Goal: Transaction & Acquisition: Purchase product/service

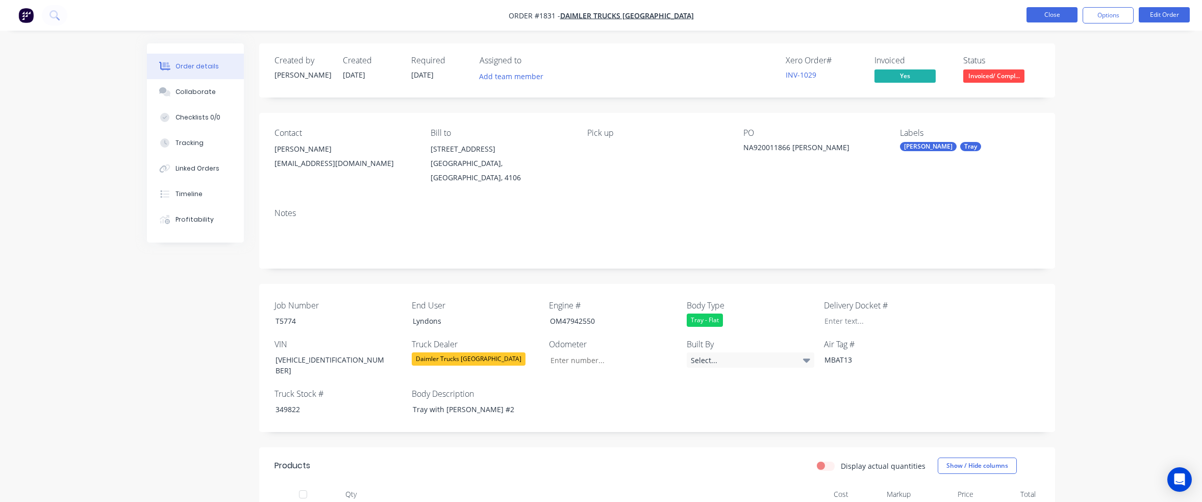
click at [1048, 13] on button "Close" at bounding box center [1052, 14] width 51 height 15
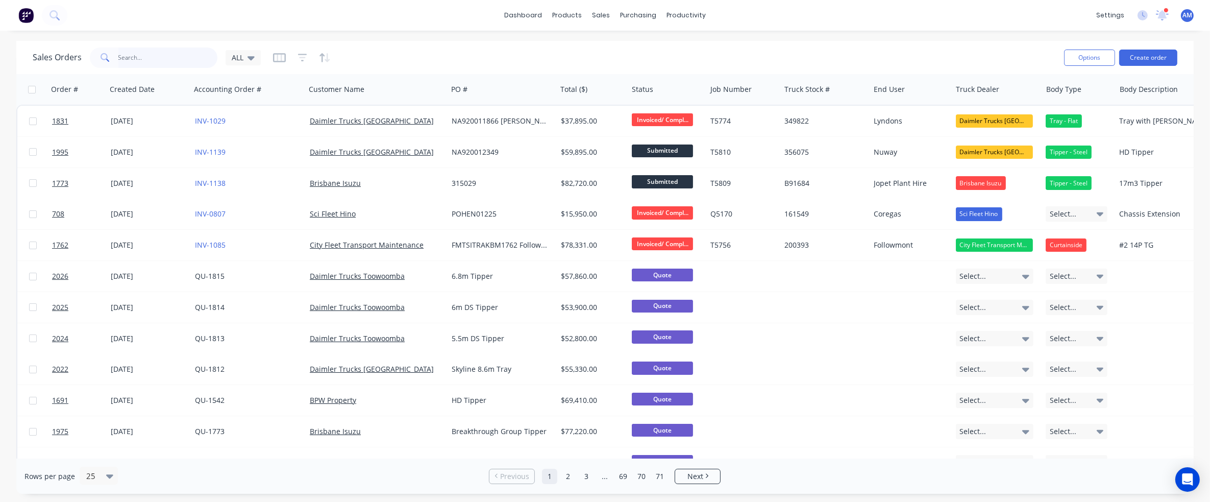
click at [160, 52] on input "text" at bounding box center [167, 57] width 99 height 20
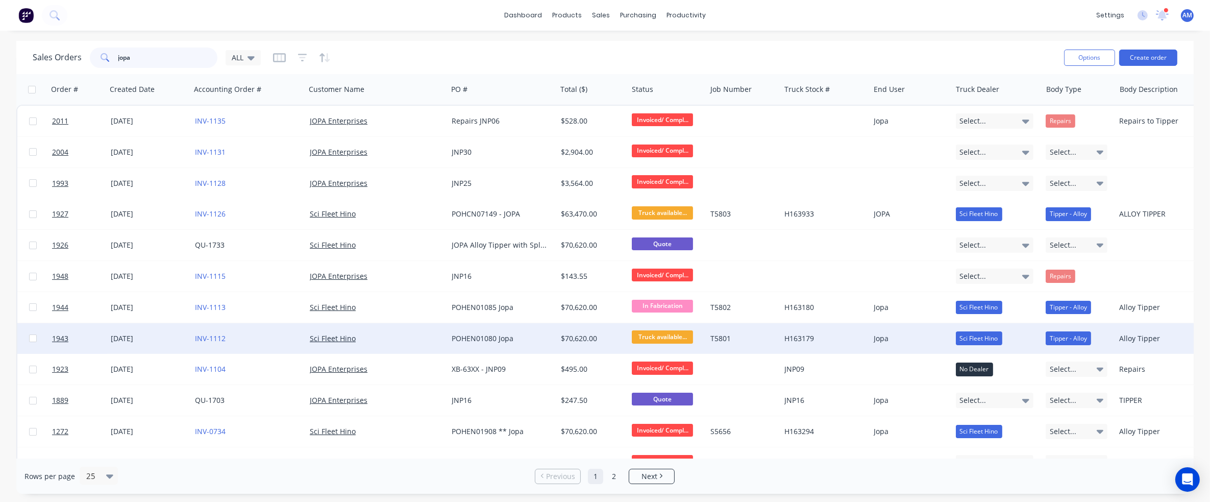
type input "jopa"
click at [671, 337] on span "Truck available..." at bounding box center [662, 336] width 61 height 13
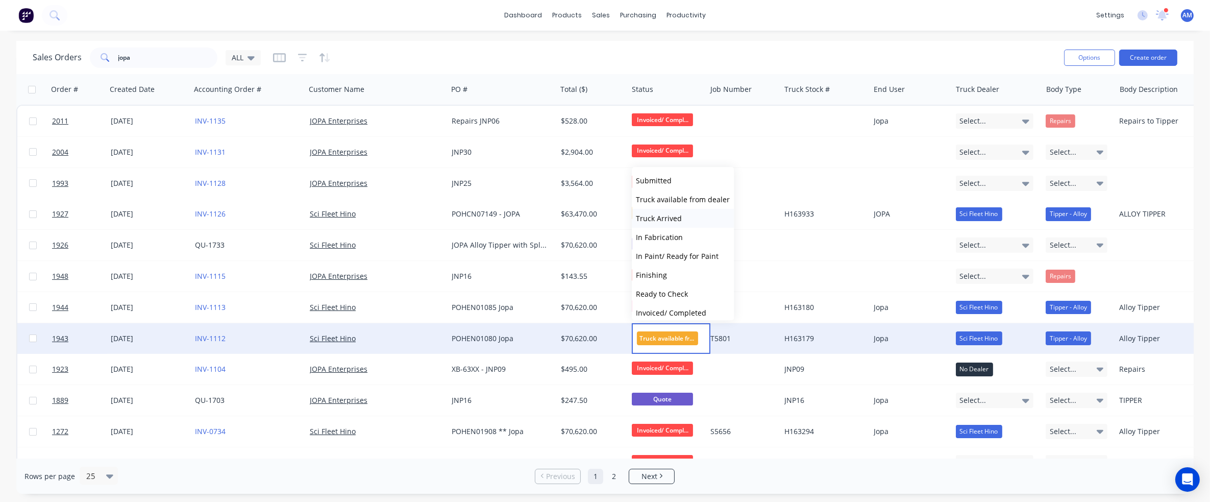
click at [683, 218] on button "Truck Arrived" at bounding box center [683, 218] width 102 height 19
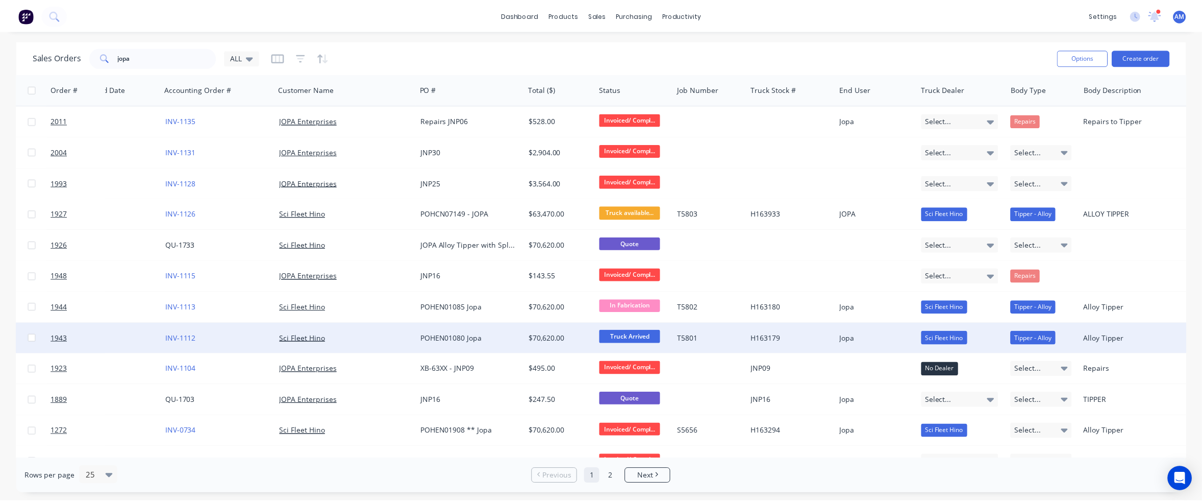
scroll to position [0, 31]
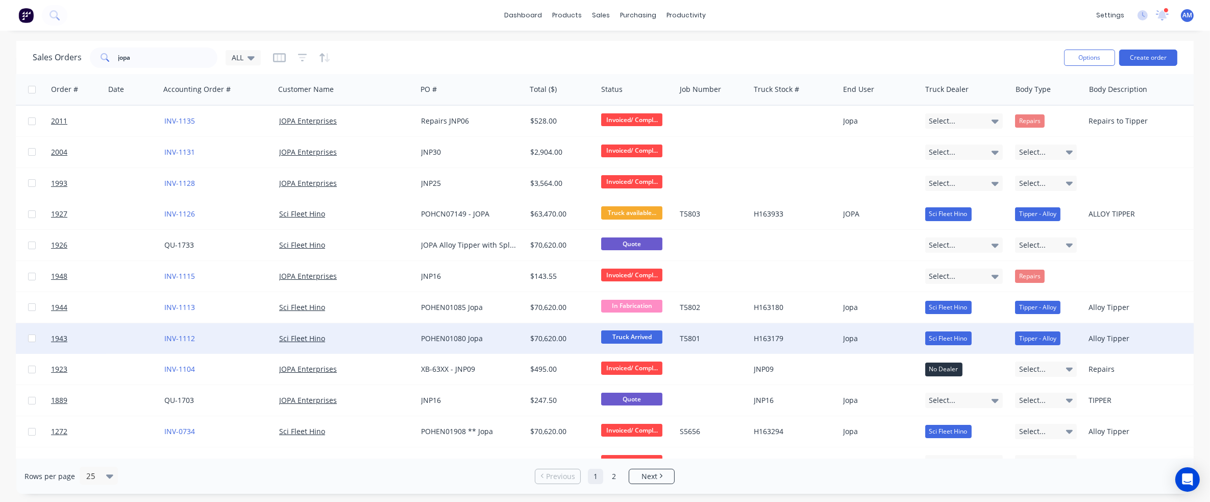
click at [788, 337] on div "H163179" at bounding box center [792, 338] width 77 height 10
click at [94, 336] on link "1943" at bounding box center [80, 338] width 59 height 31
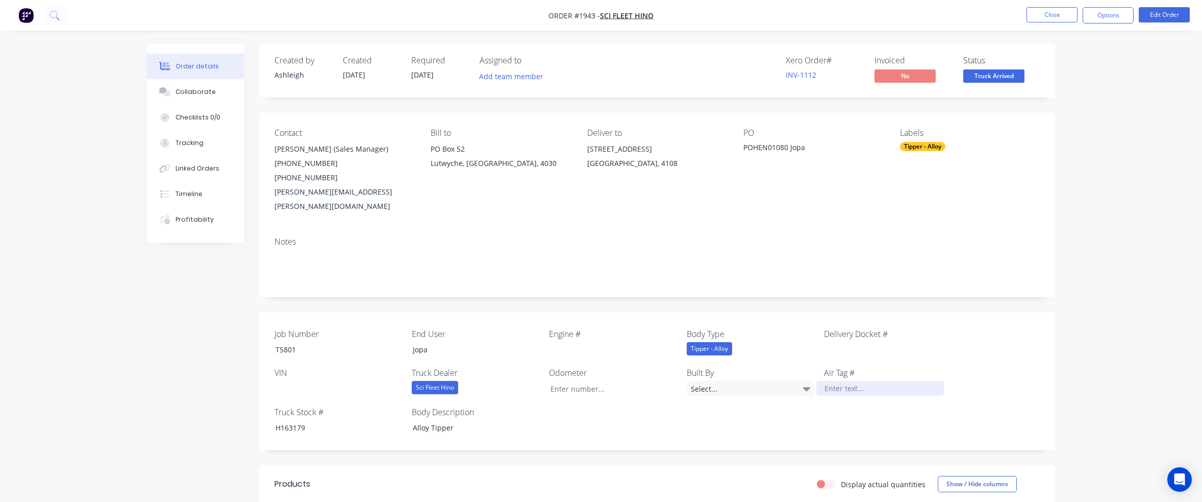
click at [847, 381] on div at bounding box center [880, 388] width 128 height 15
click at [1053, 16] on button "Close" at bounding box center [1052, 14] width 51 height 15
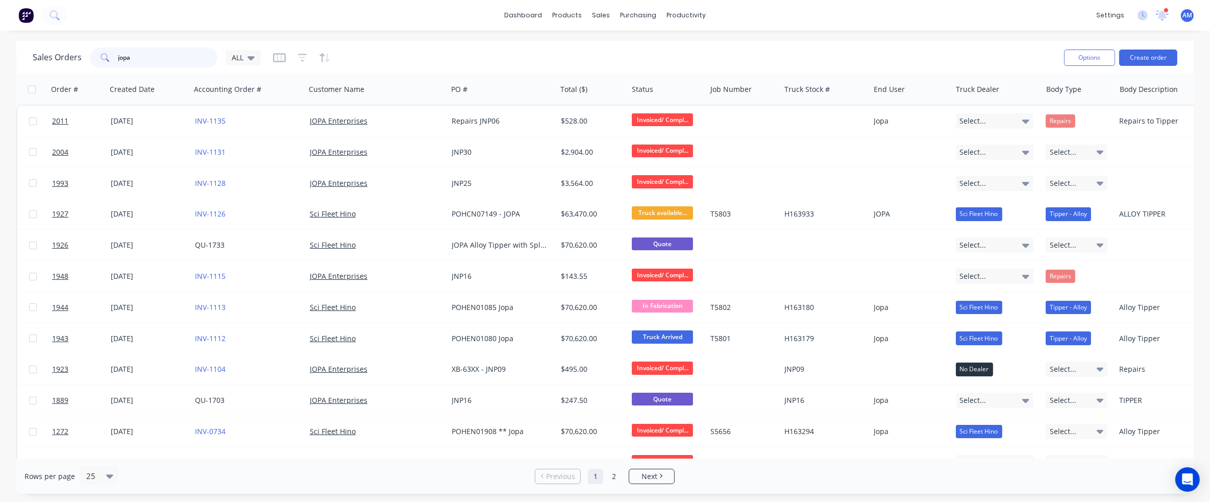
drag, startPoint x: 152, startPoint y: 60, endPoint x: 86, endPoint y: 59, distance: 65.8
click at [86, 59] on div "Sales Orders jopa ALL" at bounding box center [147, 57] width 228 height 20
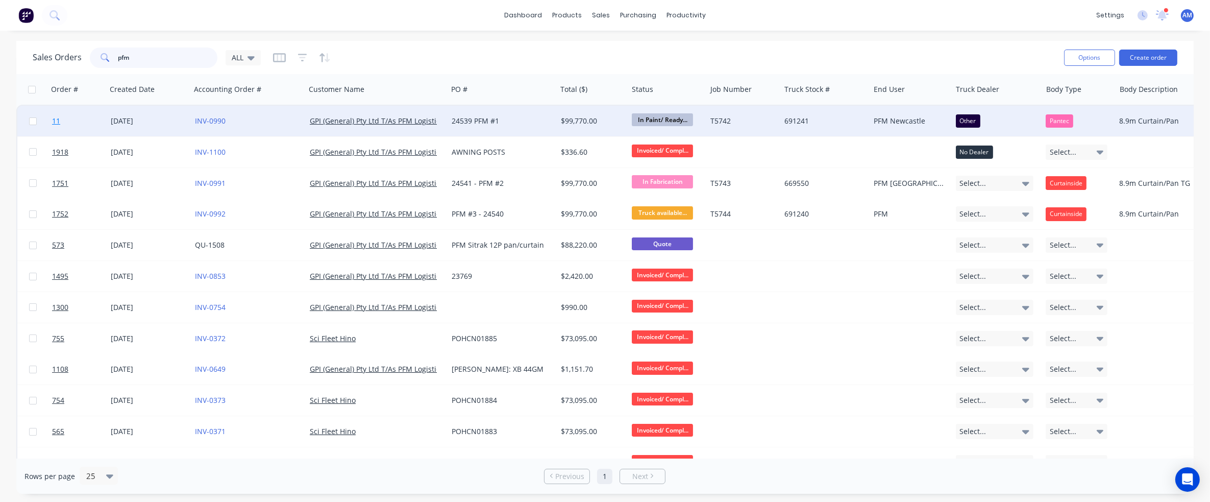
type input "pfm"
click at [95, 118] on link "11" at bounding box center [81, 121] width 59 height 31
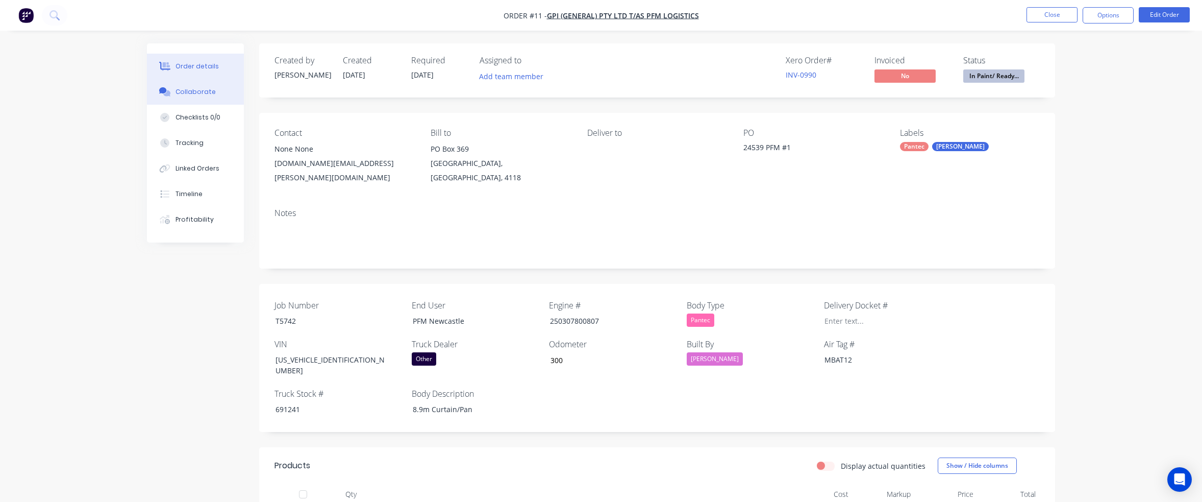
click at [211, 93] on div "Collaborate" at bounding box center [196, 91] width 40 height 9
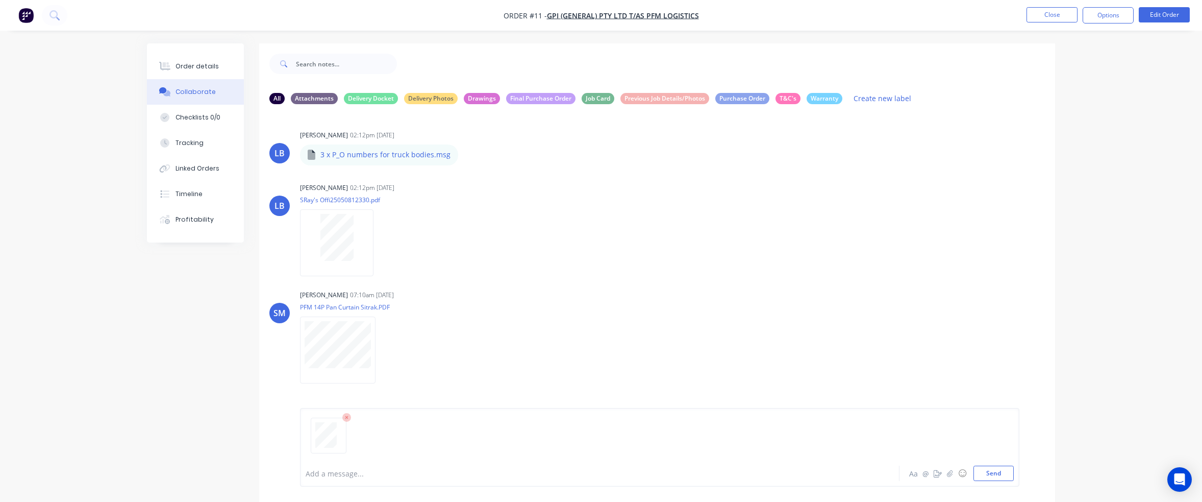
click at [327, 470] on div at bounding box center [571, 473] width 531 height 11
click at [995, 473] on button "Send" at bounding box center [993, 472] width 40 height 15
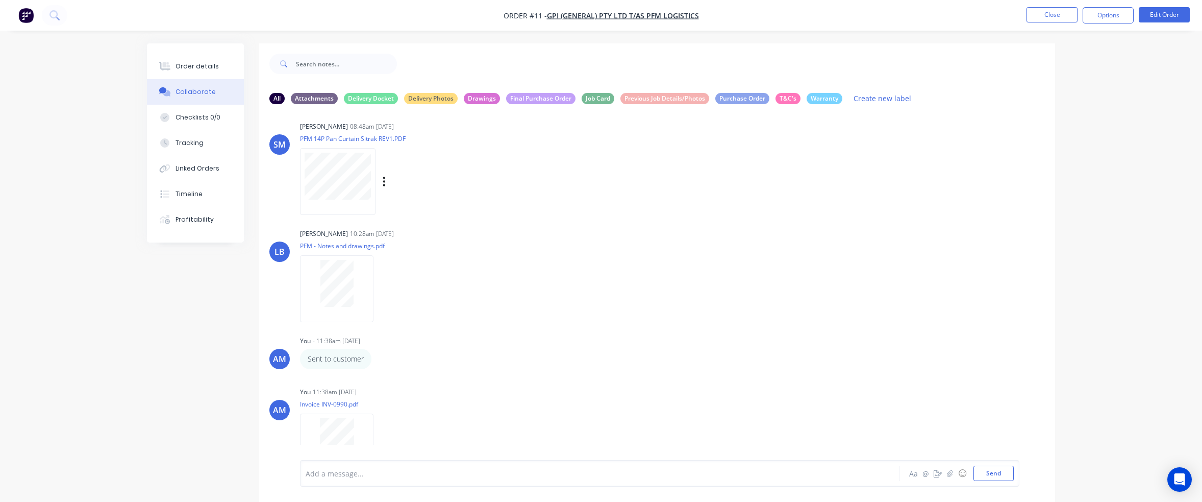
scroll to position [300, 0]
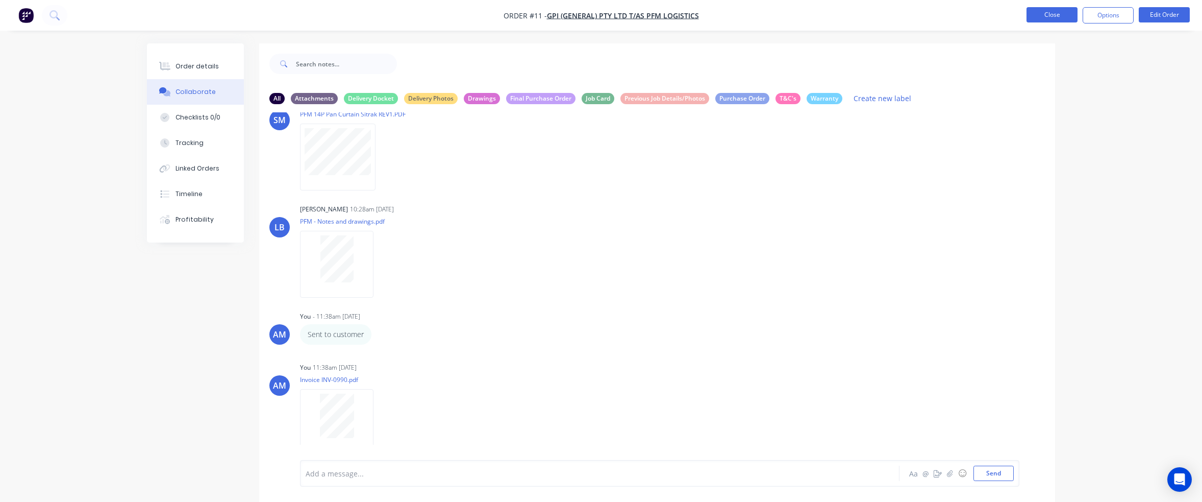
click at [1039, 14] on button "Close" at bounding box center [1052, 14] width 51 height 15
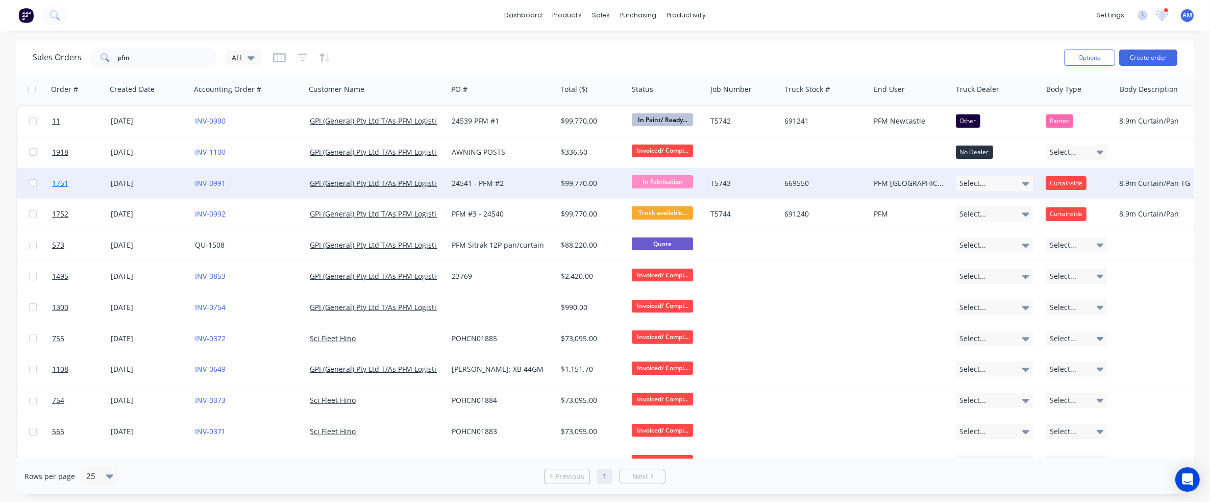
click at [109, 181] on link "1751" at bounding box center [81, 183] width 59 height 31
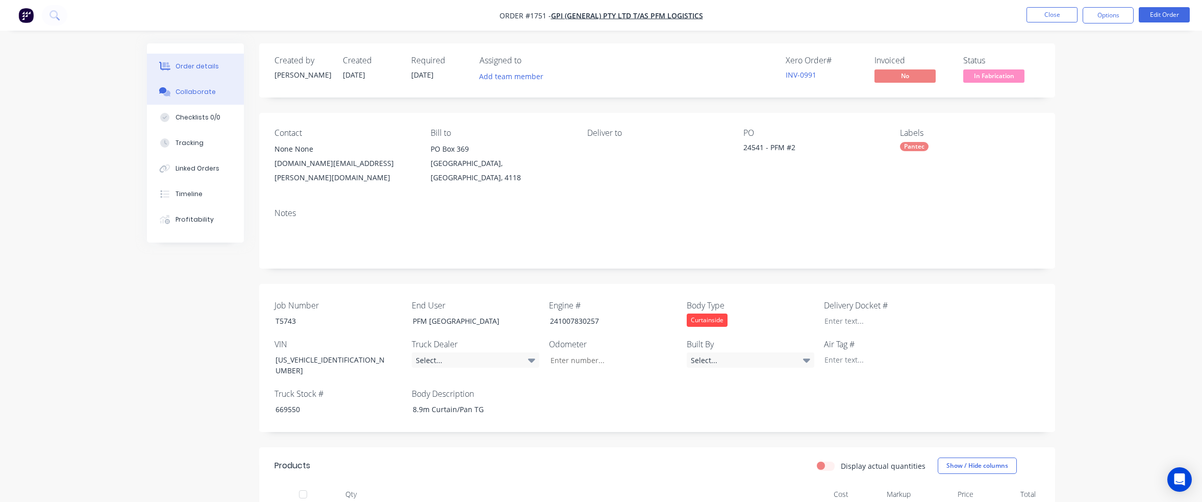
click at [191, 92] on div "Collaborate" at bounding box center [196, 91] width 40 height 9
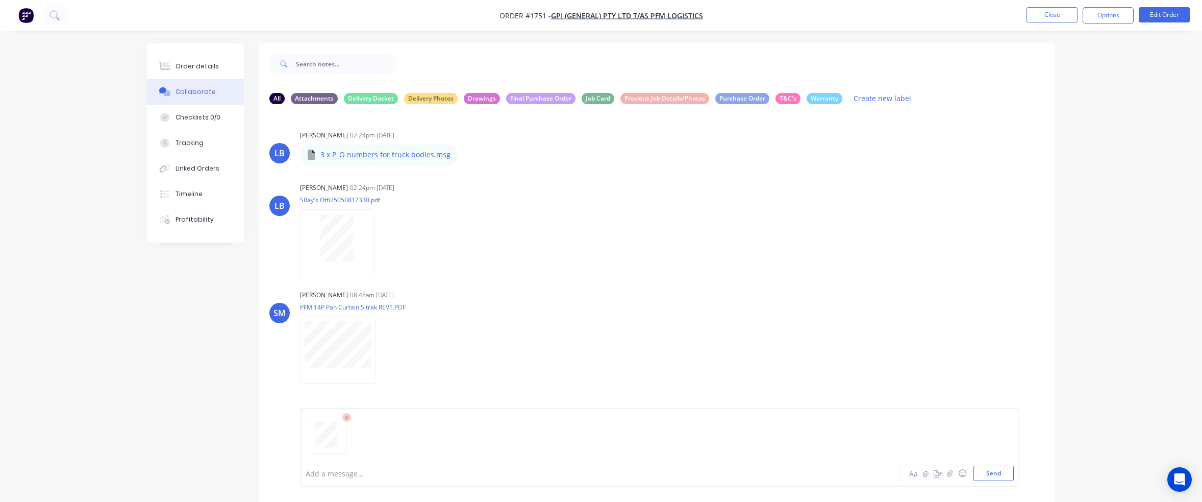
click at [327, 471] on div at bounding box center [571, 473] width 531 height 11
click at [998, 473] on button "Send" at bounding box center [993, 472] width 40 height 15
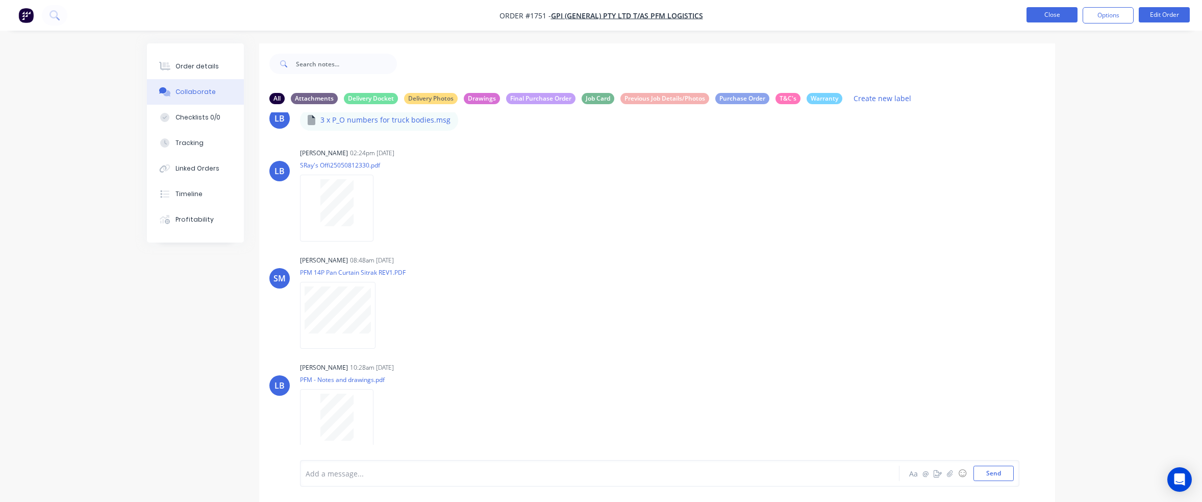
click at [1054, 16] on button "Close" at bounding box center [1052, 14] width 51 height 15
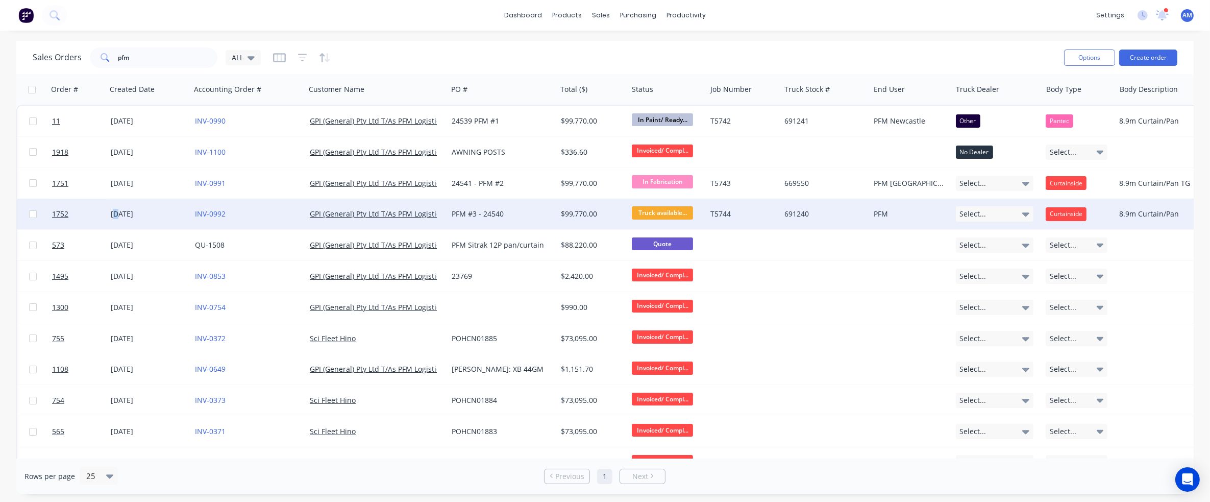
click at [116, 212] on div "08 May 2025" at bounding box center [149, 214] width 76 height 10
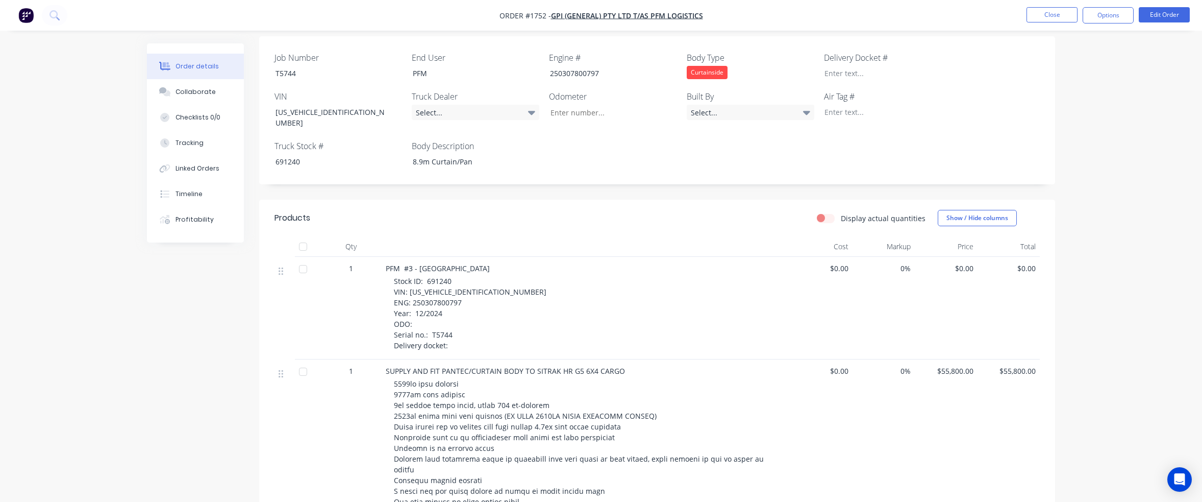
scroll to position [255, 0]
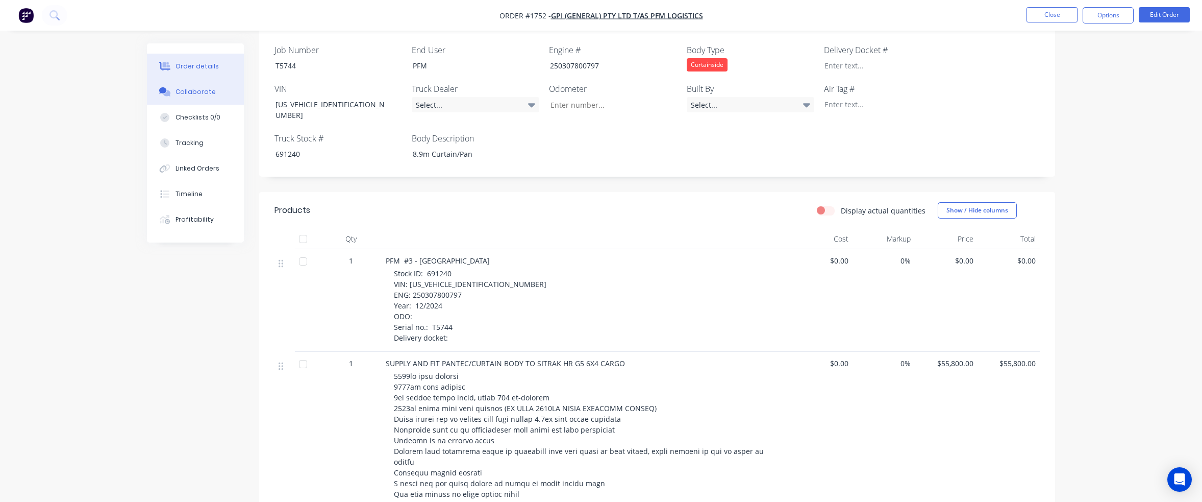
click at [201, 93] on div "Collaborate" at bounding box center [196, 91] width 40 height 9
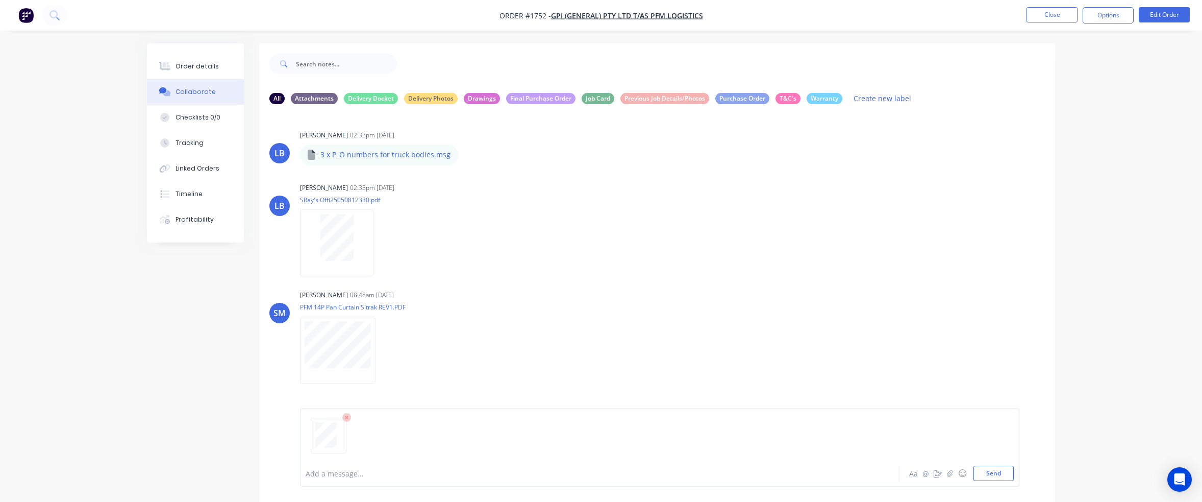
click at [338, 472] on div at bounding box center [571, 473] width 531 height 11
click at [987, 467] on button "Send" at bounding box center [993, 472] width 40 height 15
click at [418, 157] on p "3 x P_O numbers for truck bodies.msg" at bounding box center [385, 154] width 130 height 10
click at [440, 153] on p "3 x P_O numbers for truck bodies.msg" at bounding box center [385, 154] width 130 height 10
click at [414, 151] on div "3 x P_O numbers for truck bodies.msg" at bounding box center [436, 147] width 272 height 9
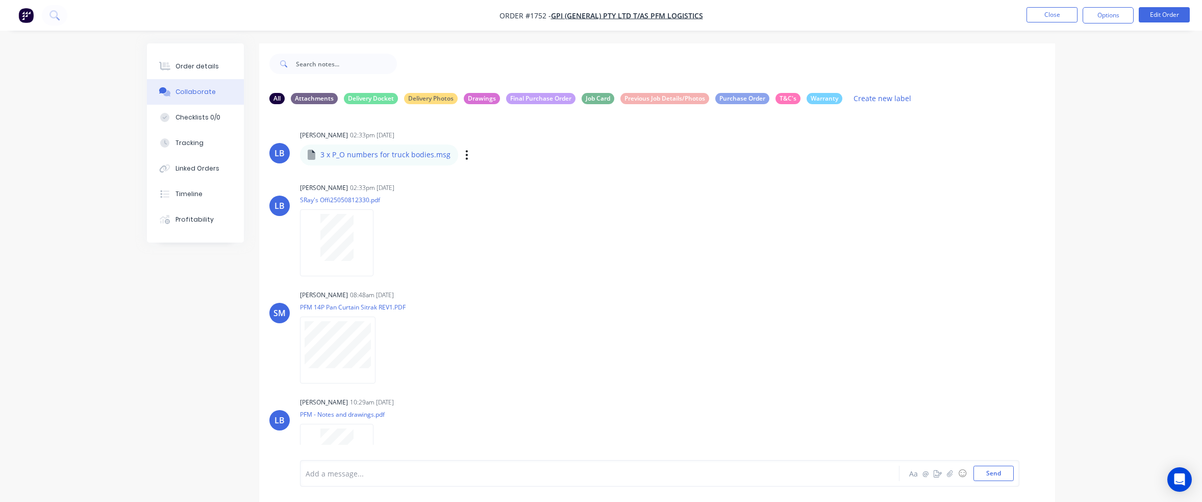
click at [406, 155] on p "3 x P_O numbers for truck bodies.msg" at bounding box center [385, 154] width 130 height 10
click at [466, 158] on icon "button" at bounding box center [467, 154] width 2 height 9
click at [377, 153] on p "3 x P_O numbers for truck bodies.msg" at bounding box center [385, 154] width 130 height 10
click at [326, 155] on p "3 x P_O numbers for truck bodies.msg" at bounding box center [385, 154] width 130 height 10
click at [312, 155] on icon at bounding box center [312, 154] width 8 height 10
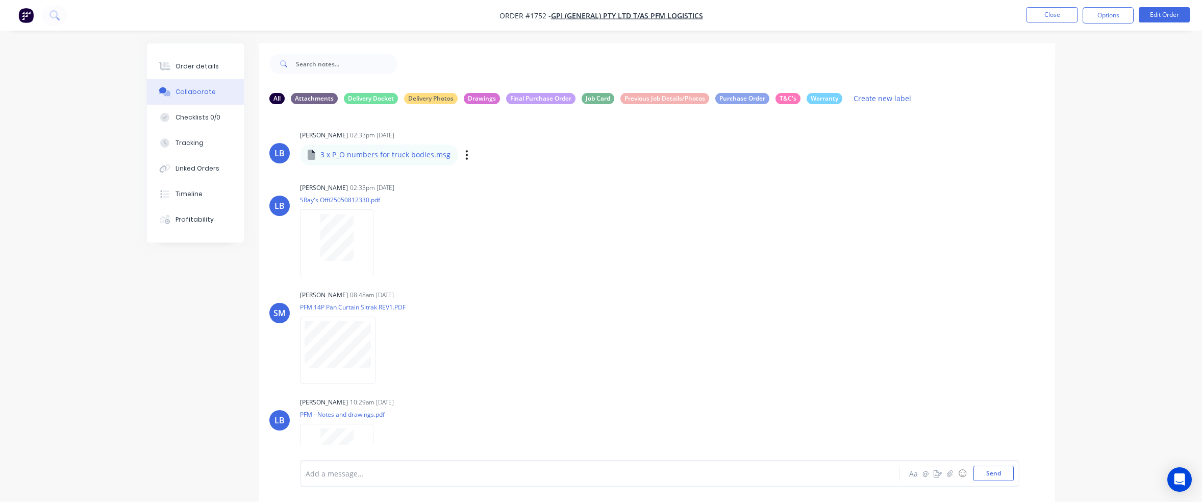
click at [378, 158] on p "3 x P_O numbers for truck bodies.msg" at bounding box center [385, 154] width 130 height 10
click at [382, 159] on p "3 x P_O numbers for truck bodies.msg" at bounding box center [385, 154] width 130 height 10
click at [1063, 13] on button "Close" at bounding box center [1052, 14] width 51 height 15
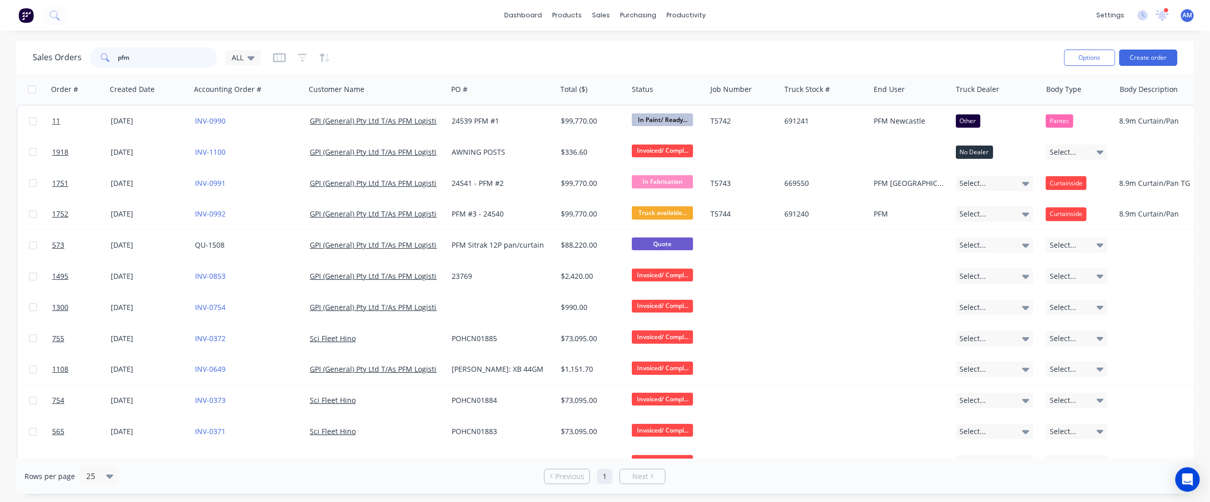
drag, startPoint x: 143, startPoint y: 59, endPoint x: 84, endPoint y: 55, distance: 59.3
click at [84, 55] on div "Sales Orders pfm ALL" at bounding box center [147, 57] width 228 height 20
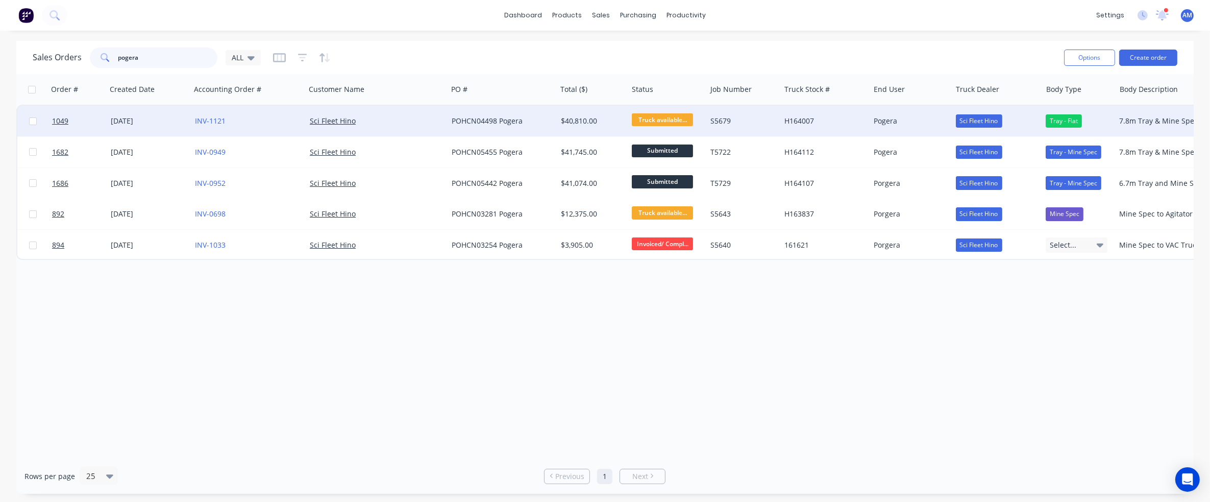
type input "pogera"
click at [116, 118] on div "[DATE]" at bounding box center [149, 121] width 76 height 10
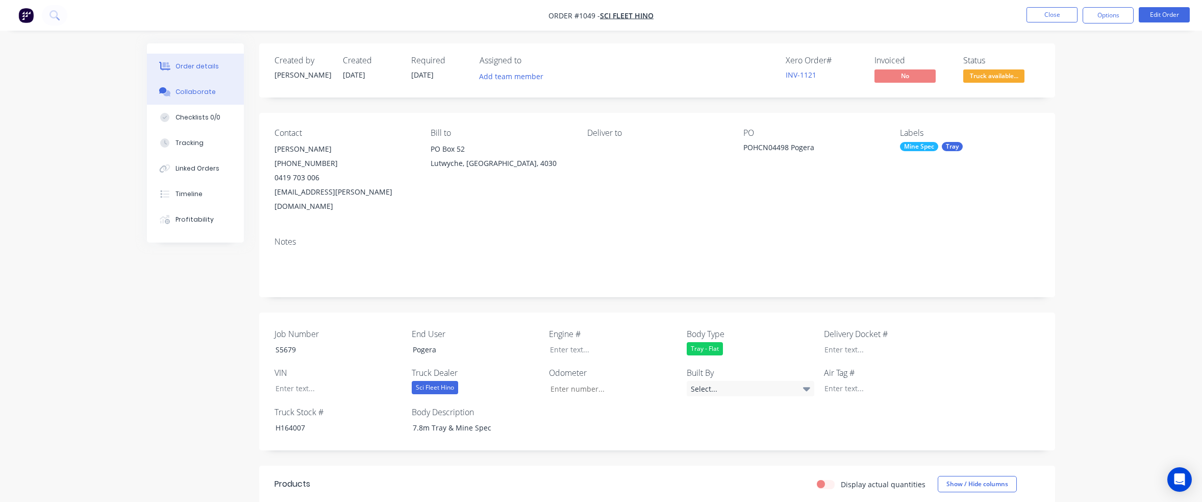
click at [194, 89] on div "Collaborate" at bounding box center [196, 91] width 40 height 9
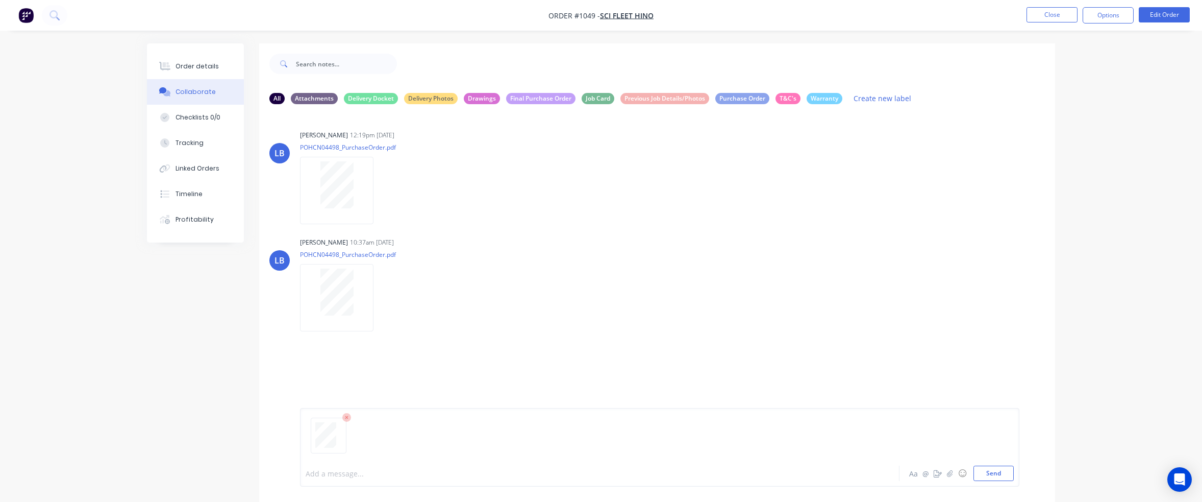
click at [312, 476] on div at bounding box center [571, 473] width 531 height 11
click at [994, 471] on button "Send" at bounding box center [993, 472] width 40 height 15
click at [199, 67] on div "Order details" at bounding box center [197, 66] width 43 height 9
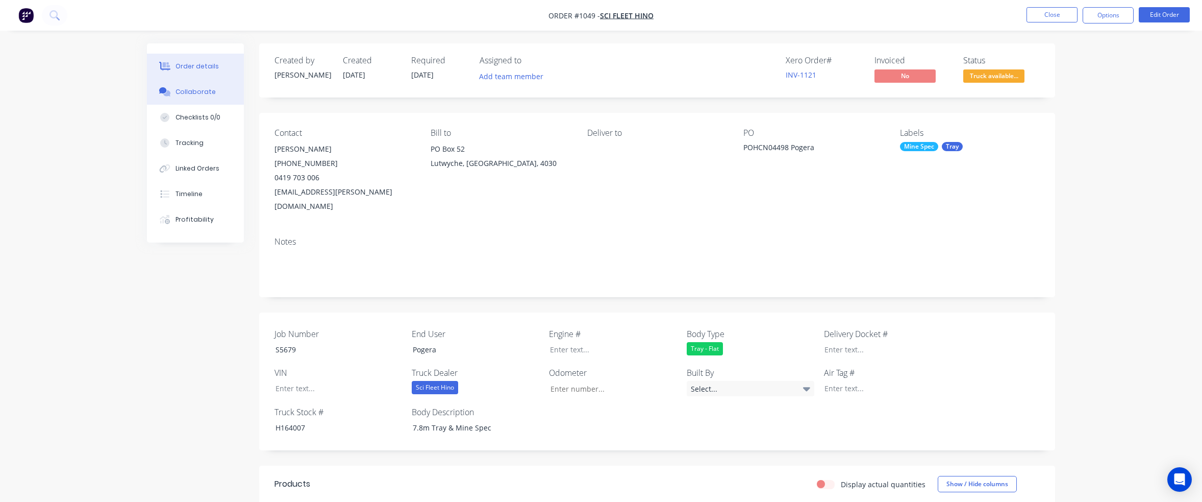
click at [195, 97] on button "Collaborate" at bounding box center [195, 92] width 97 height 26
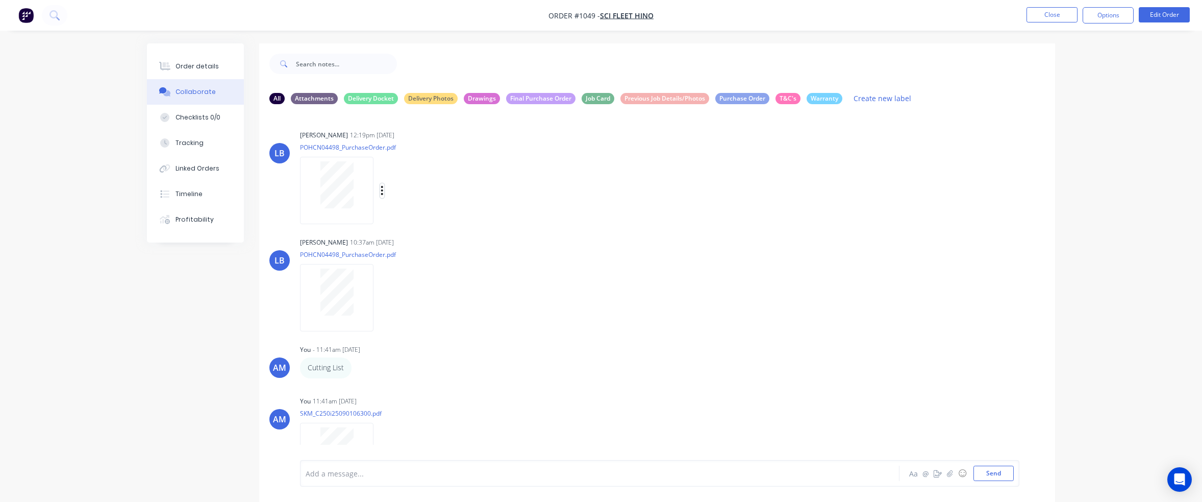
click at [382, 190] on icon "button" at bounding box center [382, 190] width 2 height 9
click at [408, 191] on button "Labels" at bounding box center [449, 194] width 115 height 23
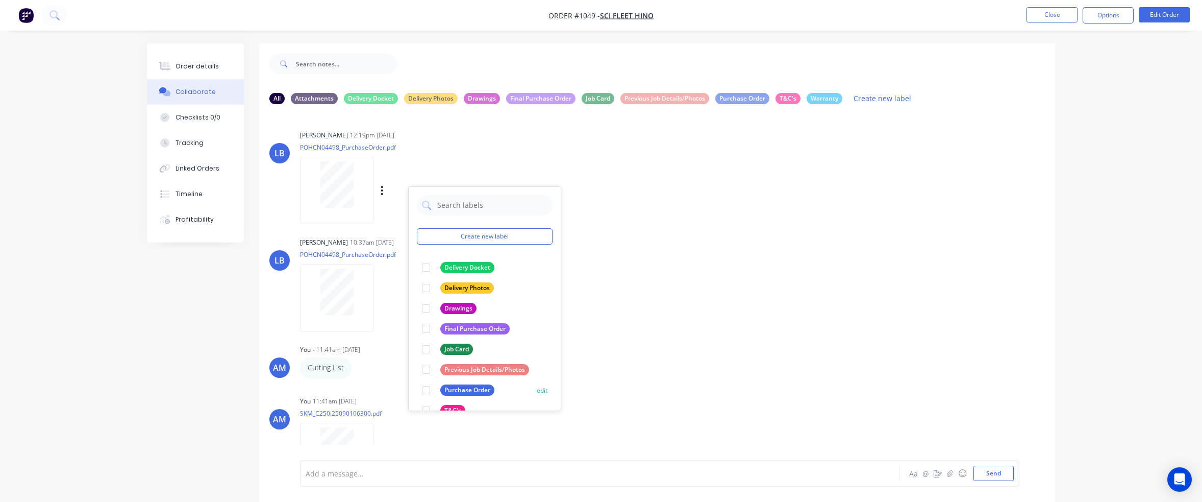
click at [423, 391] on div at bounding box center [426, 390] width 20 height 20
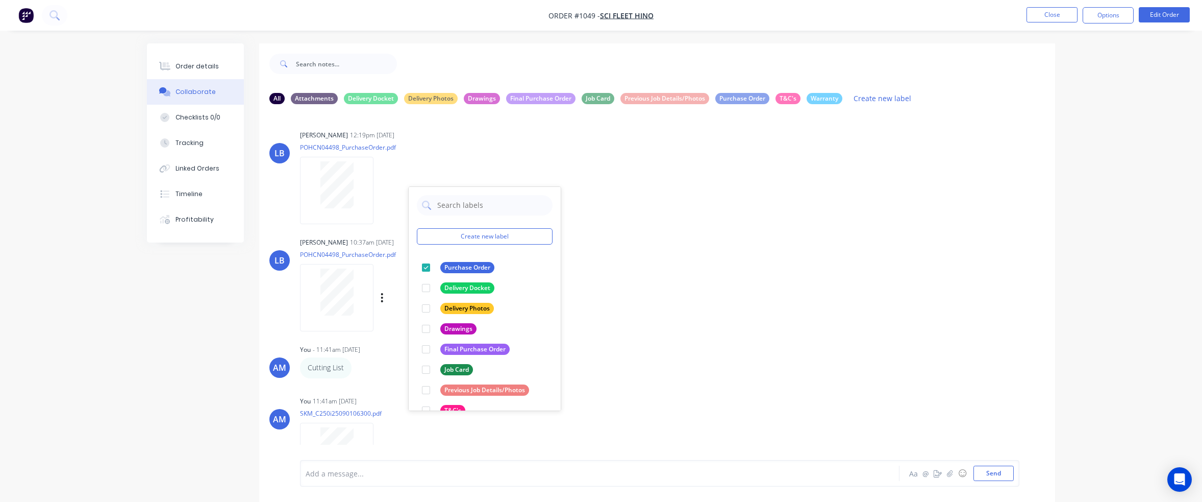
click at [361, 311] on div at bounding box center [337, 291] width 64 height 47
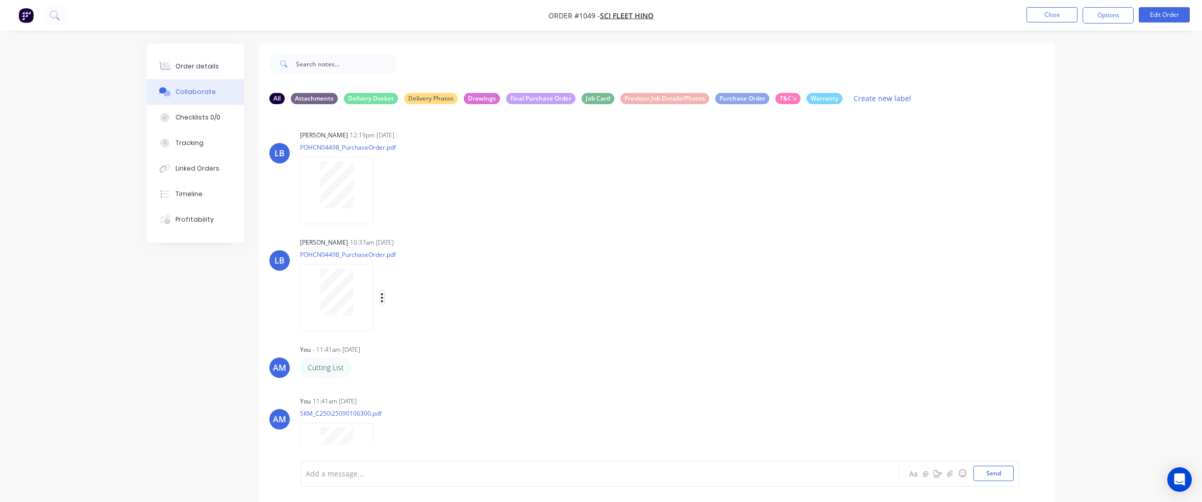
click at [382, 297] on icon "button" at bounding box center [382, 297] width 2 height 9
click at [402, 302] on button "Labels" at bounding box center [449, 301] width 115 height 23
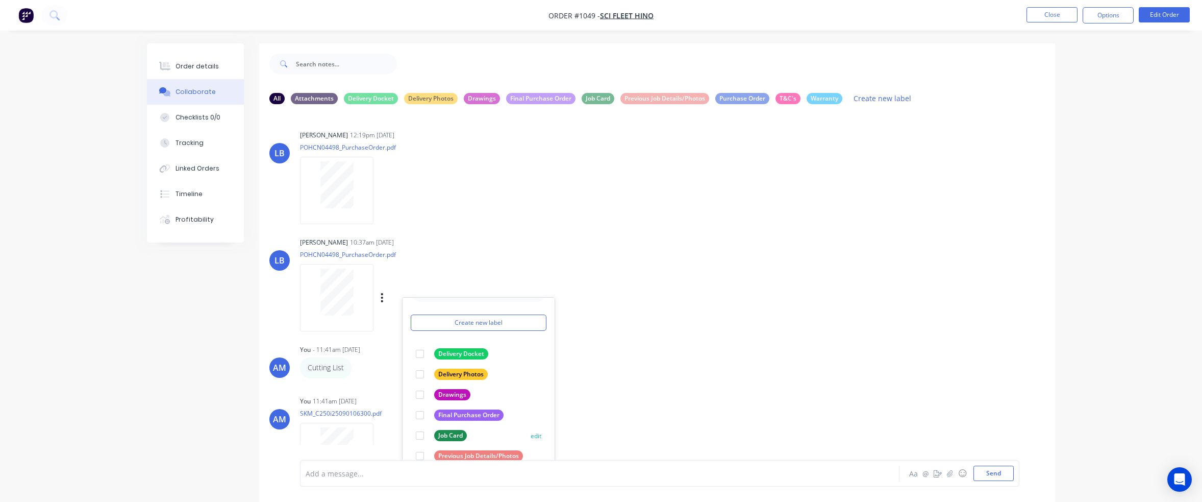
scroll to position [38, 0]
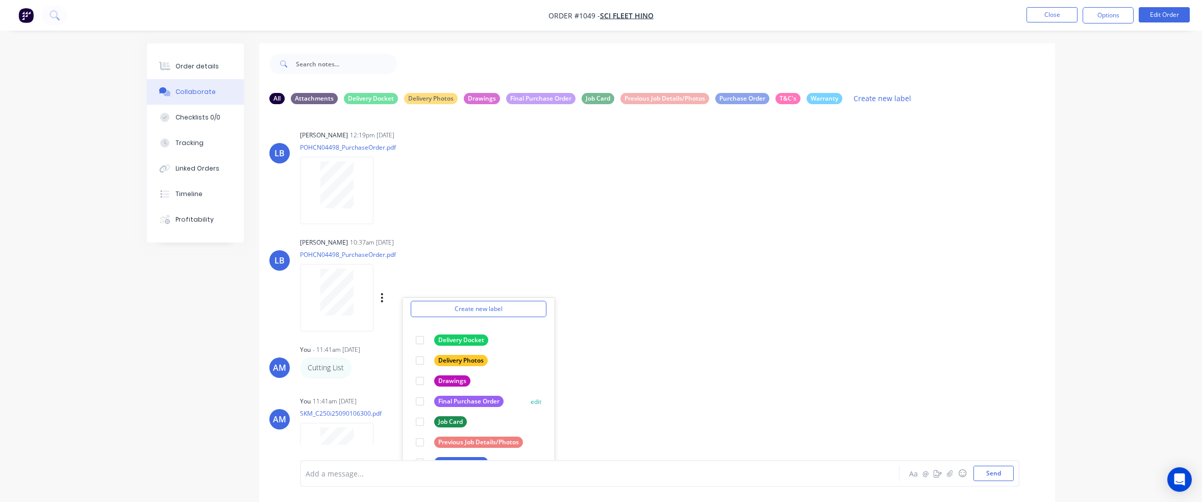
click at [420, 401] on div at bounding box center [420, 401] width 20 height 20
click at [696, 227] on div "LB Lizzie Buck 12:19pm 10/12/24 POHCN04498_PurchaseOrder.pdf Labels Download De…" at bounding box center [657, 285] width 796 height 347
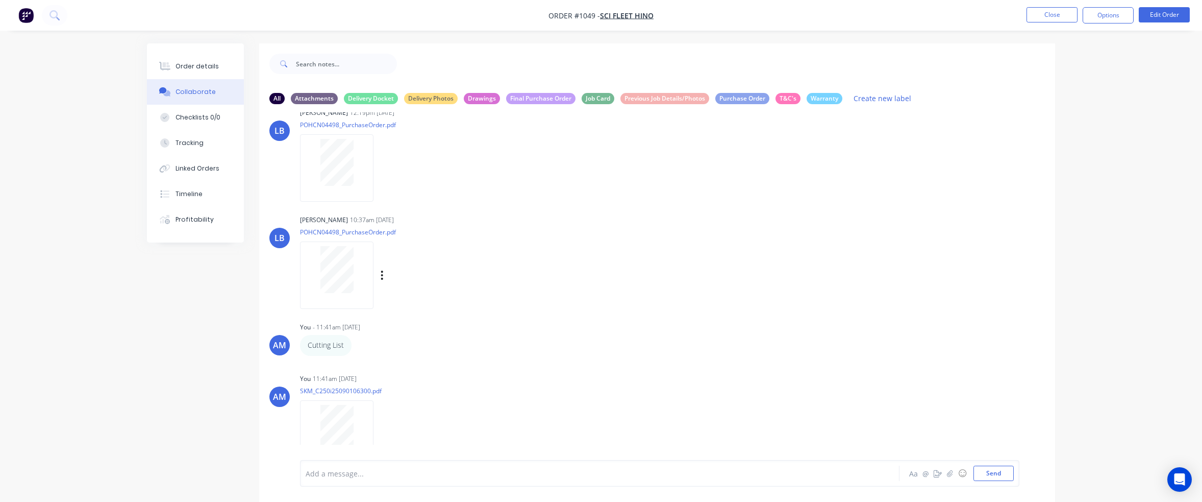
scroll to position [34, 0]
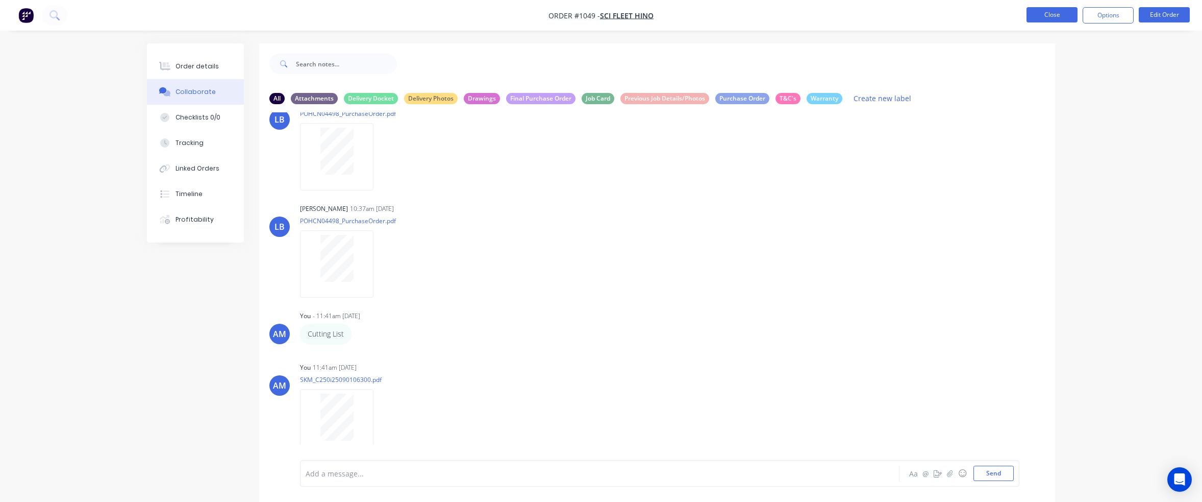
click at [1064, 14] on button "Close" at bounding box center [1052, 14] width 51 height 15
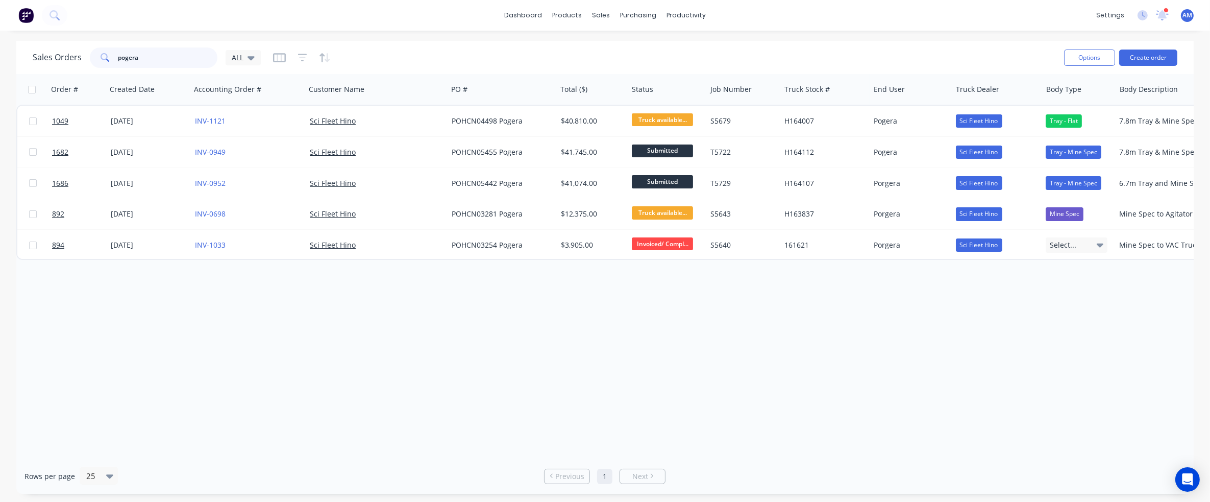
drag, startPoint x: 168, startPoint y: 58, endPoint x: 120, endPoint y: 59, distance: 48.0
click at [120, 59] on input "pogera" at bounding box center [167, 57] width 99 height 20
type input "p"
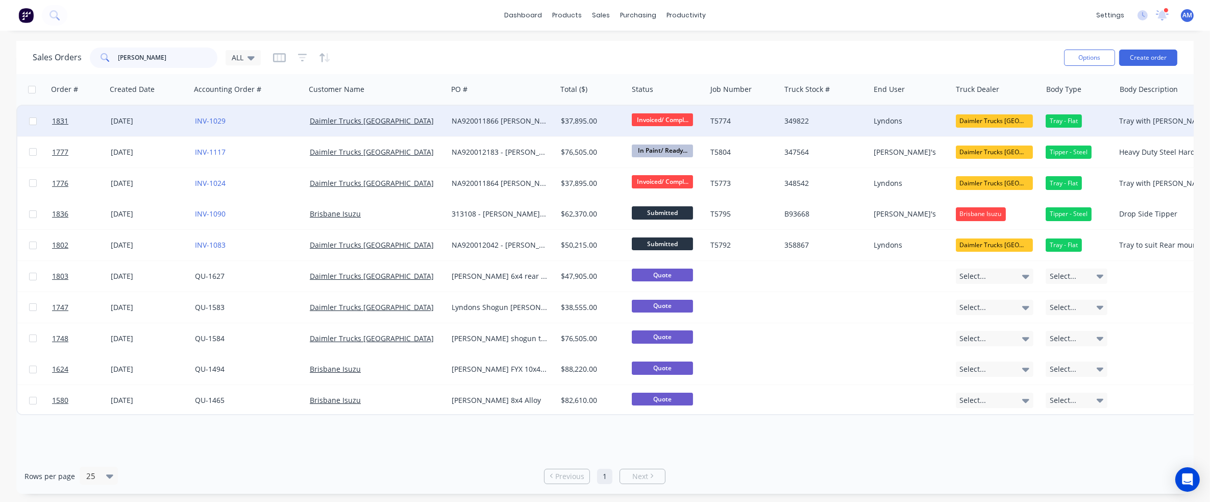
type input "lyndons"
click at [133, 120] on div "[DATE]" at bounding box center [149, 121] width 76 height 10
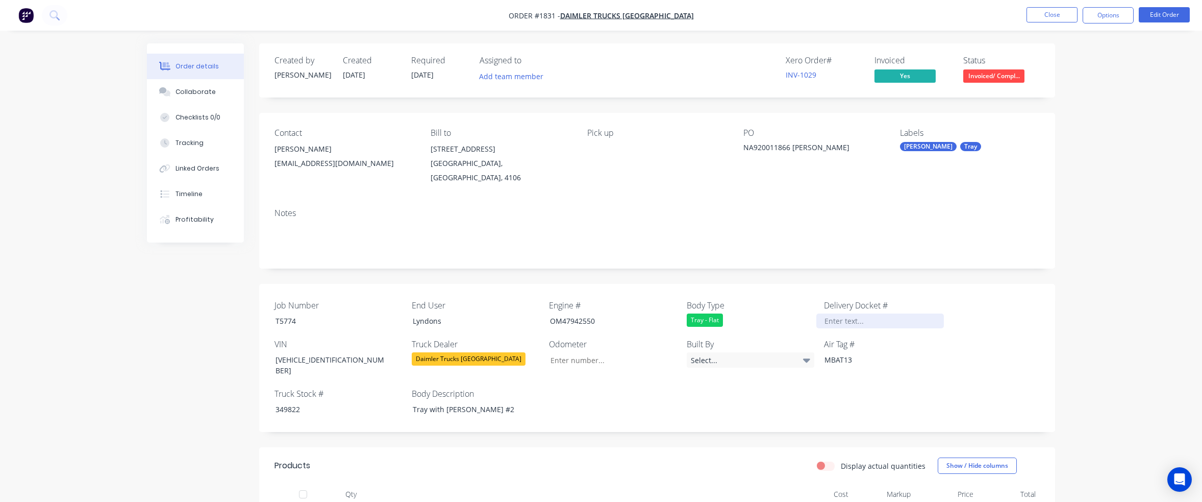
click at [852, 313] on div at bounding box center [880, 320] width 128 height 15
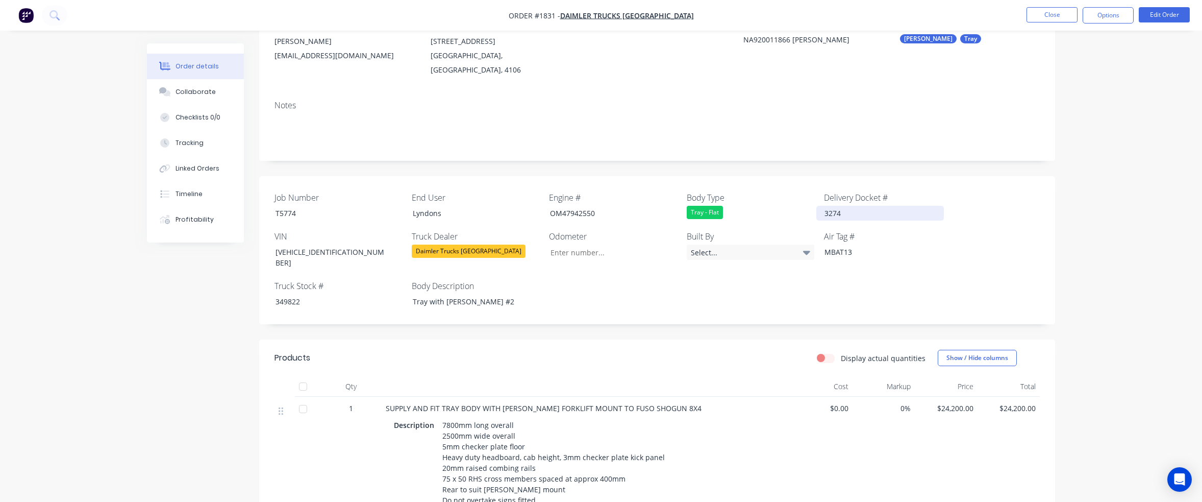
scroll to position [153, 0]
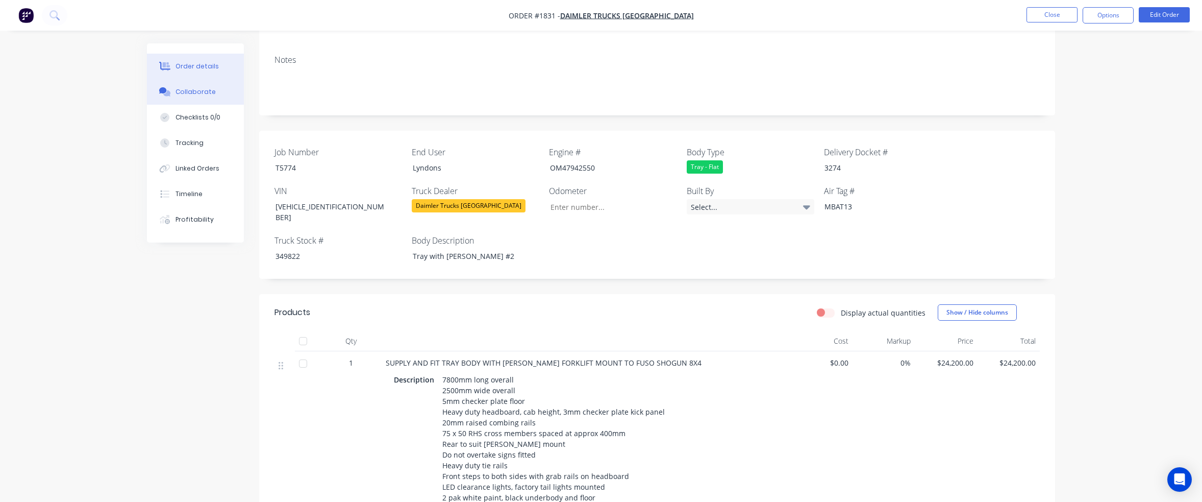
click at [205, 90] on div "Collaborate" at bounding box center [196, 91] width 40 height 9
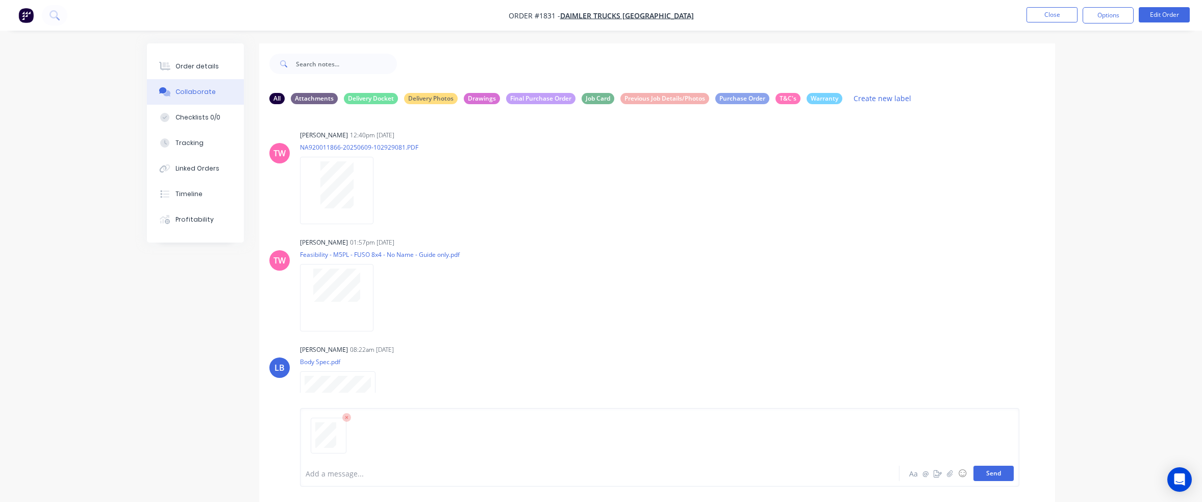
click at [998, 473] on button "Send" at bounding box center [993, 472] width 40 height 15
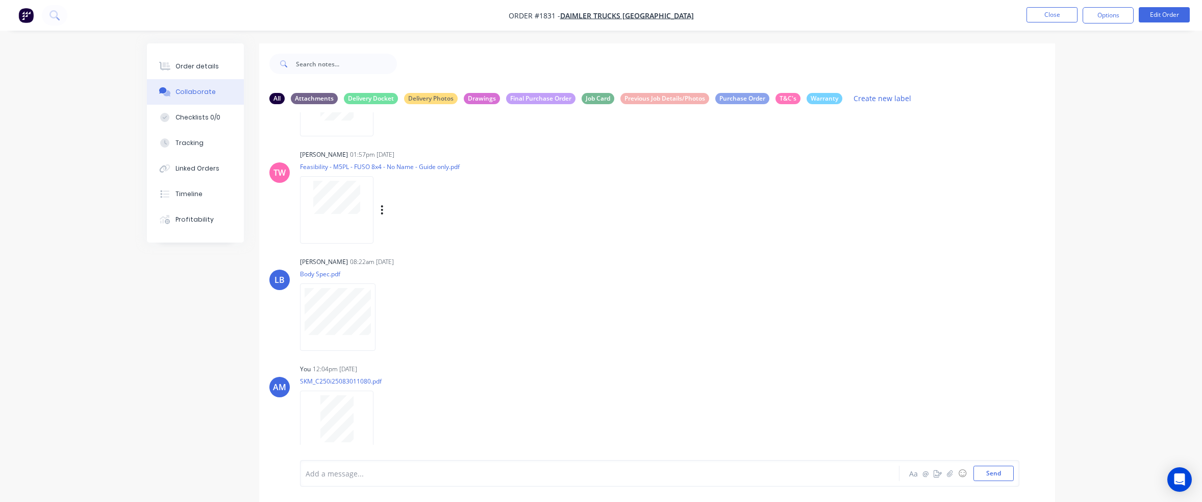
scroll to position [90, 0]
click at [382, 421] on icon "button" at bounding box center [382, 421] width 2 height 9
click at [412, 399] on button "Labels" at bounding box center [449, 400] width 115 height 23
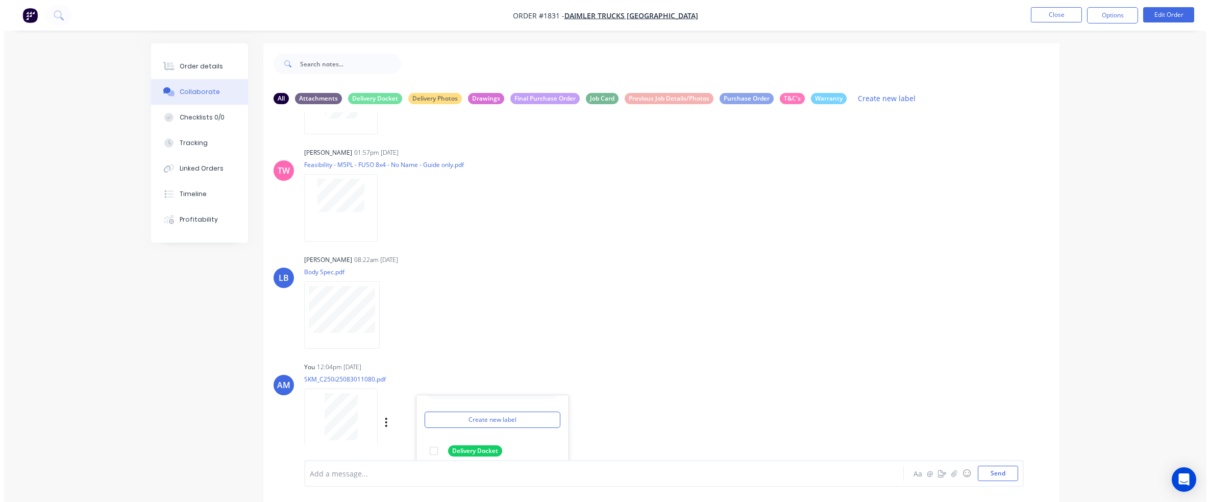
scroll to position [38, 0]
click at [430, 438] on div at bounding box center [429, 437] width 20 height 20
click at [693, 371] on div "AM You 12:04pm 01/09/25 SKM_C250i25083011080.pdf Labels Download Delete Create …" at bounding box center [657, 405] width 796 height 92
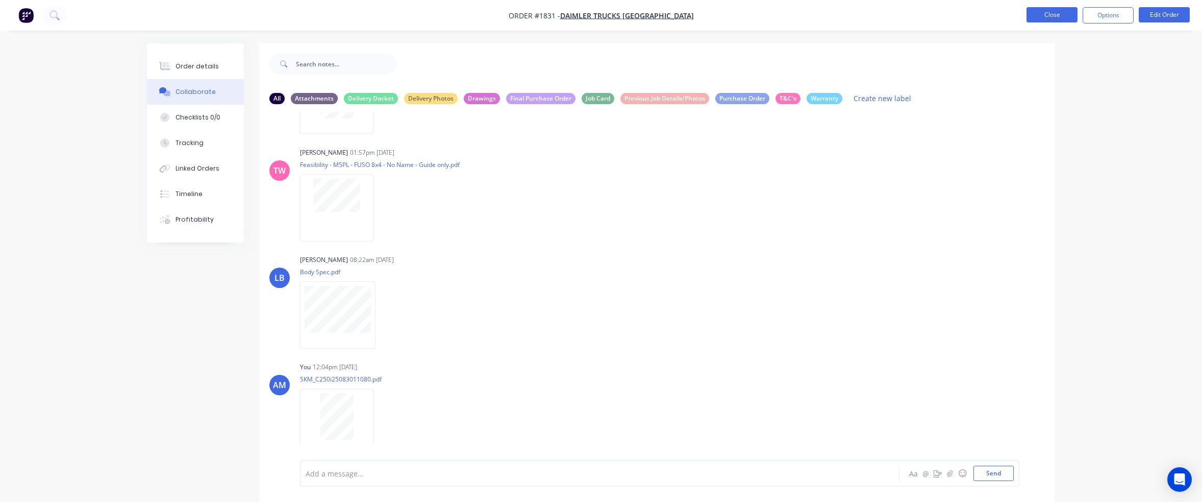
click at [1060, 13] on button "Close" at bounding box center [1052, 14] width 51 height 15
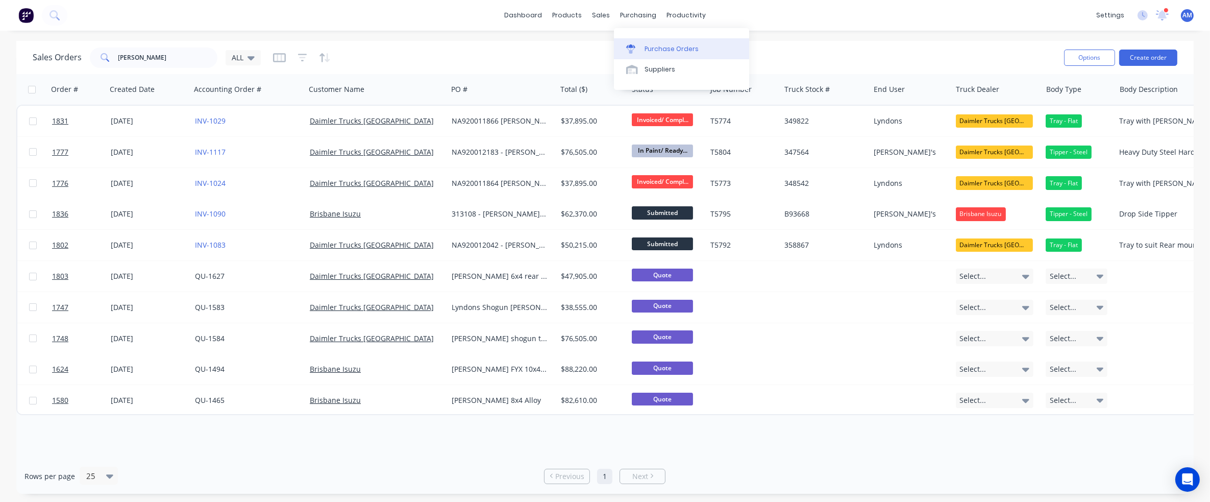
click at [642, 49] on link "Purchase Orders" at bounding box center [681, 48] width 135 height 20
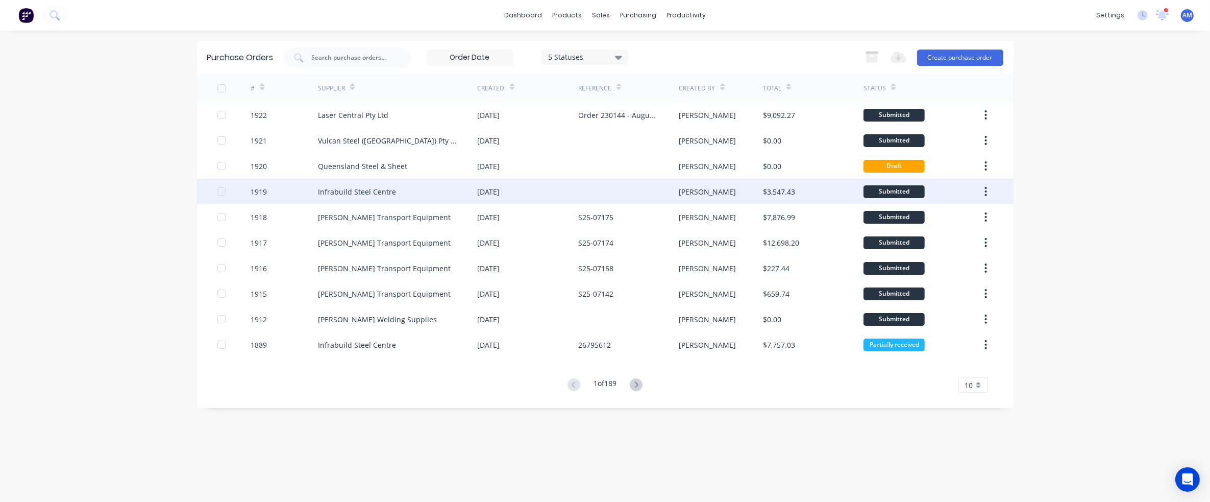
click at [393, 186] on div "Infrabuild Steel Centre" at bounding box center [398, 192] width 160 height 26
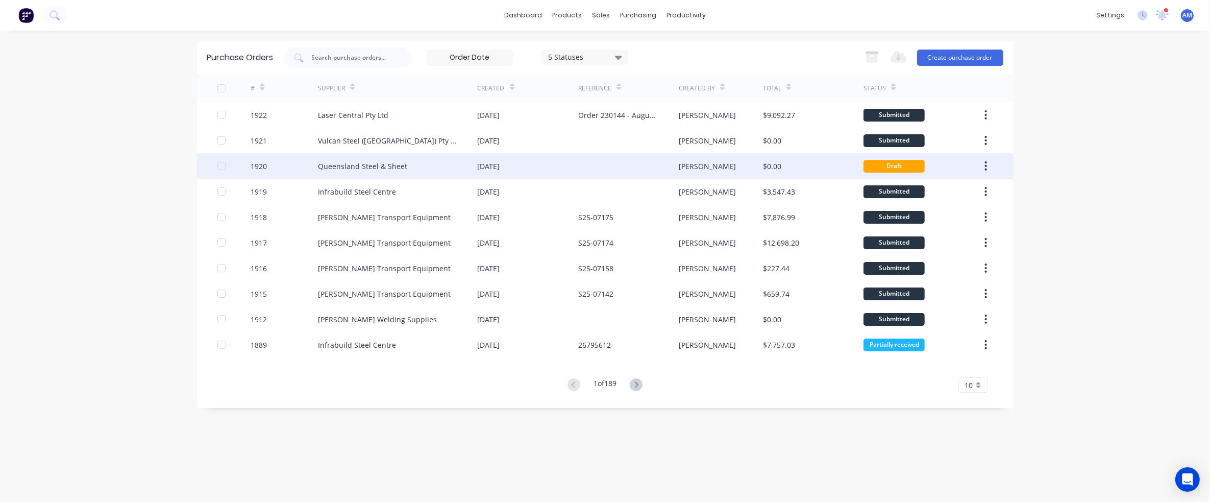
click at [500, 165] on div "[DATE]" at bounding box center [489, 166] width 22 height 11
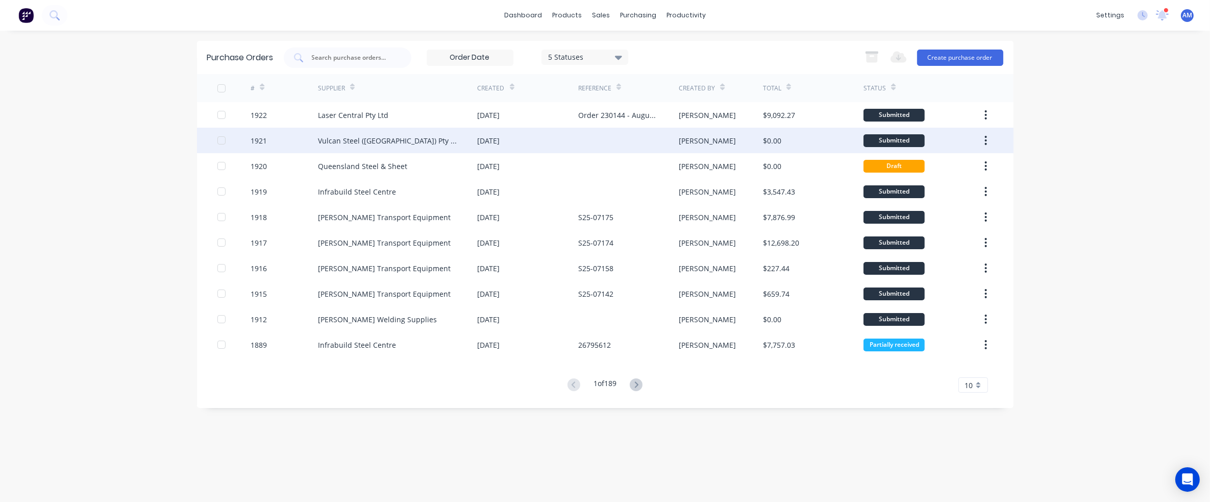
click at [444, 141] on div "Vulcan Steel (Australia) Pty Ltd trading as Vulcan Ullrich Aluminium" at bounding box center [387, 140] width 139 height 11
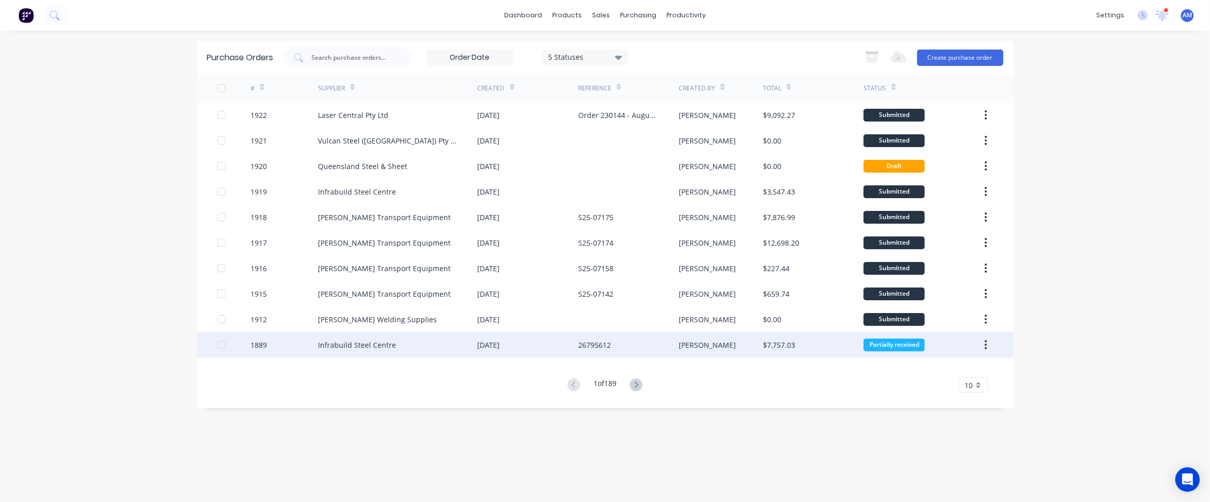
click at [579, 344] on div "26795612" at bounding box center [594, 344] width 33 height 11
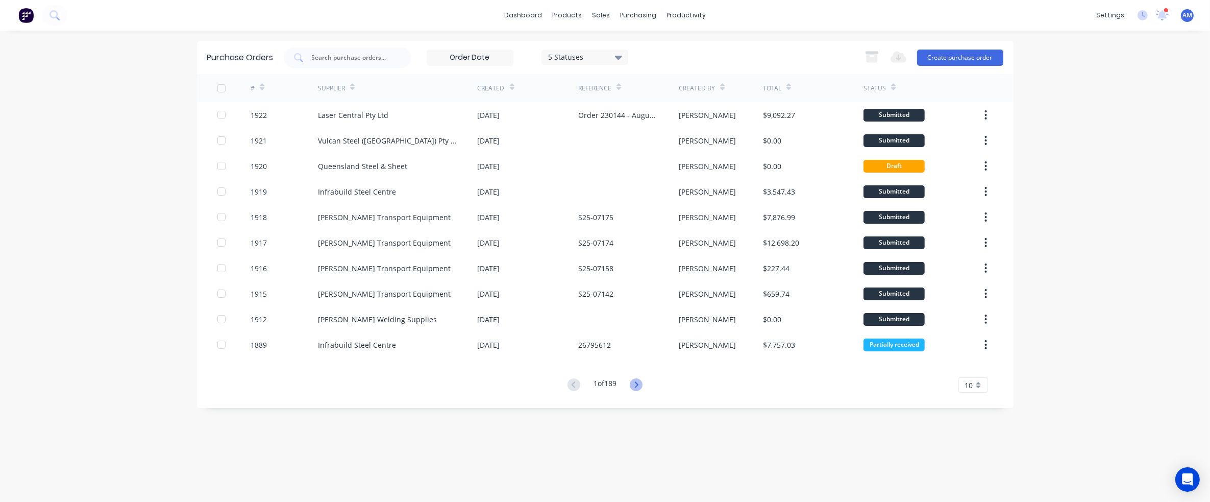
click at [637, 383] on icon at bounding box center [636, 384] width 13 height 13
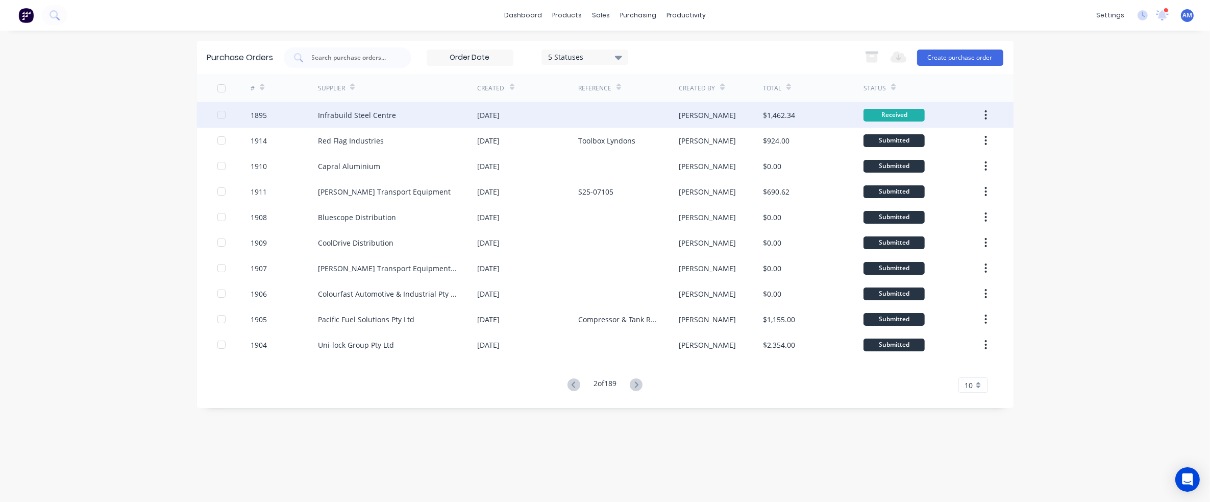
click at [500, 116] on div "22 Aug 2025" at bounding box center [489, 115] width 22 height 11
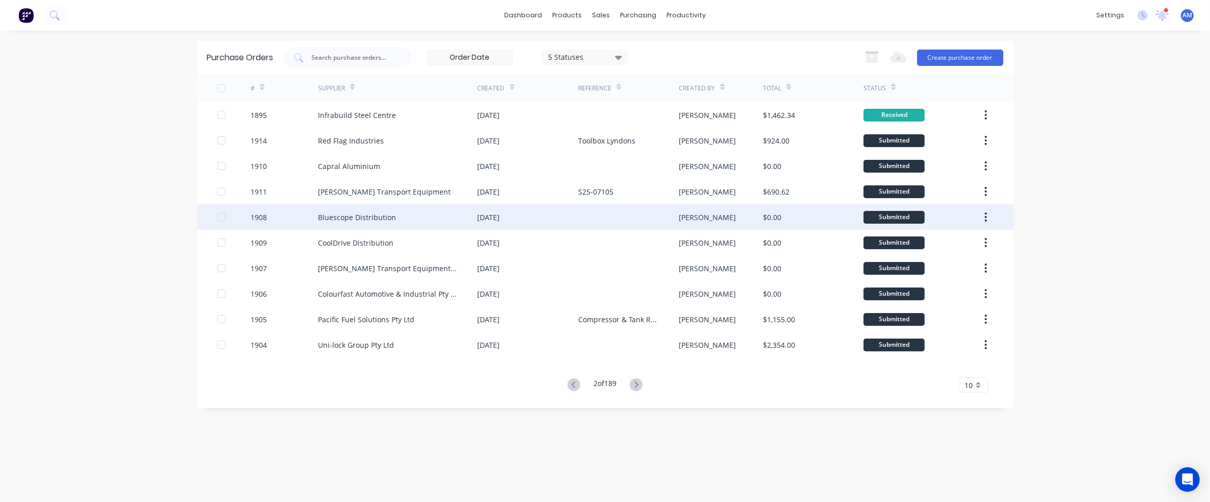
click at [361, 212] on div "Bluescope Distribution" at bounding box center [357, 217] width 78 height 11
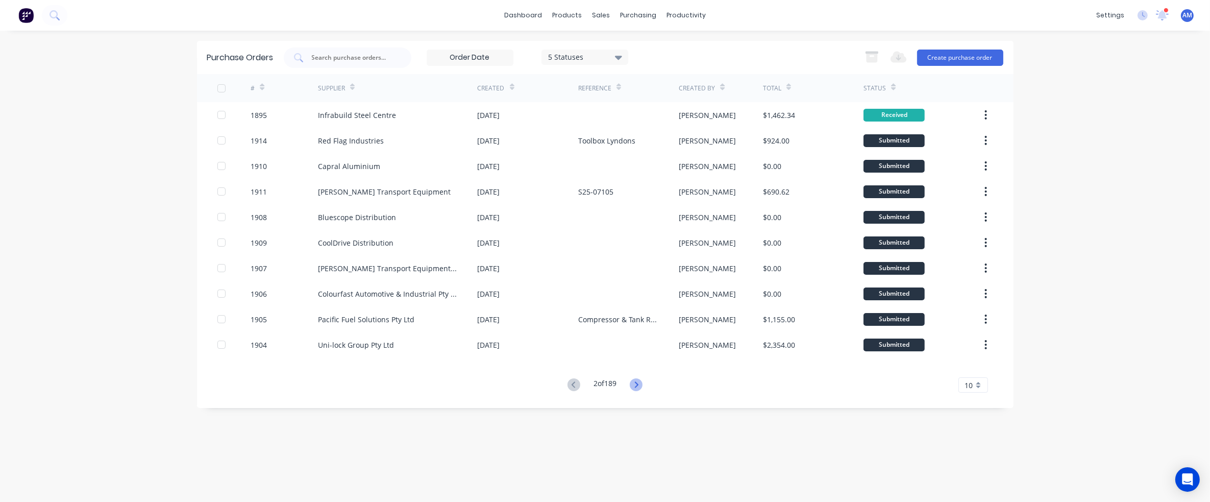
click at [637, 385] on icon at bounding box center [636, 384] width 13 height 13
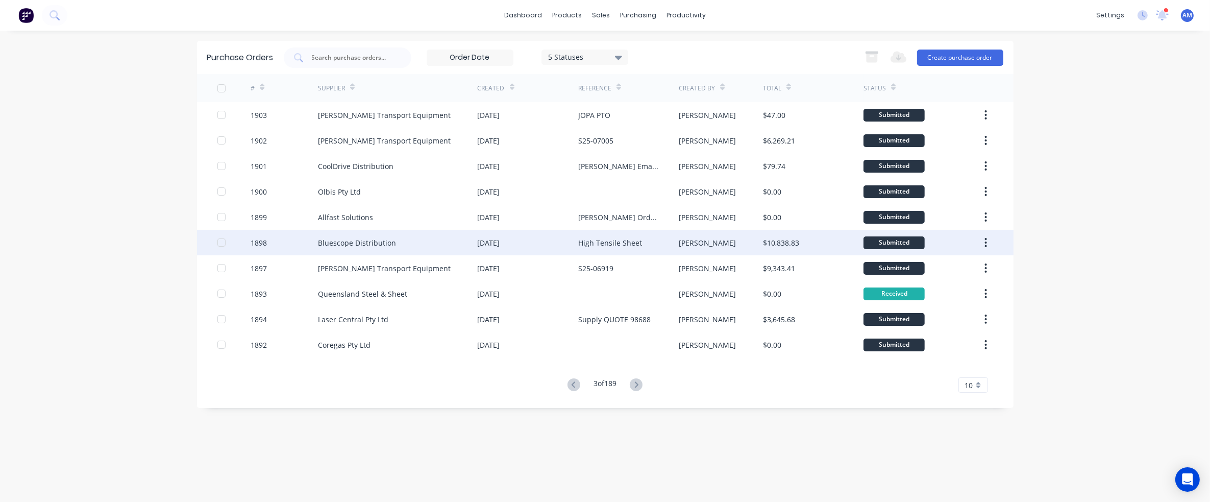
click at [447, 237] on div "Bluescope Distribution" at bounding box center [398, 243] width 160 height 26
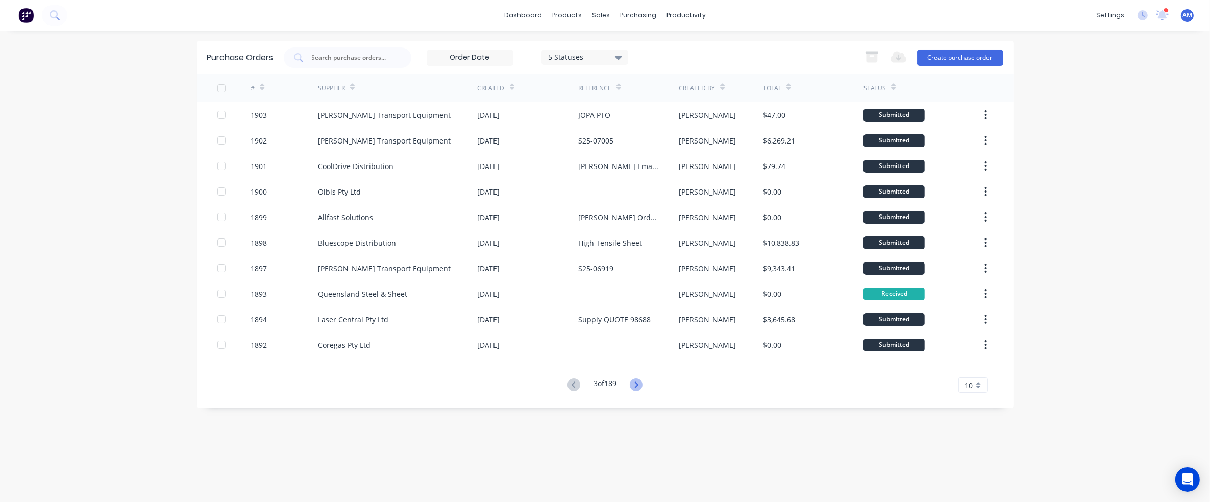
click at [637, 385] on icon at bounding box center [636, 384] width 13 height 13
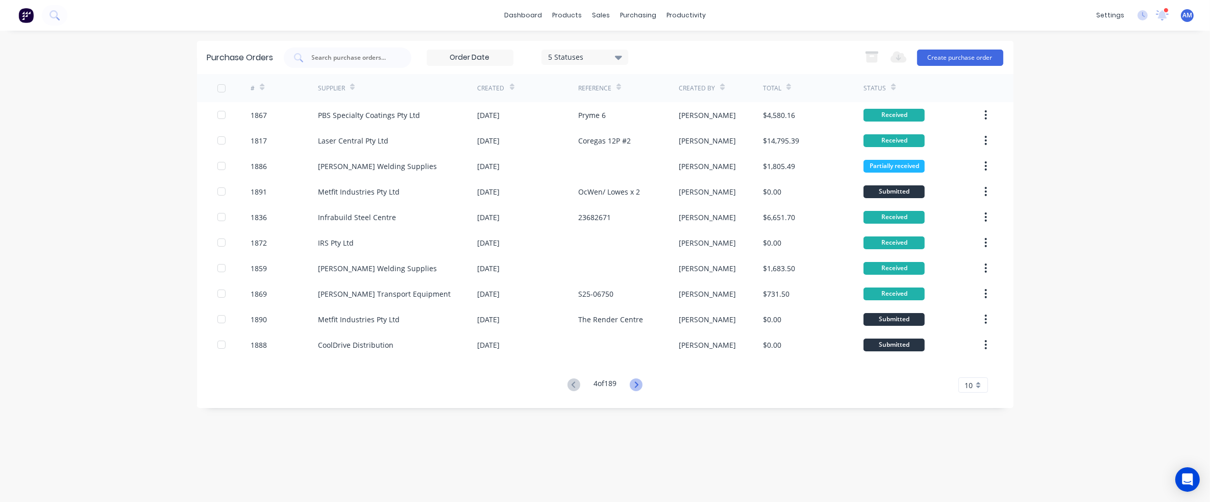
click at [637, 386] on icon at bounding box center [637, 384] width 4 height 6
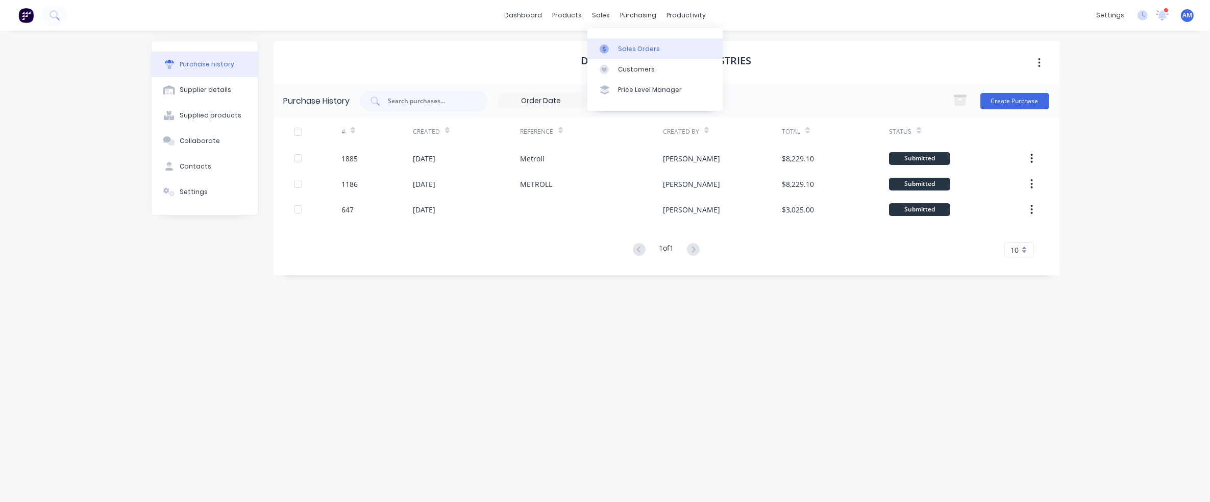
click at [618, 46] on div "Sales Orders" at bounding box center [639, 48] width 42 height 9
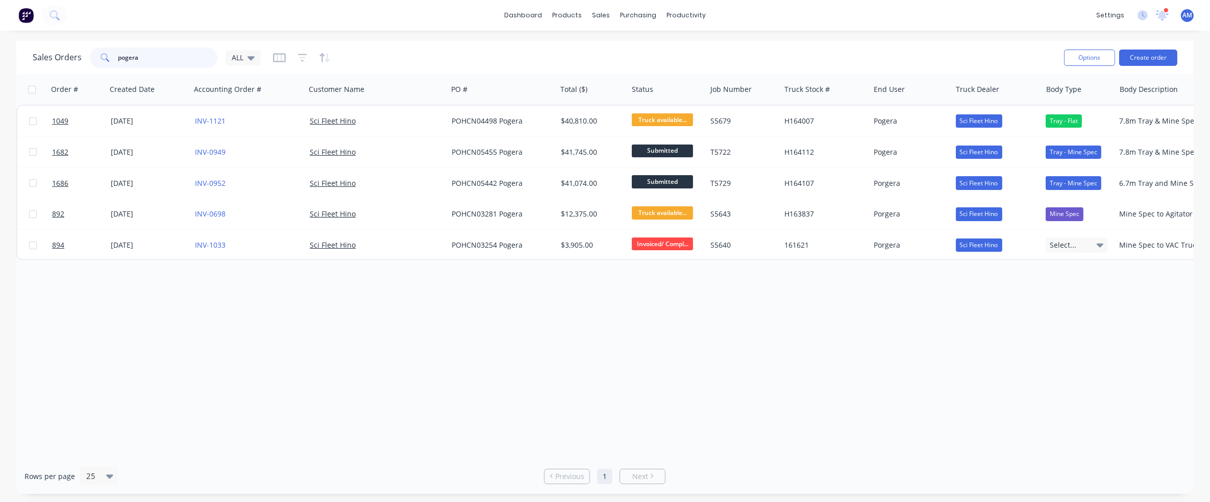
drag, startPoint x: 116, startPoint y: 63, endPoint x: 96, endPoint y: 62, distance: 19.9
click at [96, 62] on div "pogera" at bounding box center [154, 57] width 128 height 20
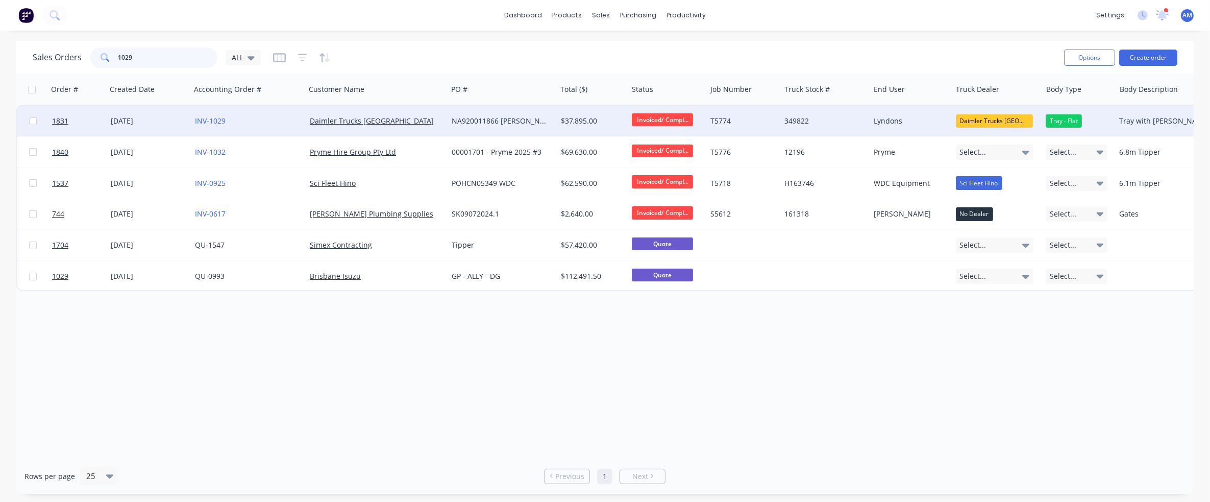
type input "1029"
click at [128, 118] on div "[DATE]" at bounding box center [149, 121] width 76 height 10
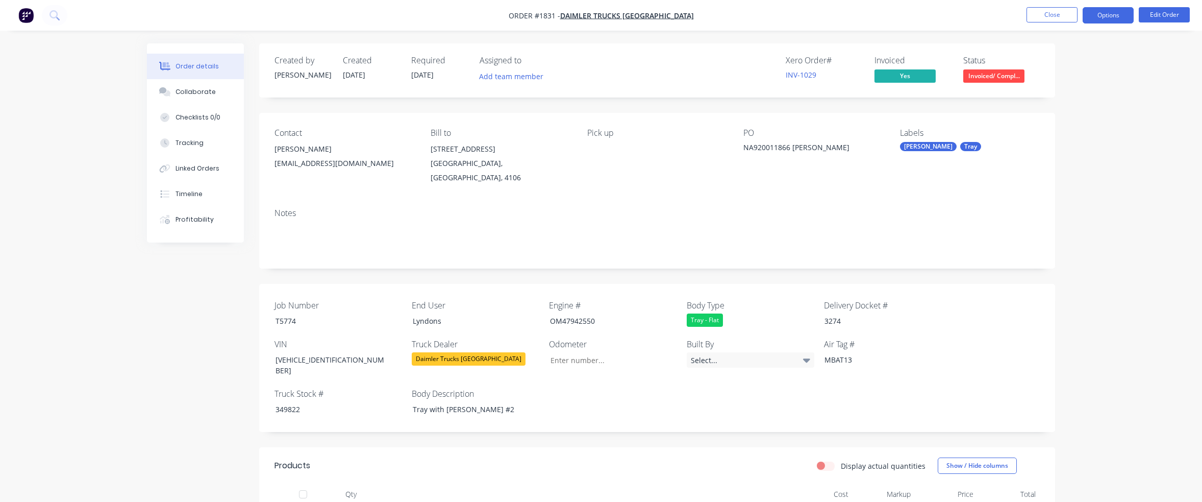
click at [1106, 18] on button "Options" at bounding box center [1108, 15] width 51 height 16
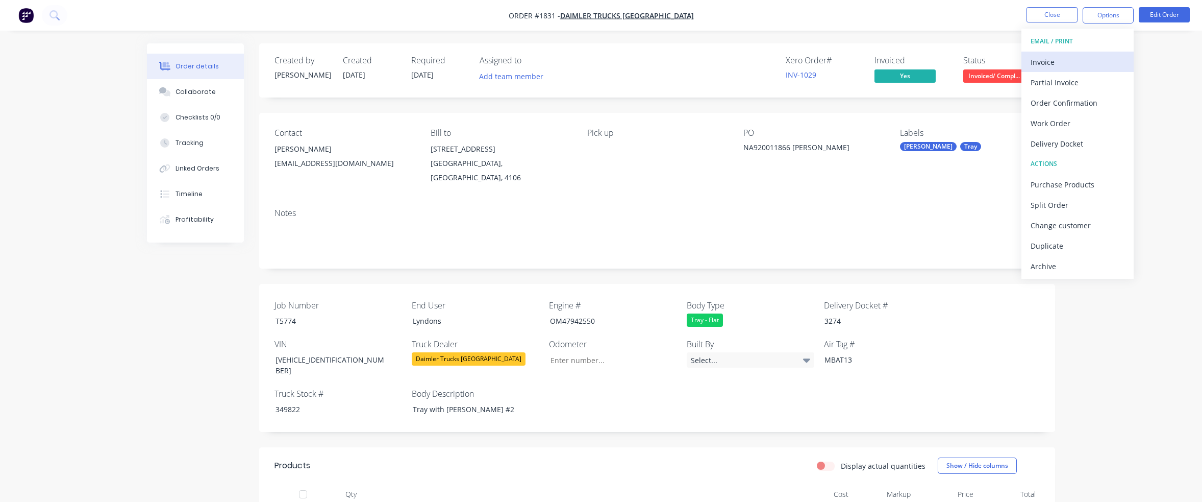
click at [1060, 57] on div "Invoice" at bounding box center [1078, 62] width 94 height 15
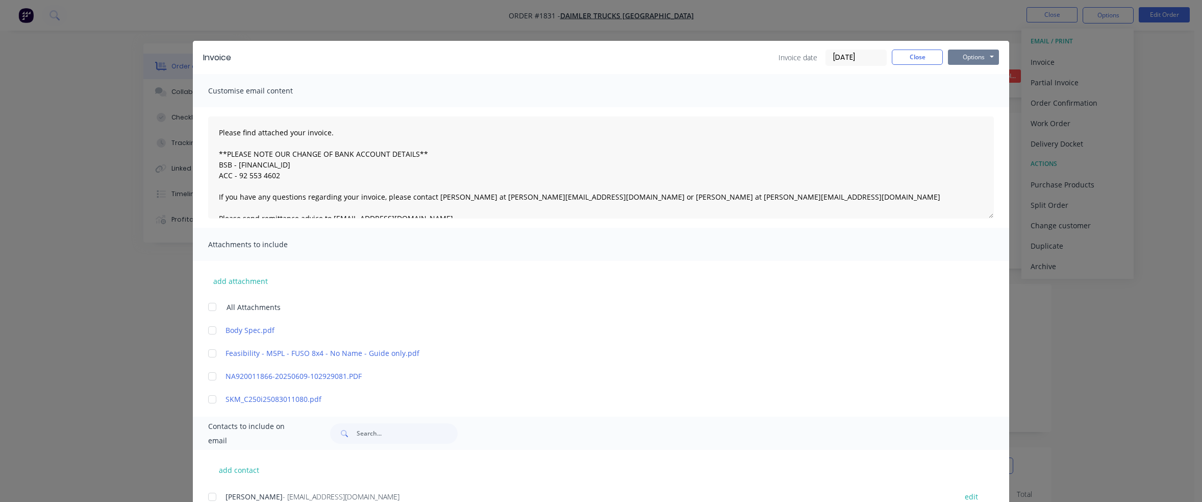
click at [965, 56] on button "Options" at bounding box center [973, 56] width 51 height 15
click at [973, 76] on button "Preview" at bounding box center [980, 75] width 65 height 17
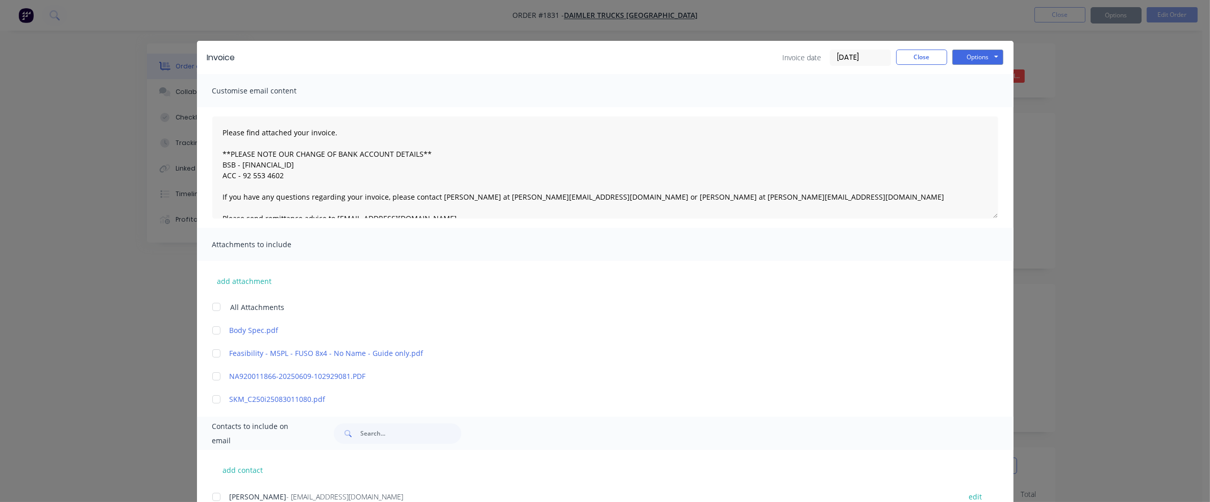
type textarea "Please find attached your invoice. **PLEASE NOTE OUR CHANGE OF BANK ACCOUNT DET…"
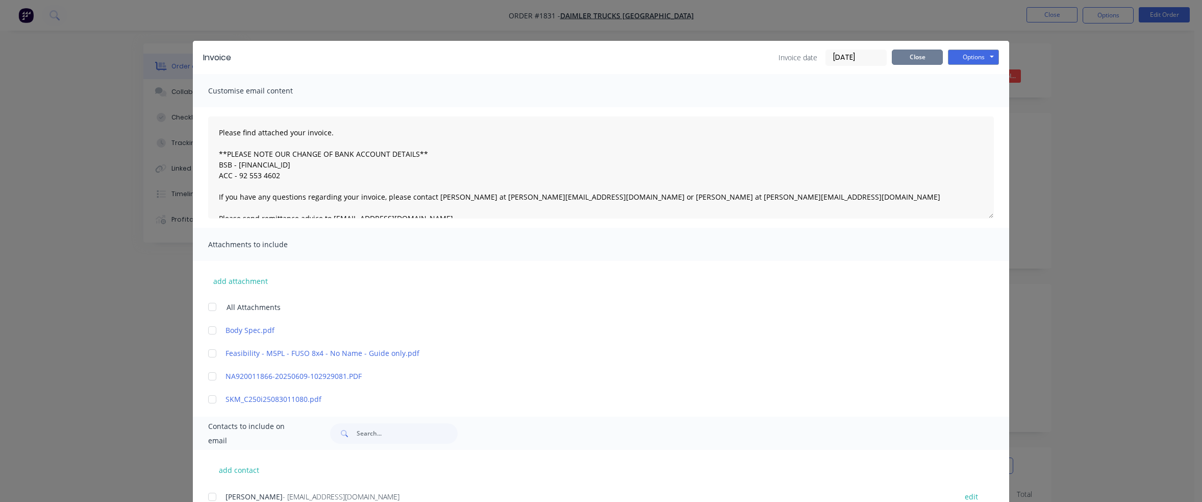
drag, startPoint x: 913, startPoint y: 55, endPoint x: 906, endPoint y: 56, distance: 6.8
click at [912, 55] on button "Close" at bounding box center [917, 56] width 51 height 15
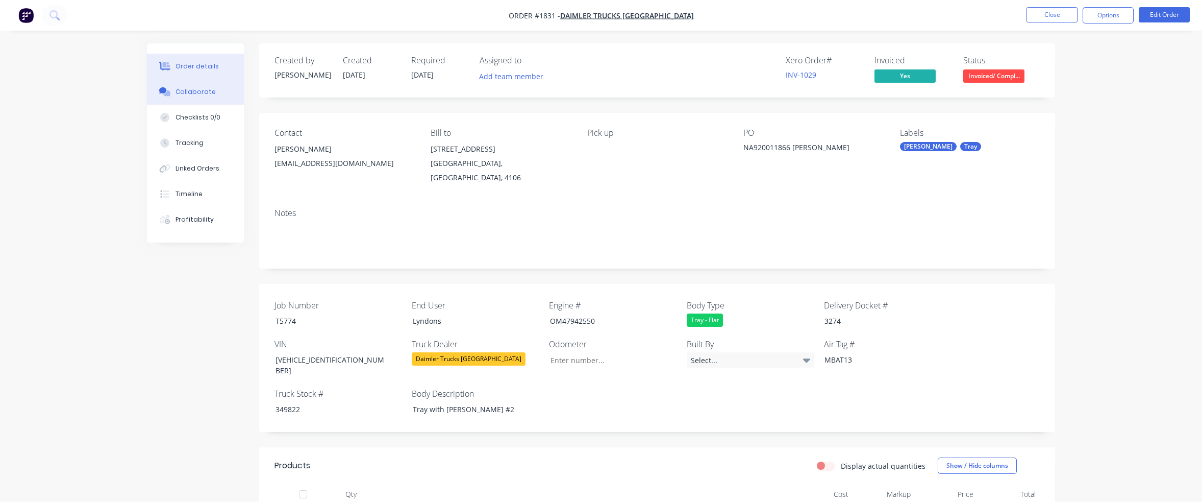
click at [194, 88] on div "Collaborate" at bounding box center [196, 91] width 40 height 9
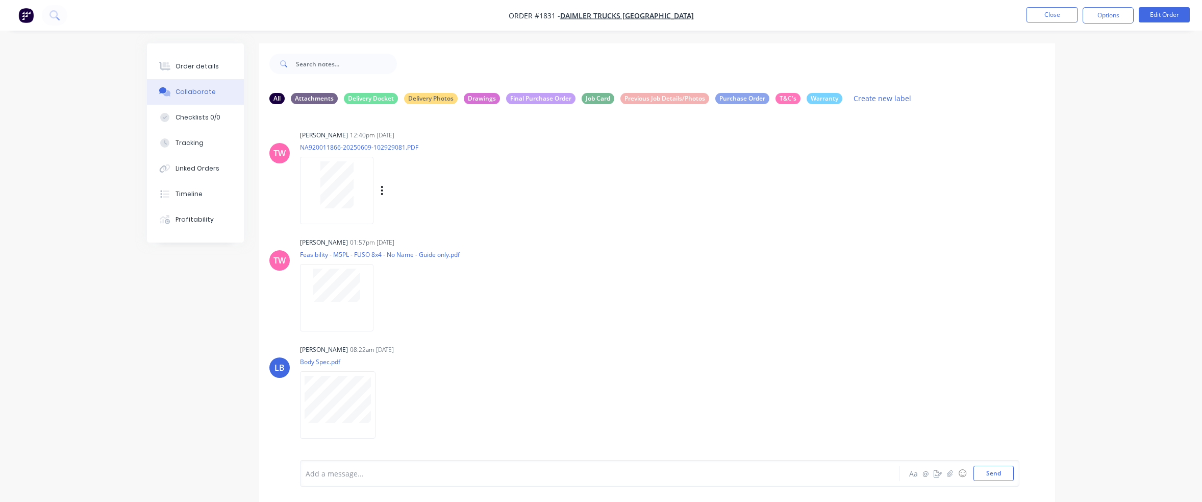
click at [384, 190] on div "Labels Download Delete" at bounding box center [435, 190] width 115 height 15
click at [380, 192] on div "Labels Download Delete" at bounding box center [435, 190] width 115 height 15
click at [382, 191] on icon "button" at bounding box center [382, 190] width 2 height 9
click at [427, 220] on button "Download" at bounding box center [449, 217] width 115 height 23
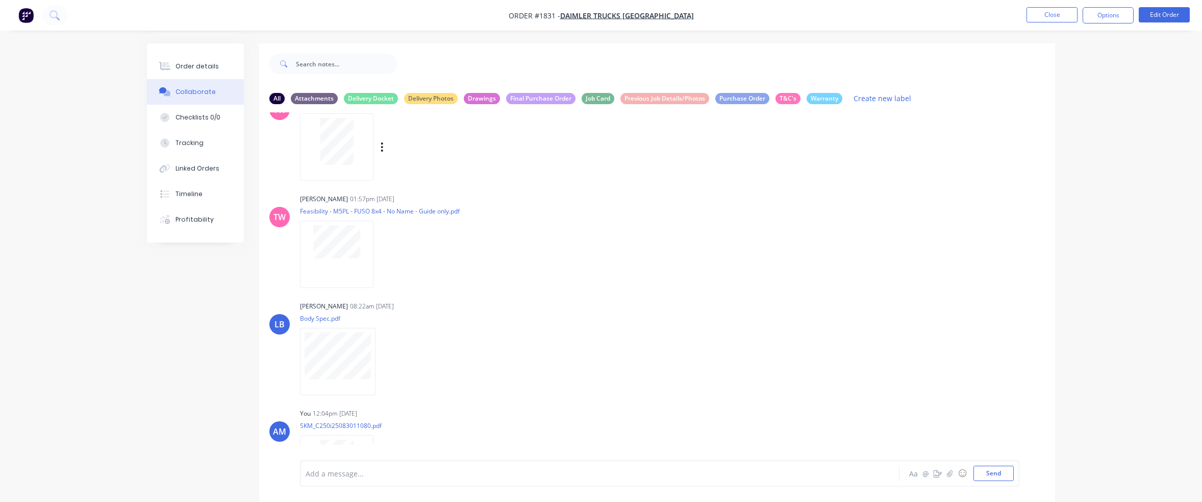
scroll to position [90, 0]
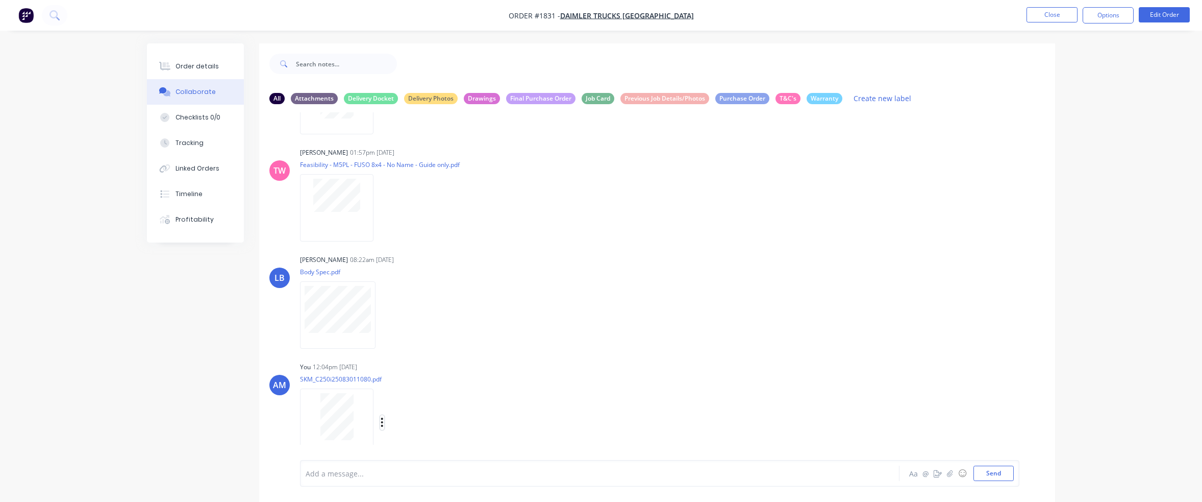
click at [382, 423] on icon "button" at bounding box center [382, 422] width 3 height 12
click at [405, 424] on button "Download" at bounding box center [449, 423] width 115 height 23
click at [1050, 15] on button "Close" at bounding box center [1052, 14] width 51 height 15
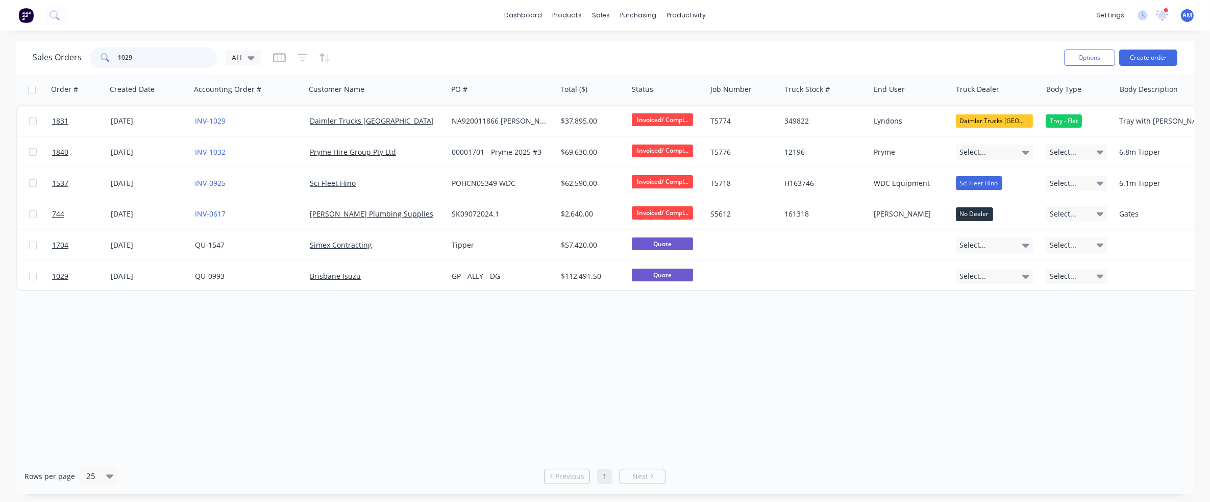
drag, startPoint x: 147, startPoint y: 56, endPoint x: 67, endPoint y: 60, distance: 79.7
click at [67, 60] on div "Sales Orders 1029 ALL" at bounding box center [147, 57] width 228 height 20
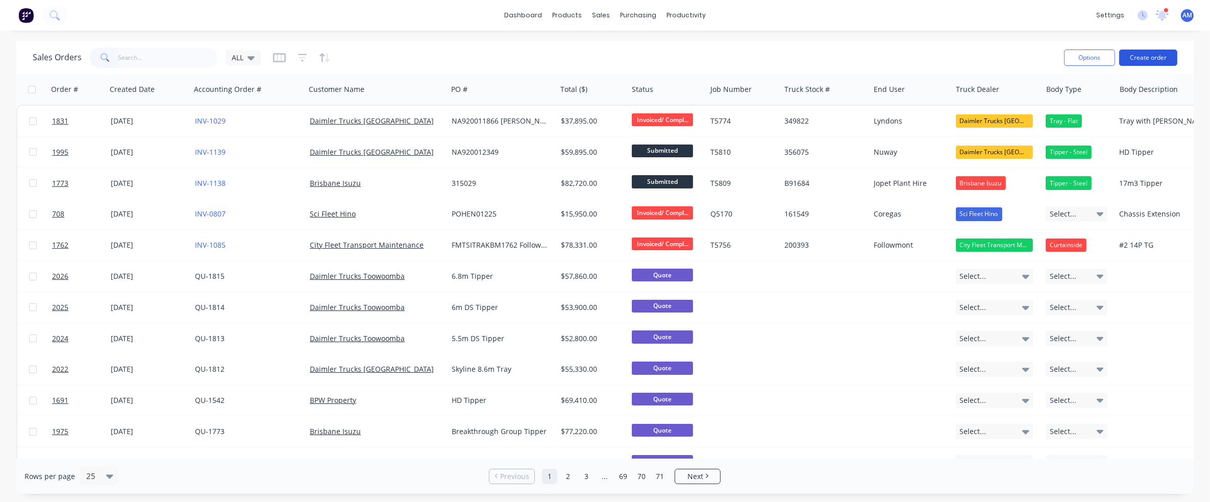
click at [1157, 59] on button "Create order" at bounding box center [1148, 57] width 58 height 16
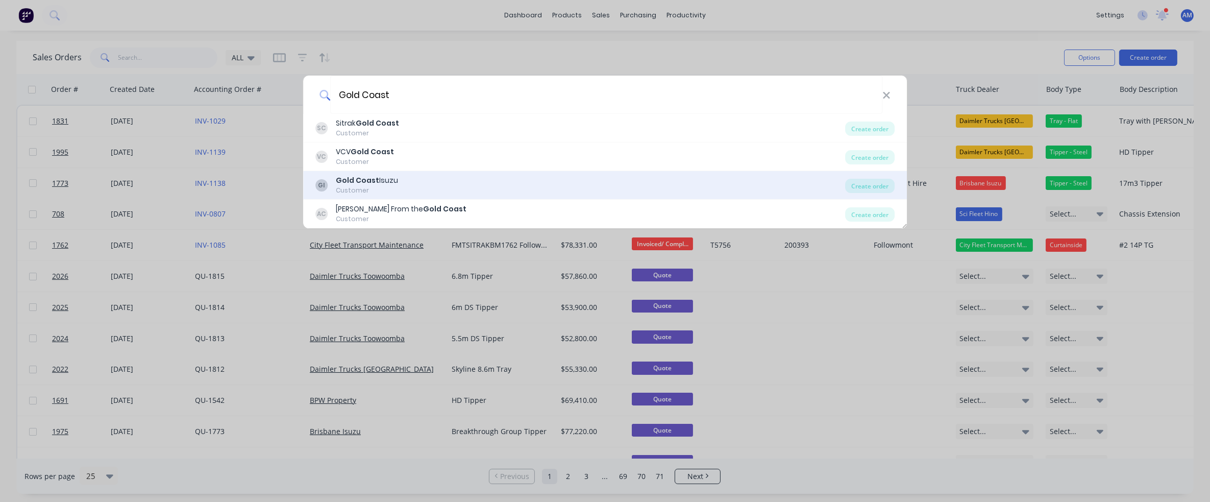
type input "Gold Coast"
click at [372, 179] on b "Gold Coast" at bounding box center [357, 180] width 43 height 10
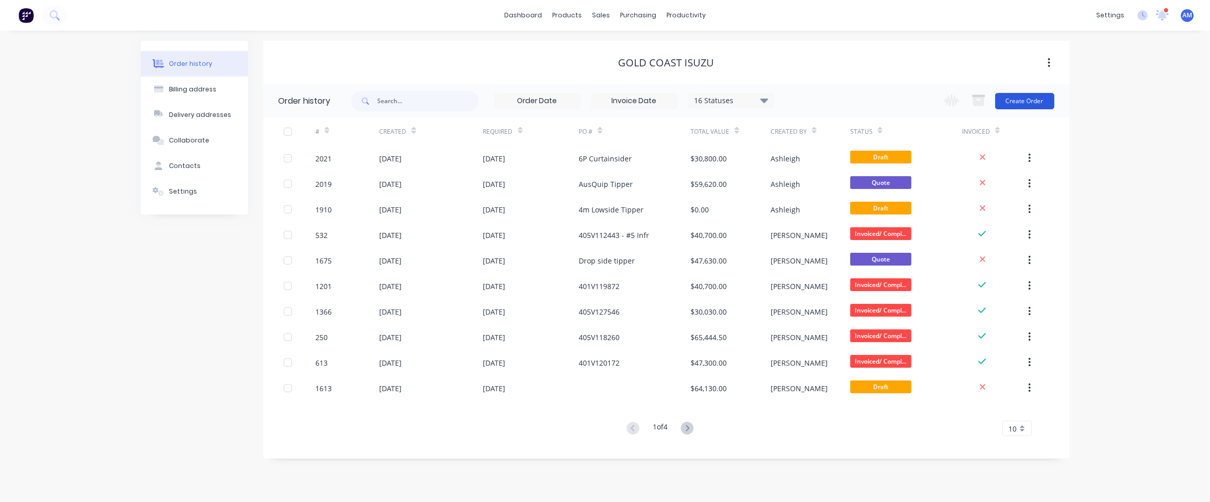
click at [1039, 101] on button "Create Order" at bounding box center [1024, 101] width 59 height 16
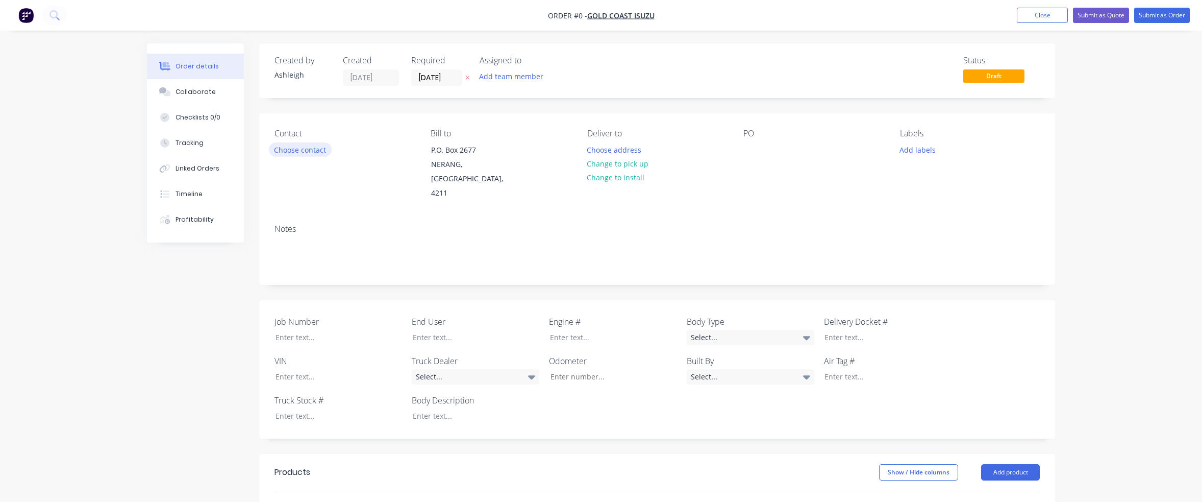
click at [311, 153] on button "Choose contact" at bounding box center [300, 149] width 63 height 14
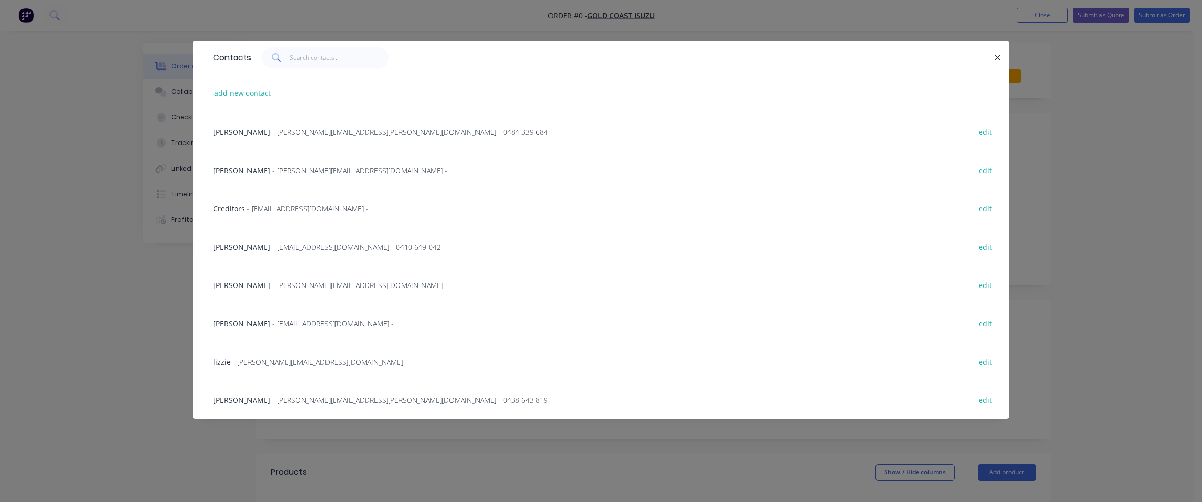
click at [288, 400] on span "- [PERSON_NAME][EMAIL_ADDRESS][PERSON_NAME][DOMAIN_NAME] - 0438 643 819" at bounding box center [410, 400] width 276 height 10
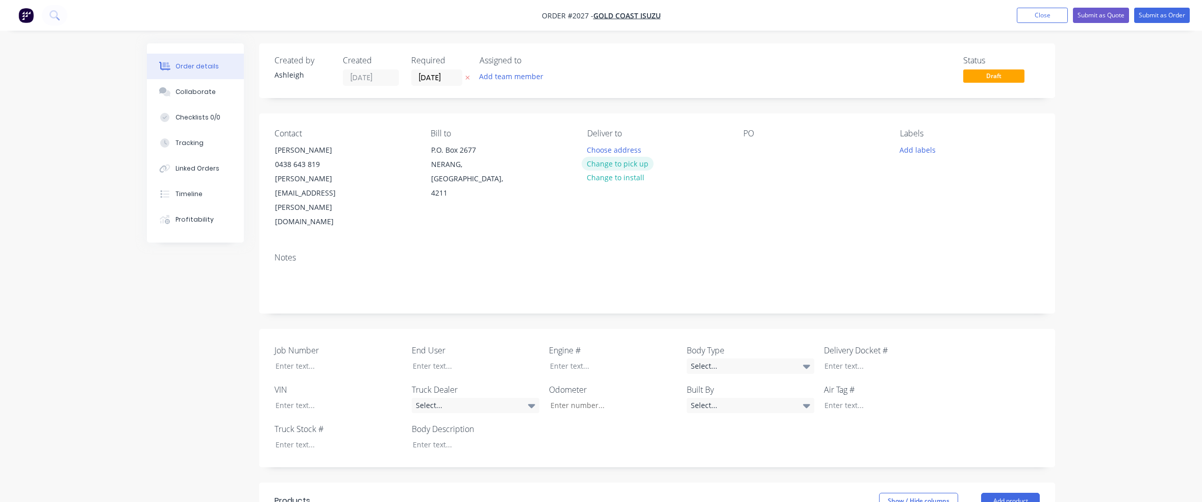
click at [624, 165] on button "Change to pick up" at bounding box center [618, 164] width 72 height 14
click at [746, 151] on div at bounding box center [751, 149] width 16 height 15
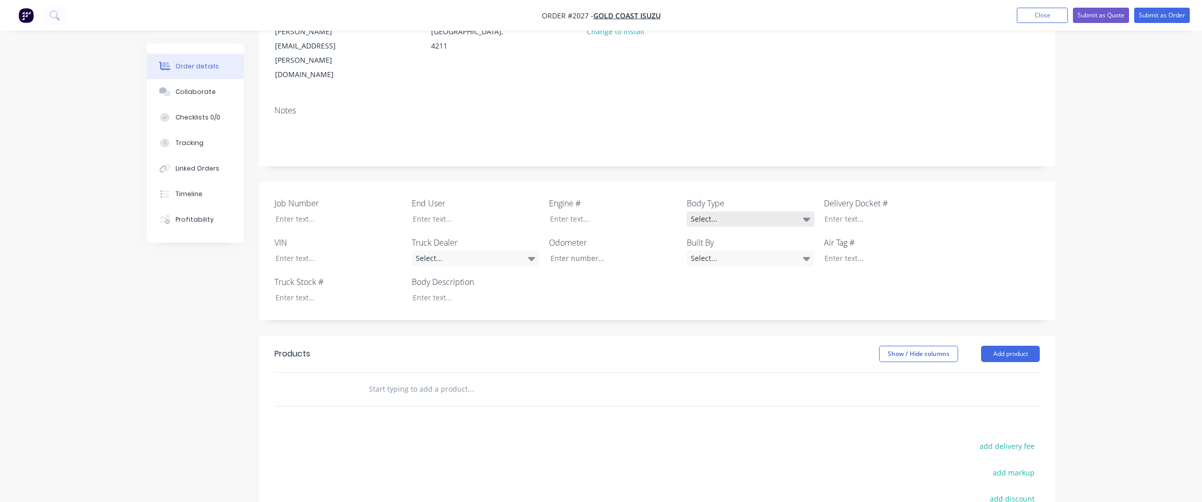
scroll to position [153, 0]
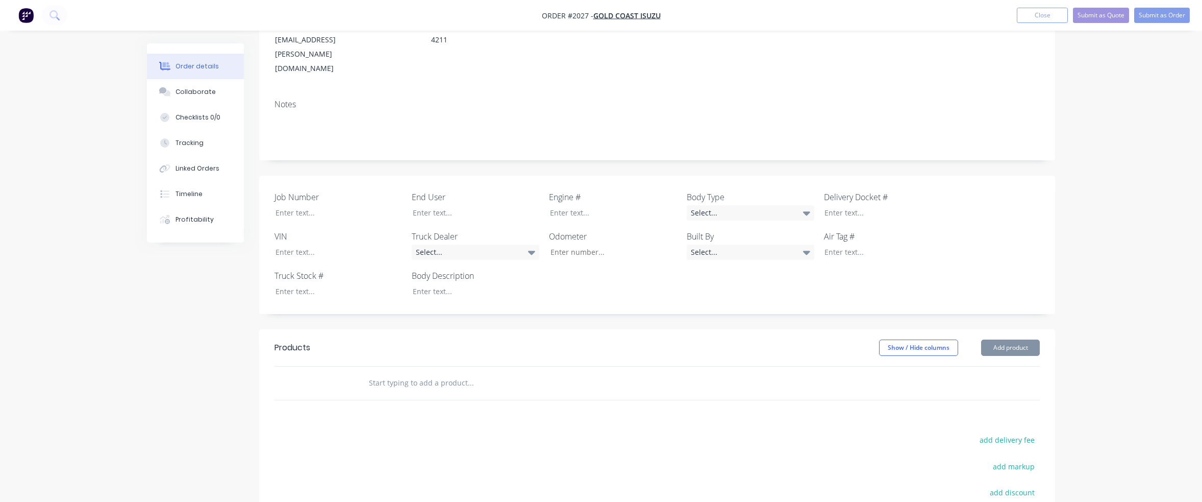
click at [427, 372] on input "text" at bounding box center [470, 382] width 204 height 20
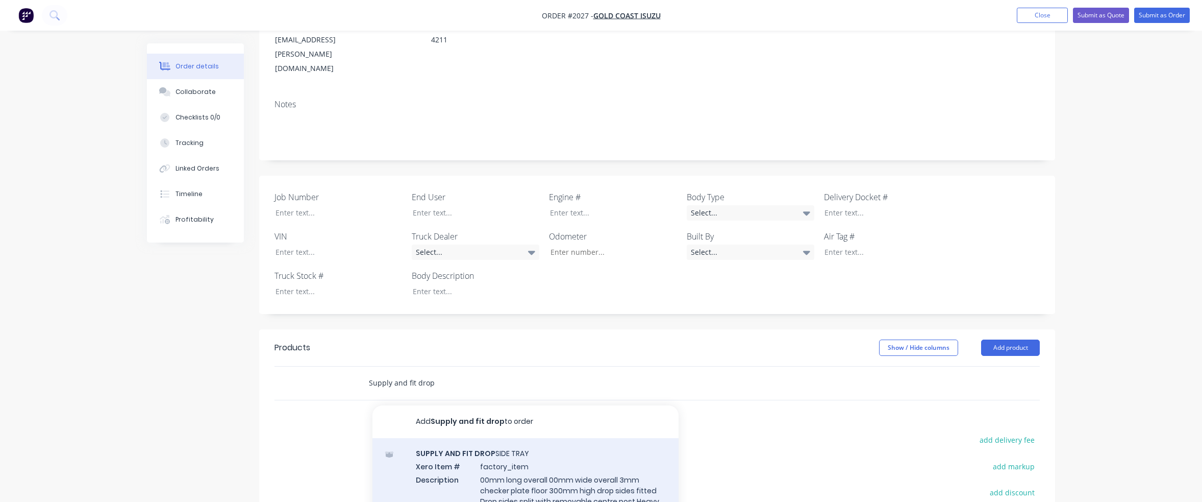
type input "Supply and fit drop"
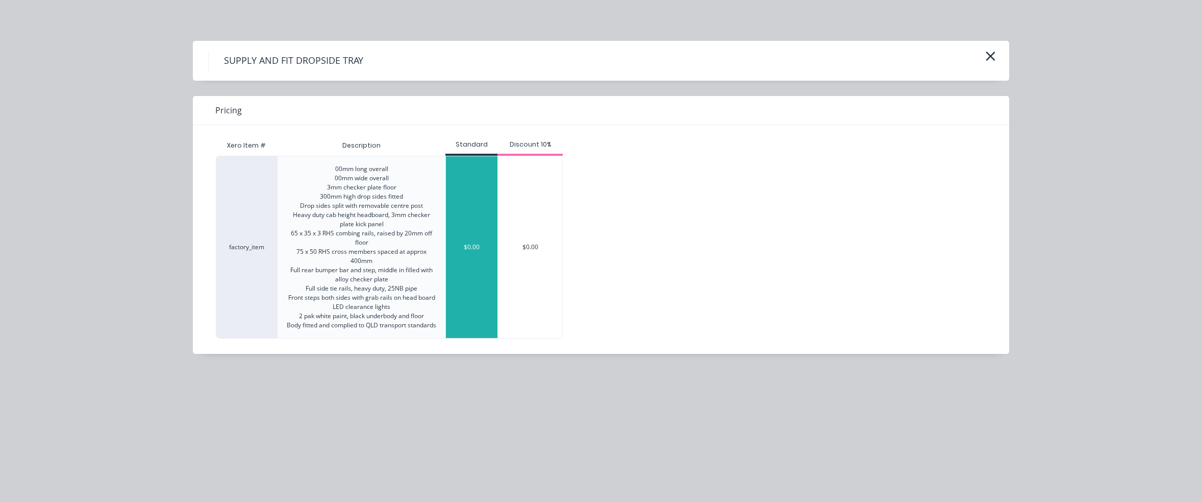
click at [463, 261] on div "$0.00" at bounding box center [472, 247] width 52 height 182
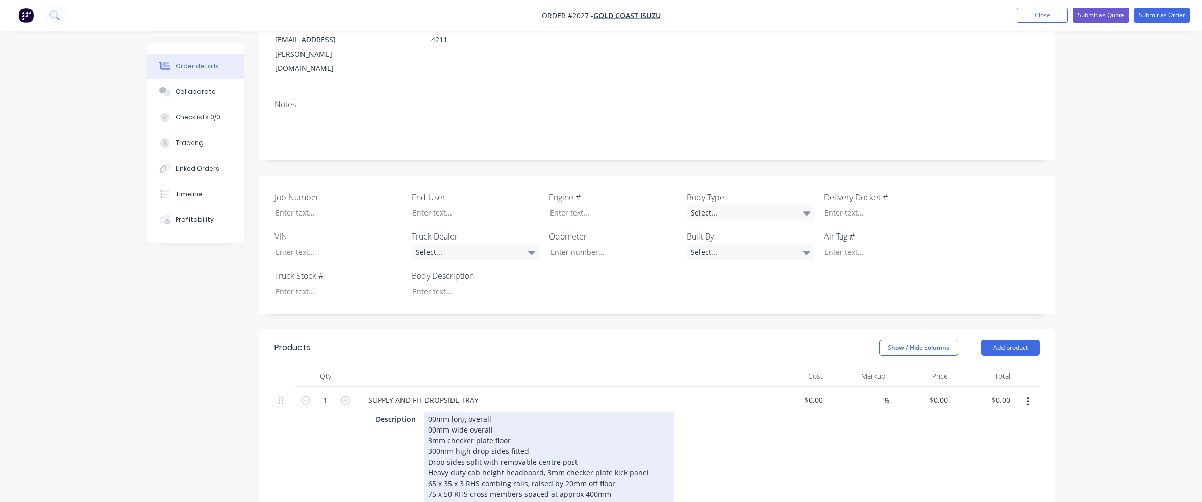
click at [428, 411] on div "00mm long overall 00mm wide overall 3mm checker plate floor 300mm high drop sid…" at bounding box center [549, 488] width 250 height 154
click at [428, 411] on div "4300mm long overall 00mm wide overall 3mm checker plate floor 300mm high drop s…" at bounding box center [549, 488] width 250 height 154
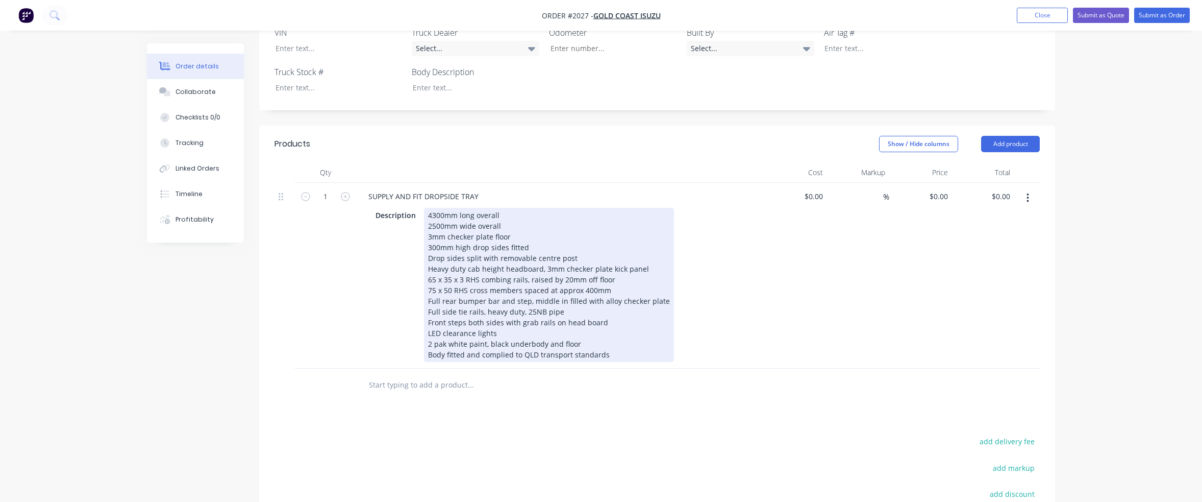
scroll to position [357, 0]
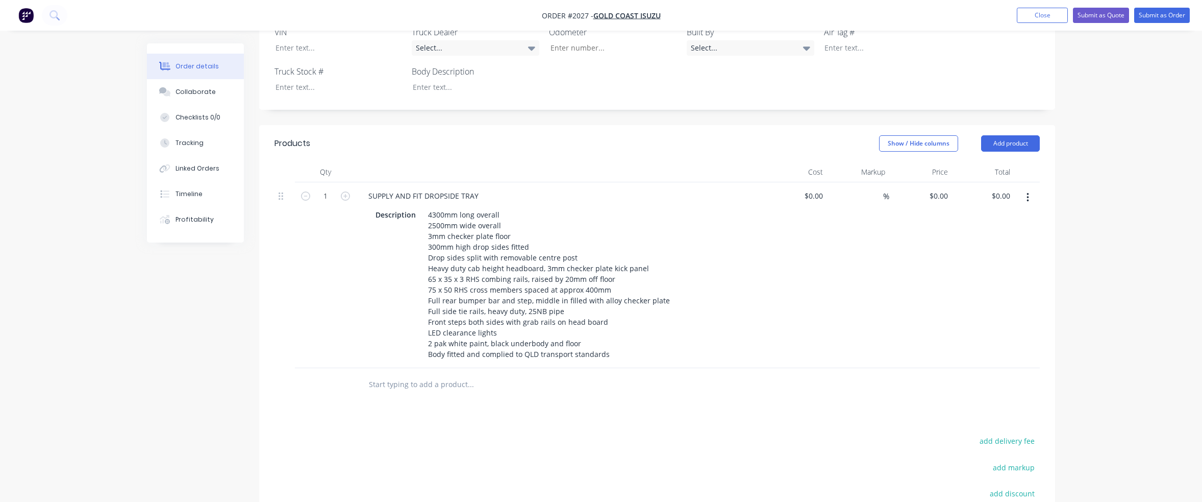
click at [415, 374] on input "text" at bounding box center [470, 384] width 204 height 20
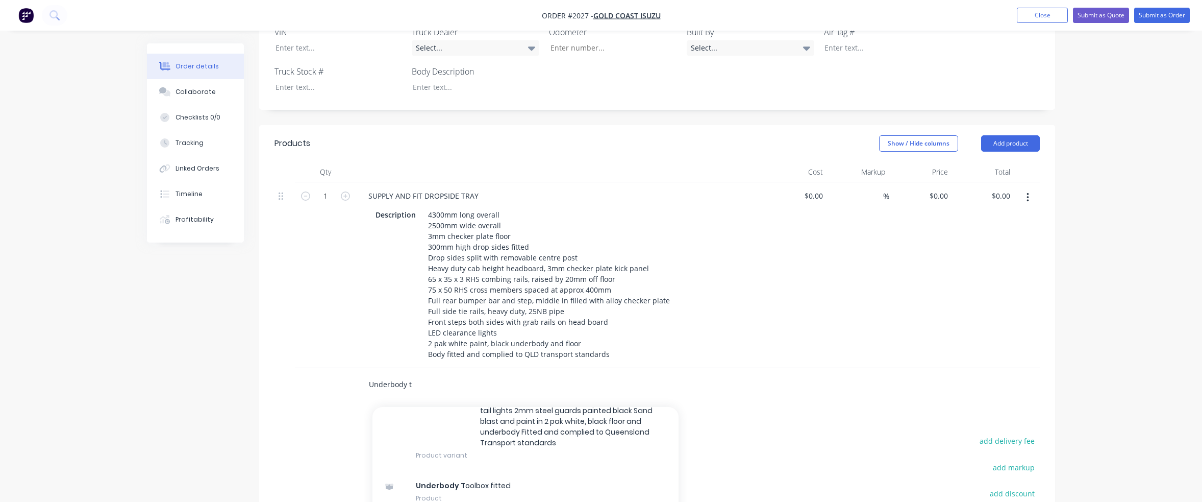
scroll to position [612, 0]
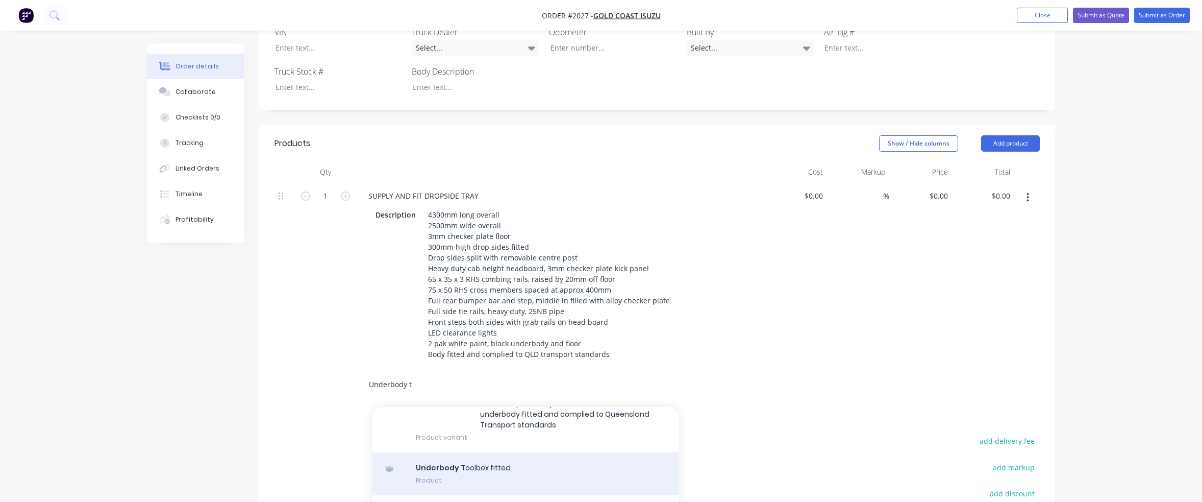
type input "Underbody t"
click at [489, 452] on div "Underbody T oolbox fitted Product" at bounding box center [525, 473] width 306 height 43
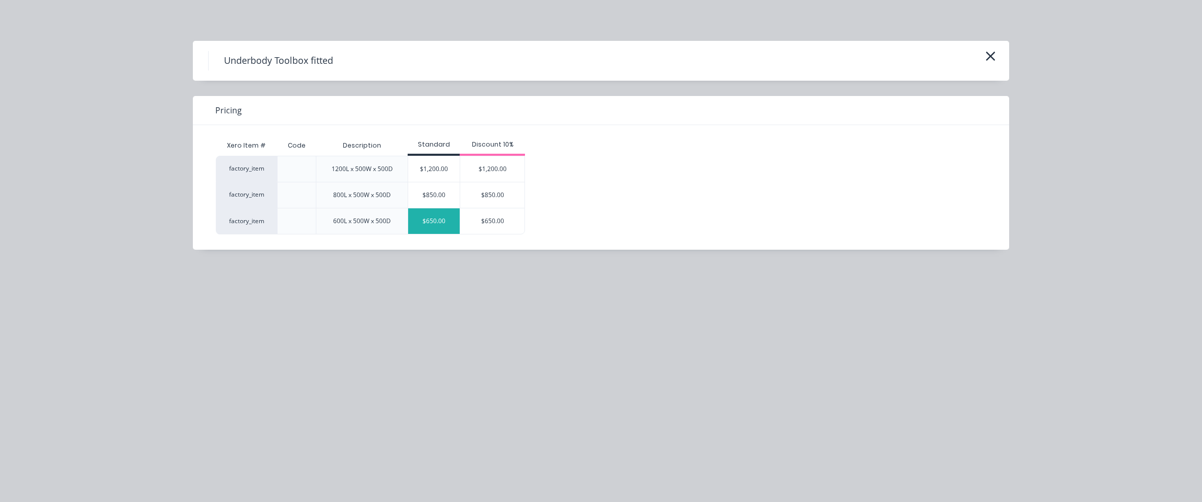
click at [438, 216] on div "$650.00" at bounding box center [434, 221] width 52 height 26
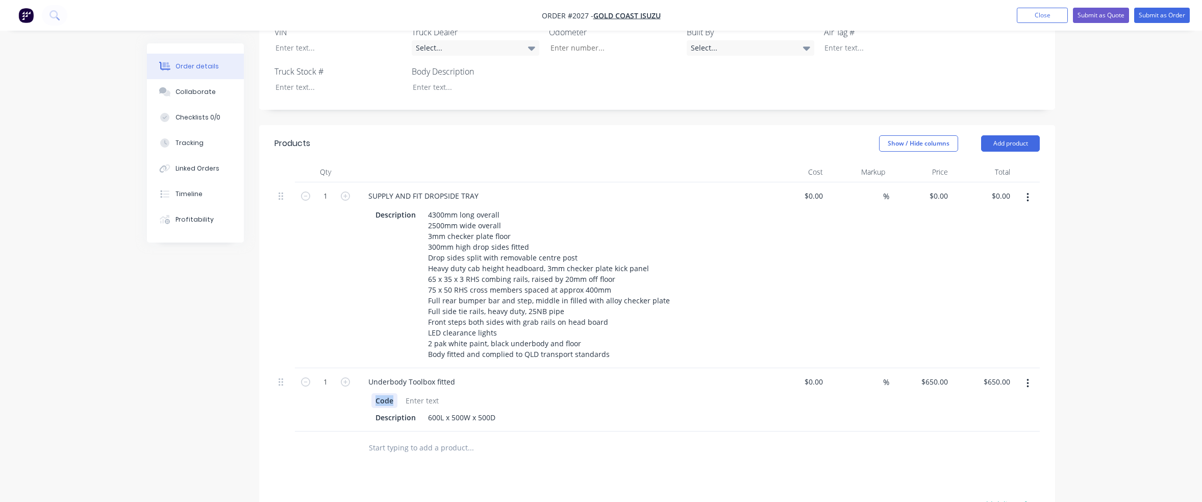
drag, startPoint x: 396, startPoint y: 356, endPoint x: 360, endPoint y: 357, distance: 35.7
click at [360, 391] on div "Code Description 600L x 500W x 500D" at bounding box center [560, 408] width 400 height 34
click at [431, 410] on div "600L x 500W x 500D" at bounding box center [462, 417] width 76 height 15
click at [456, 410] on div "500L x 500W x 500D" at bounding box center [462, 417] width 76 height 15
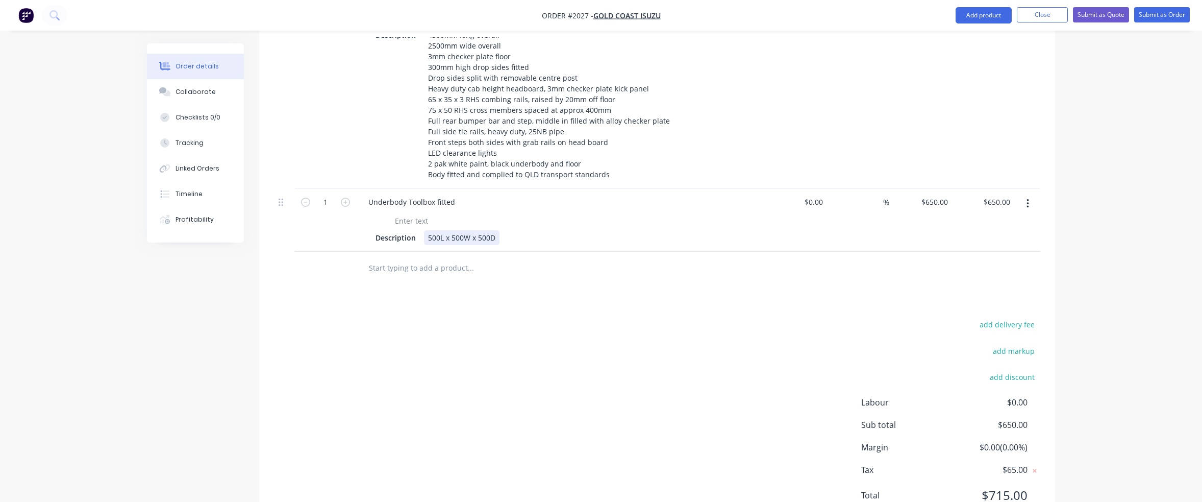
click at [455, 230] on div "500L x 500W x 500D" at bounding box center [462, 237] width 76 height 15
click at [481, 230] on div "500L x 400W x 500D" at bounding box center [462, 237] width 76 height 15
click at [422, 258] on input "text" at bounding box center [470, 268] width 204 height 20
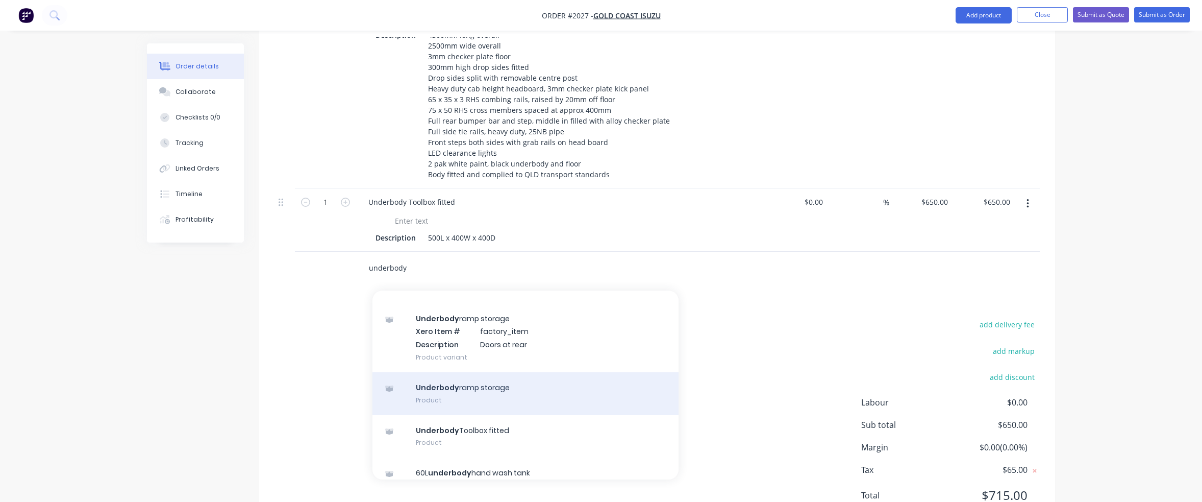
scroll to position [765, 0]
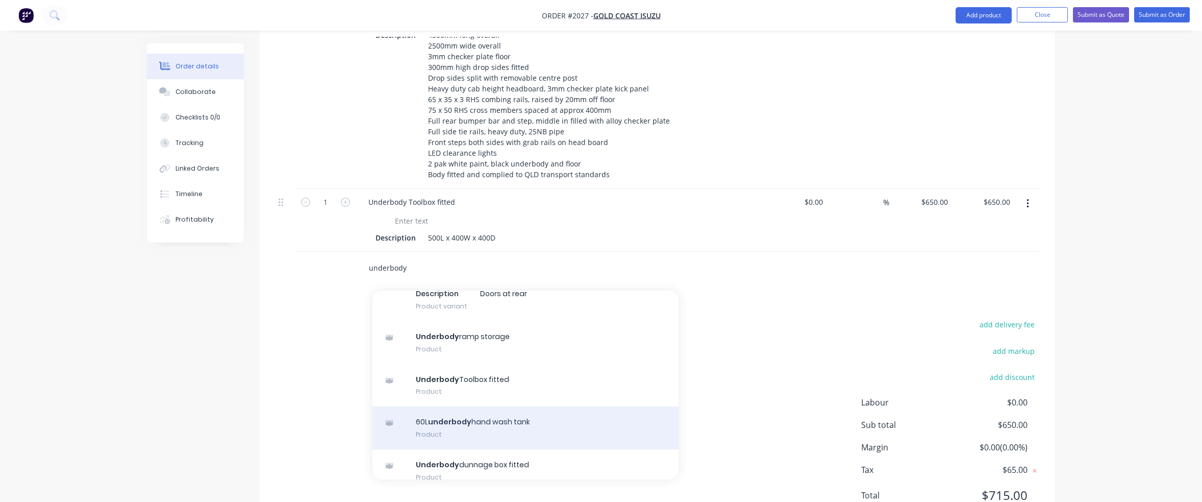
type input "underbody"
click at [496, 406] on div "60L underbody hand wash tank Product" at bounding box center [525, 427] width 306 height 43
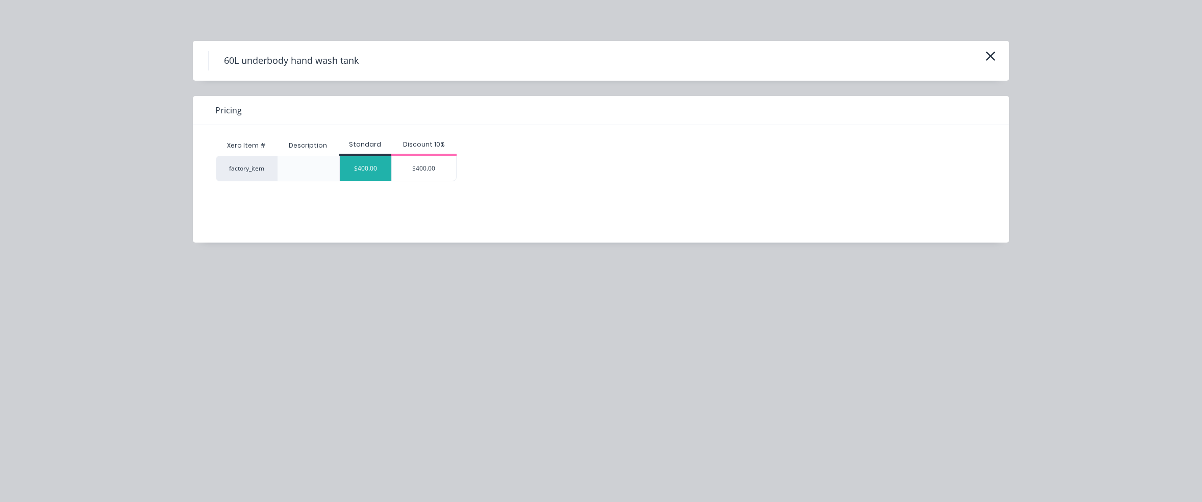
click at [366, 170] on div "$400.00" at bounding box center [366, 168] width 52 height 24
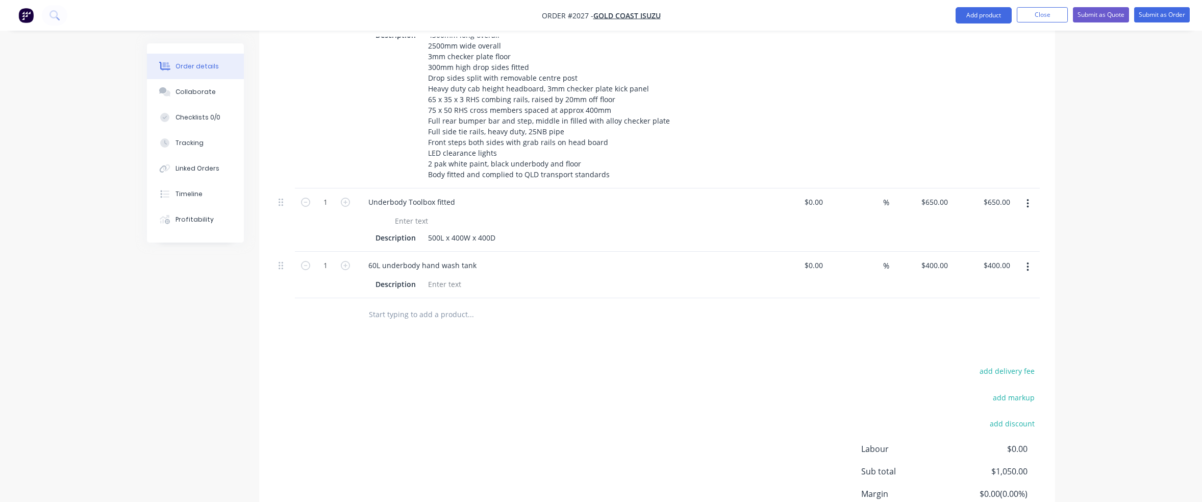
click at [427, 304] on input "text" at bounding box center [470, 314] width 204 height 20
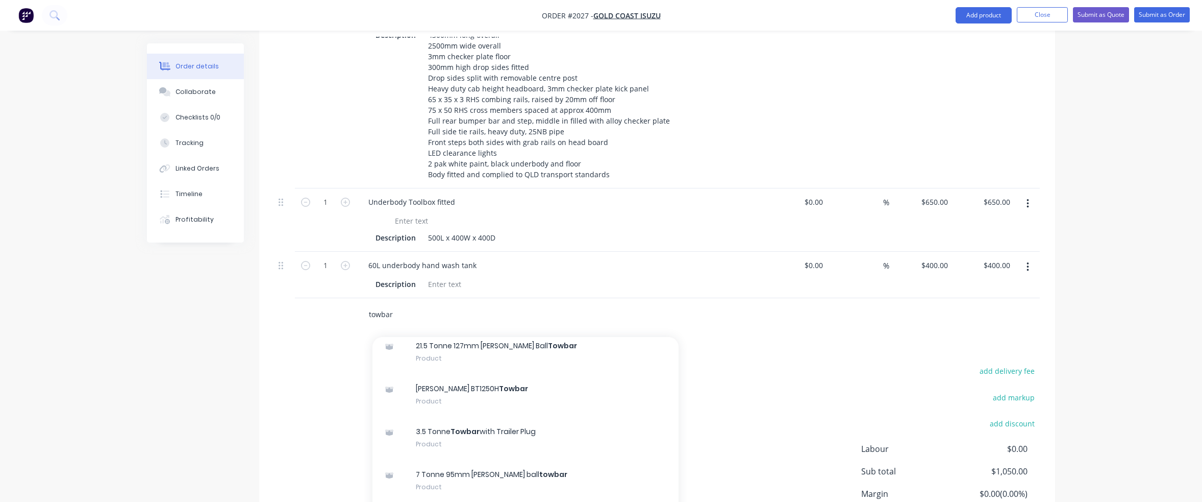
scroll to position [255, 0]
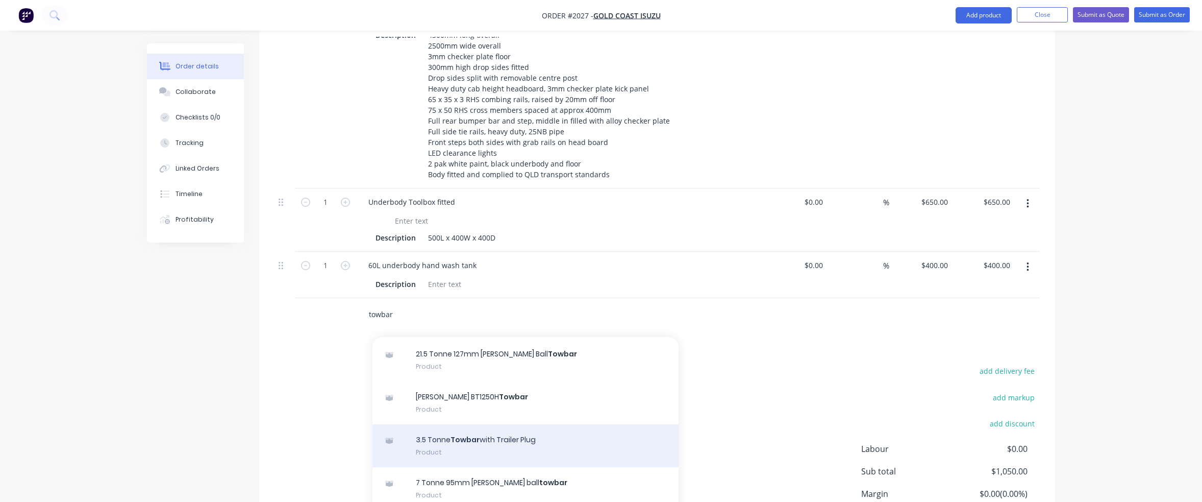
type input "towbar"
click at [510, 424] on div "3.5 Tonne Towbar with Trailer Plug Product" at bounding box center [525, 445] width 306 height 43
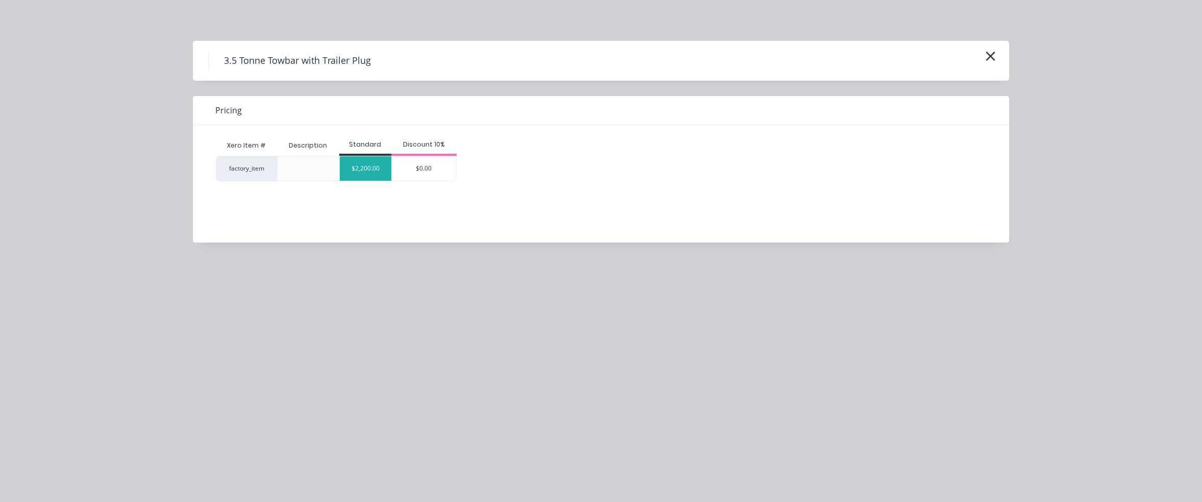
click at [359, 168] on div "$2,200.00" at bounding box center [366, 168] width 52 height 24
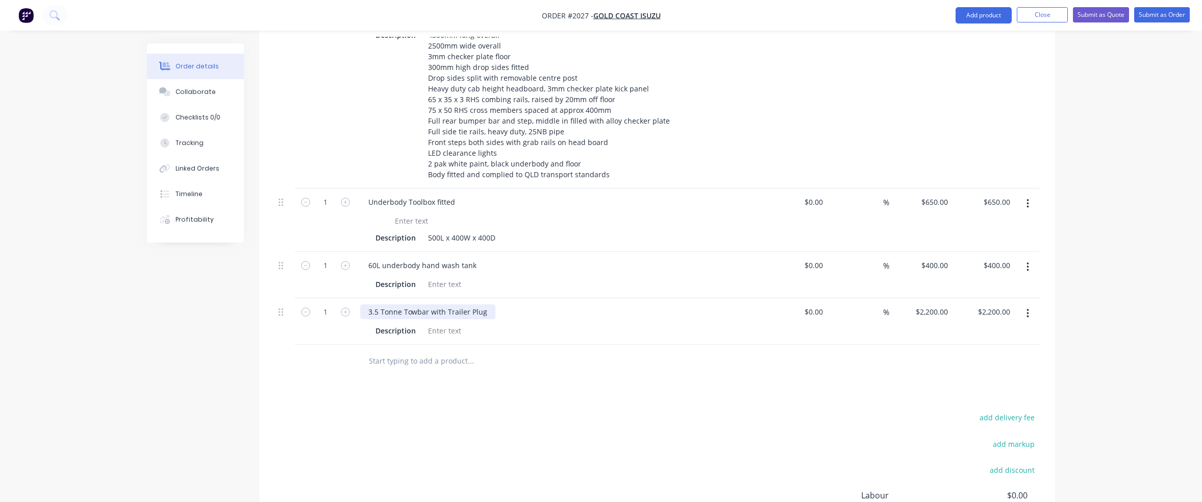
click at [371, 304] on div "3.5 Tonne Towbar with Trailer Plug" at bounding box center [427, 311] width 135 height 15
click at [433, 351] on input "text" at bounding box center [470, 361] width 204 height 20
click at [445, 323] on div at bounding box center [444, 330] width 41 height 15
click at [422, 351] on input "text" at bounding box center [470, 361] width 204 height 20
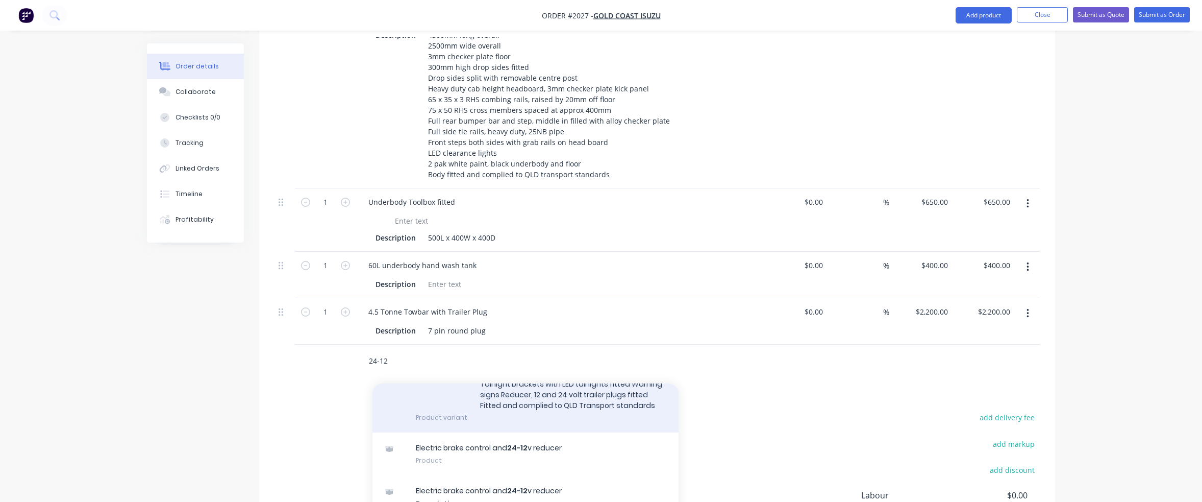
scroll to position [129, 0]
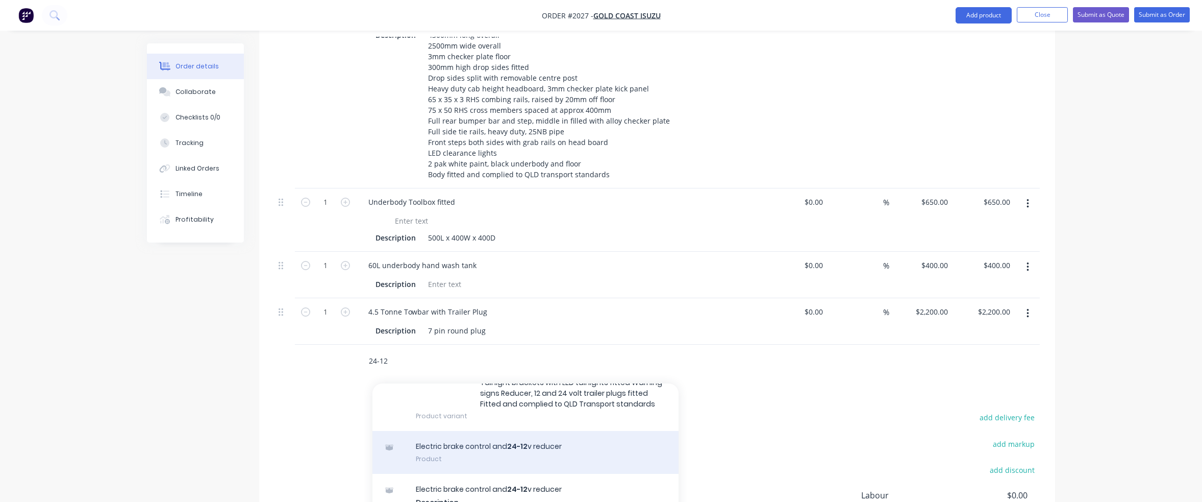
type input "24-12"
click at [484, 431] on div "Electric brake control and 24-12 v reducer Product" at bounding box center [525, 452] width 306 height 43
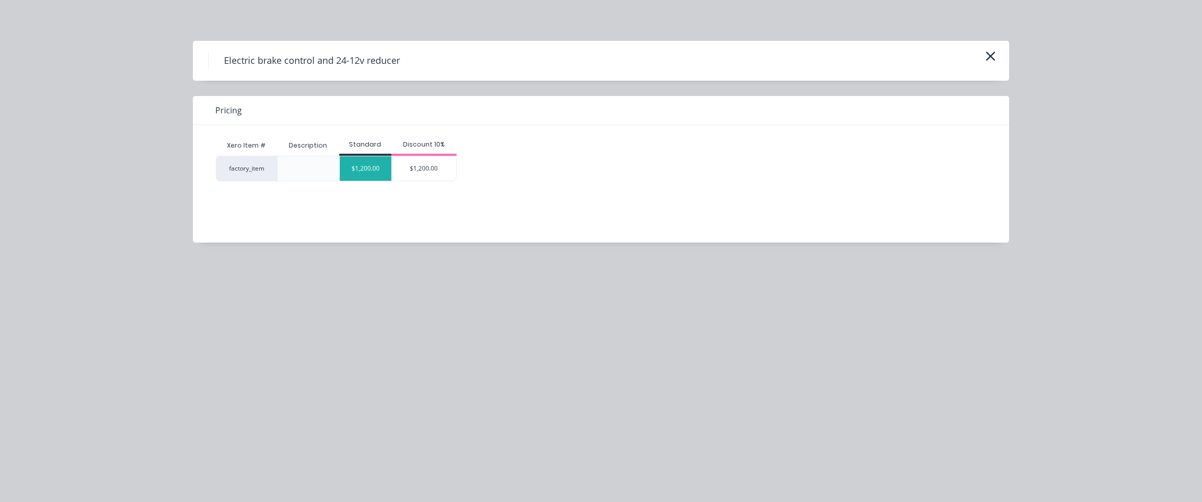
click at [358, 164] on div "$1,200.00" at bounding box center [366, 168] width 52 height 24
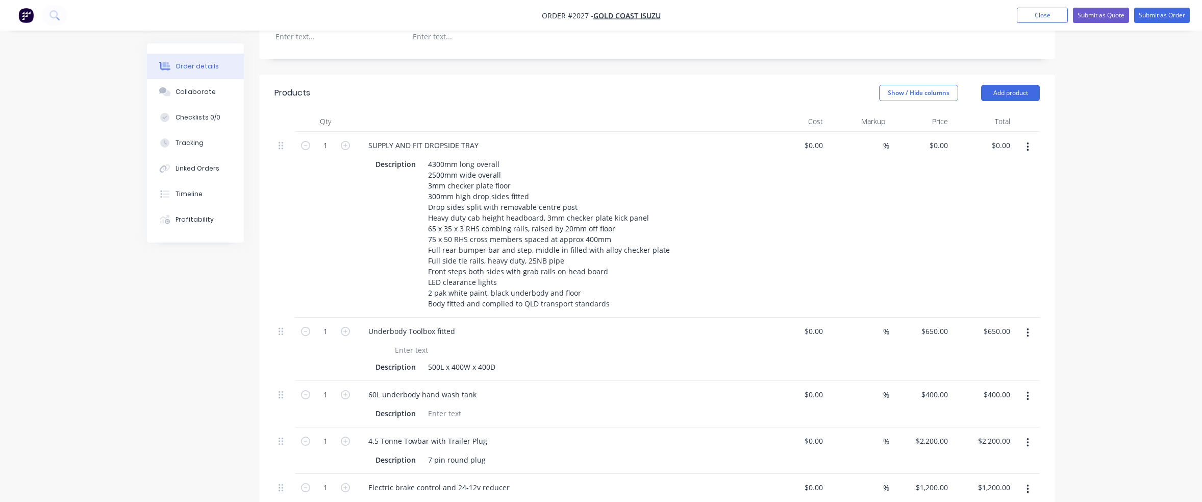
scroll to position [282, 0]
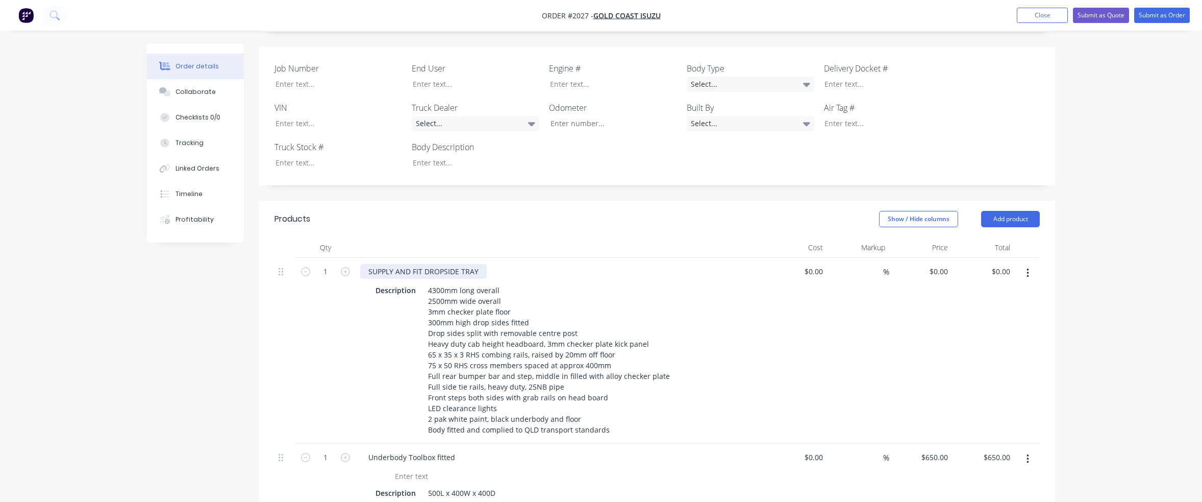
click at [485, 264] on div "SUPPLY AND FIT DROPSIDE TRAY" at bounding box center [423, 271] width 127 height 15
click at [517, 264] on div "SUPPLY AND FIT DROPSIDE TRAY TO NPR" at bounding box center [560, 271] width 400 height 15
drag, startPoint x: 491, startPoint y: 228, endPoint x: 506, endPoint y: 226, distance: 15.4
click at [506, 264] on div "SUPPLY AND FIT DROPSIDE TRAY TO NPR" at bounding box center [437, 271] width 155 height 15
click at [692, 283] on div "Description 4300mm long overall 2500mm wide overall 3mm checker plate floor 300…" at bounding box center [557, 360] width 373 height 154
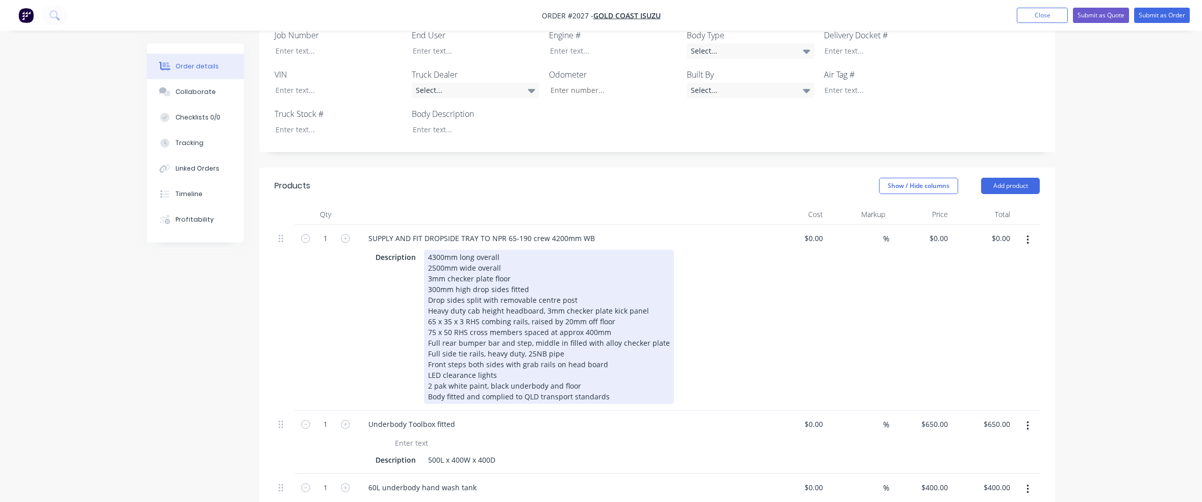
scroll to position [333, 0]
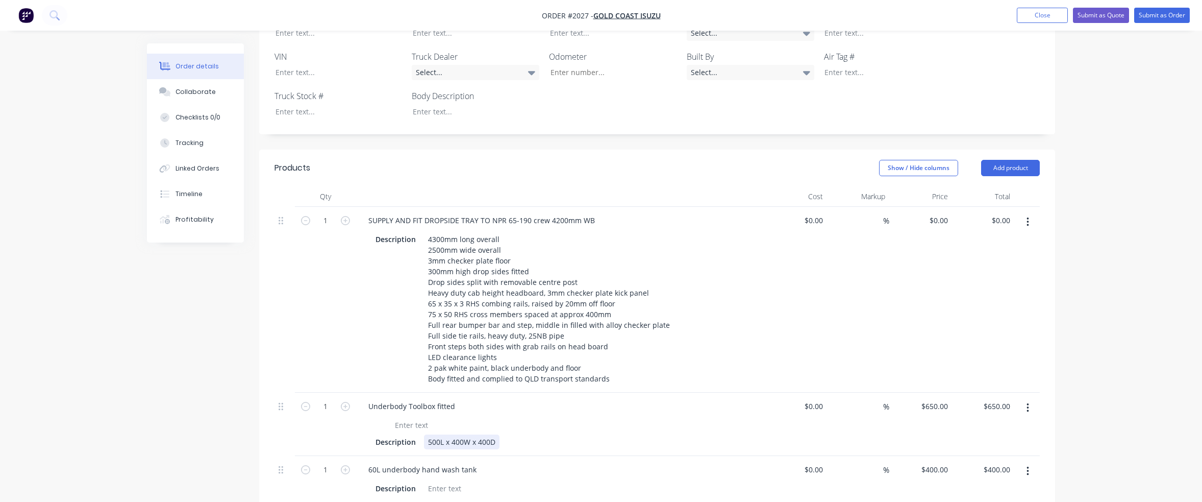
drag, startPoint x: 495, startPoint y: 398, endPoint x: 511, endPoint y: 398, distance: 15.8
click at [496, 434] on div "500L x 400W x 400D" at bounding box center [462, 441] width 76 height 15
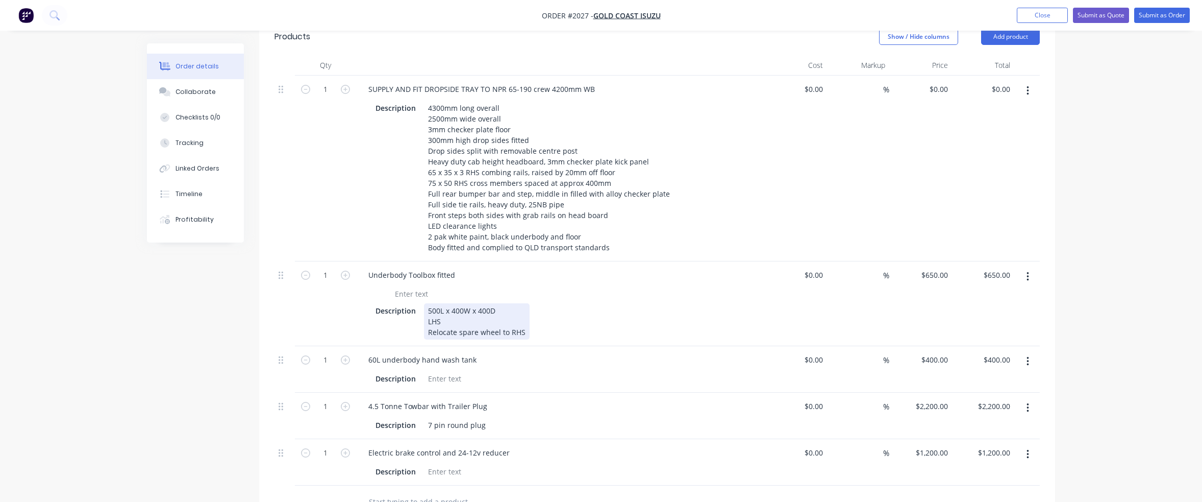
scroll to position [537, 0]
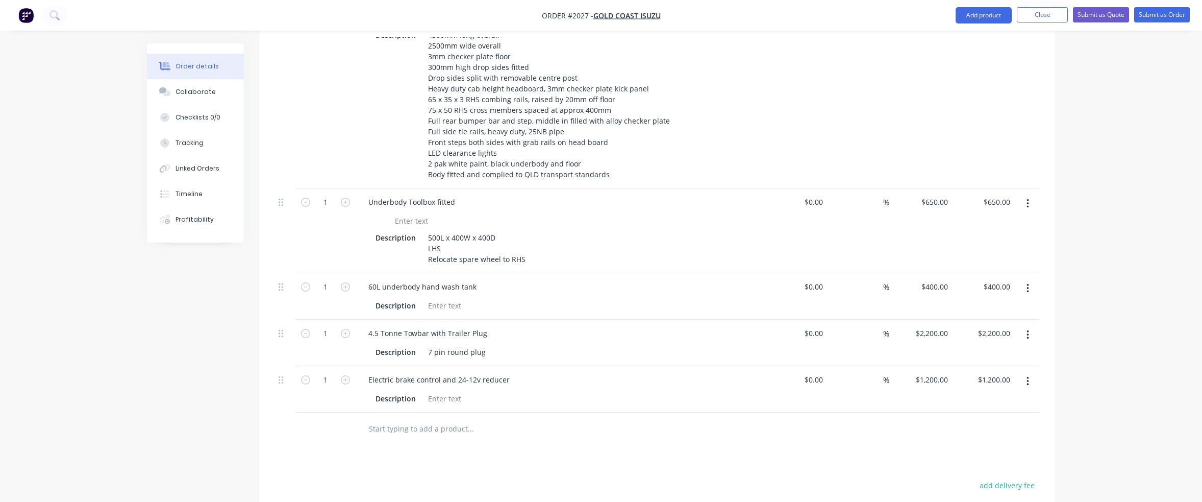
click at [444, 418] on input "text" at bounding box center [470, 428] width 204 height 20
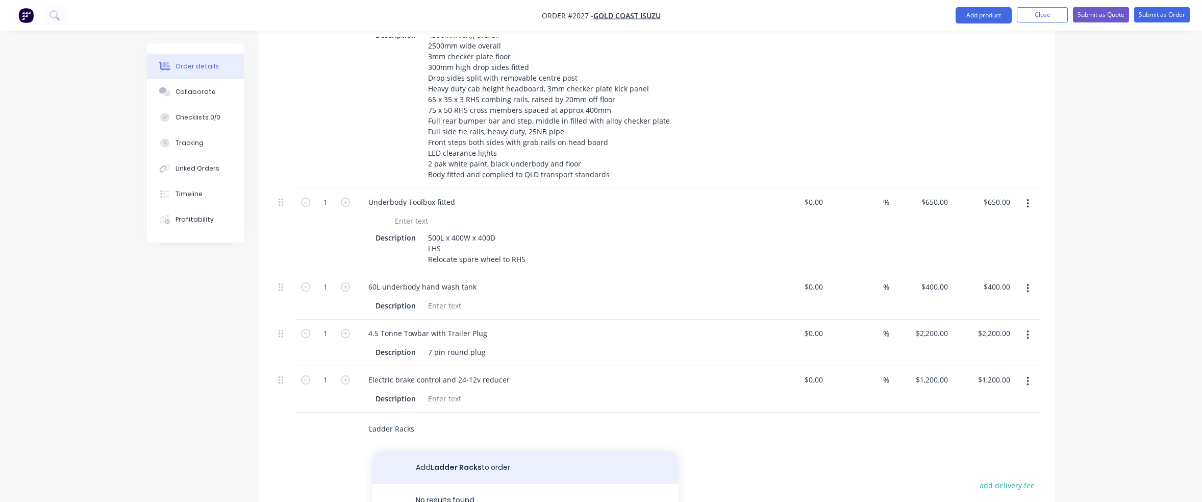
type input "Ladder Racks"
click at [452, 451] on button "Add Ladder Racks to order" at bounding box center [525, 467] width 306 height 33
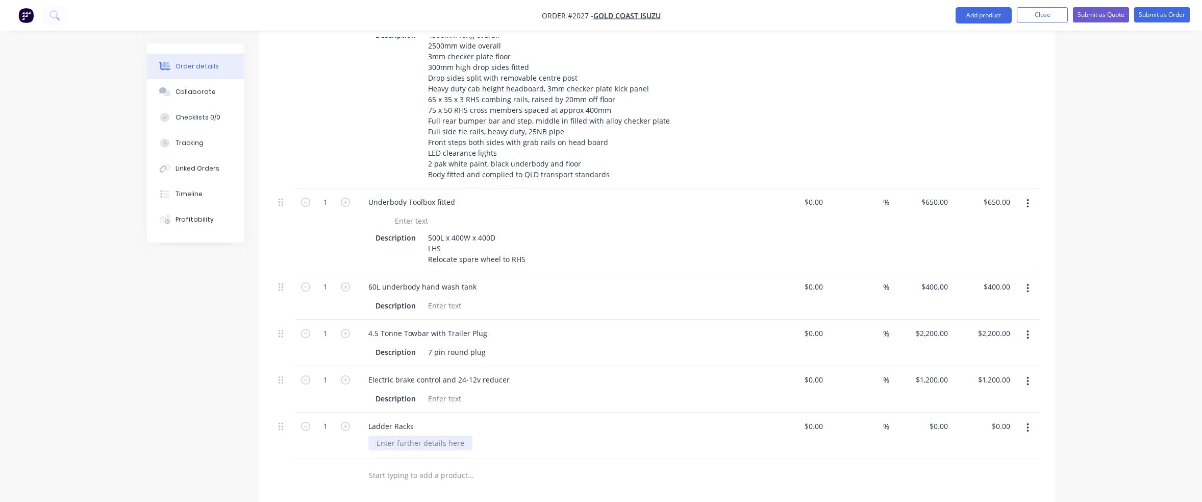
click at [415, 435] on div at bounding box center [420, 442] width 104 height 15
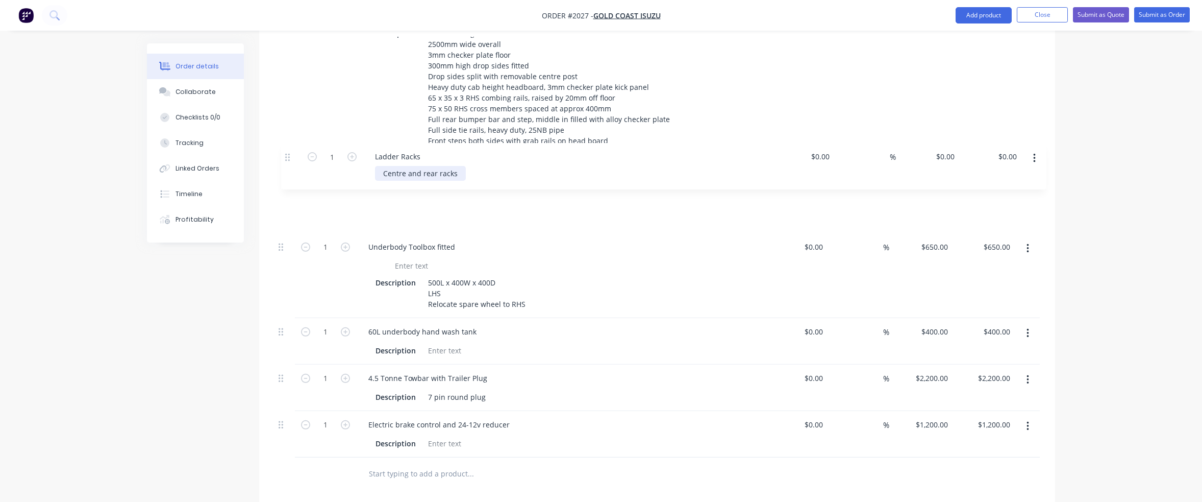
drag, startPoint x: 280, startPoint y: 384, endPoint x: 282, endPoint y: 157, distance: 227.6
click at [283, 157] on div "1 SUPPLY AND FIT DROPSIDE TRAY TO NPR 65-190 crew 4200mm WB Description 4300mm …" at bounding box center [656, 229] width 765 height 456
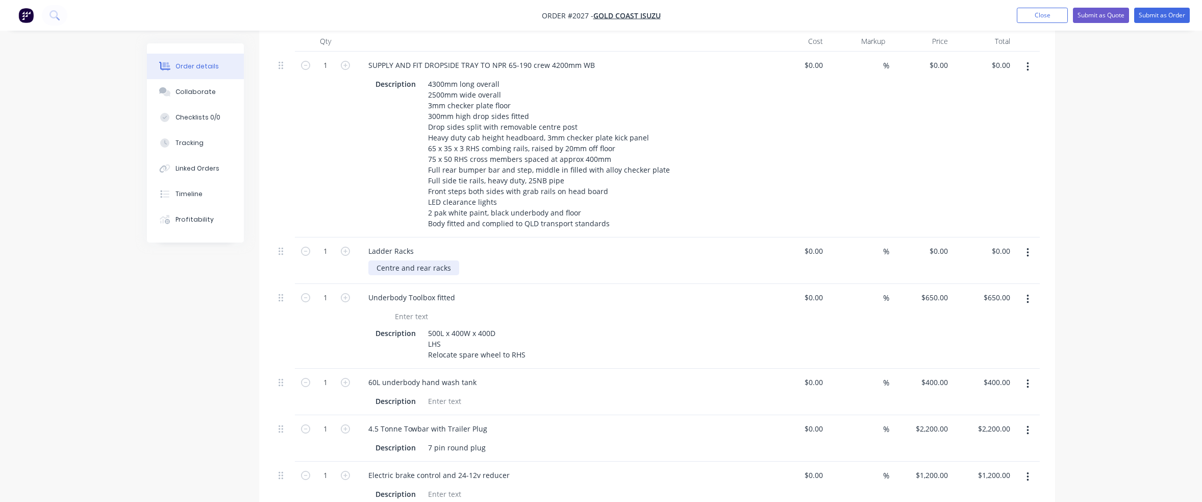
scroll to position [334, 0]
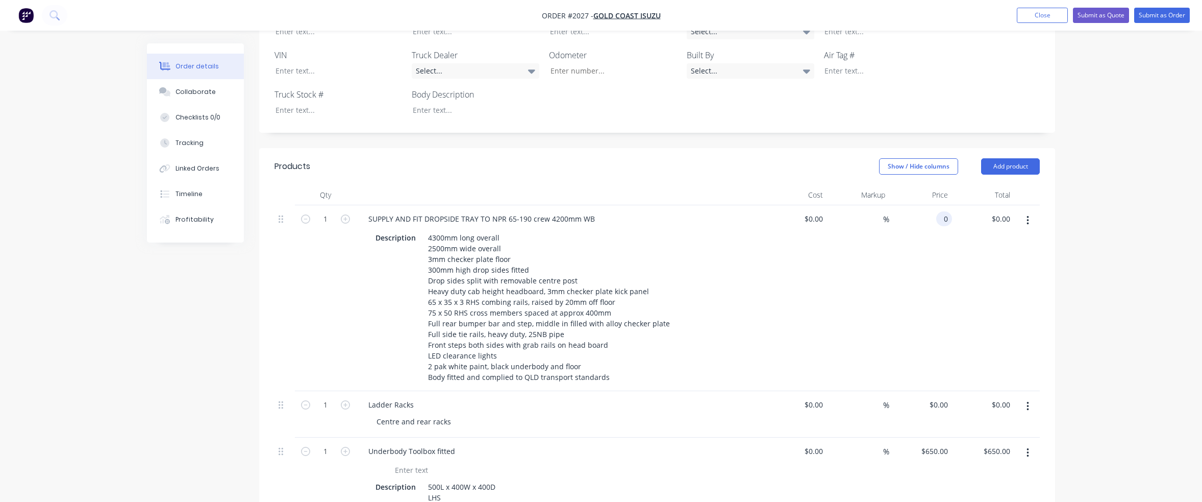
click at [933, 205] on div "0 0" at bounding box center [920, 298] width 63 height 186
type input "$15,050.00"
click at [935, 206] on div "$15,050.00 $15,050.00" at bounding box center [920, 298] width 63 height 186
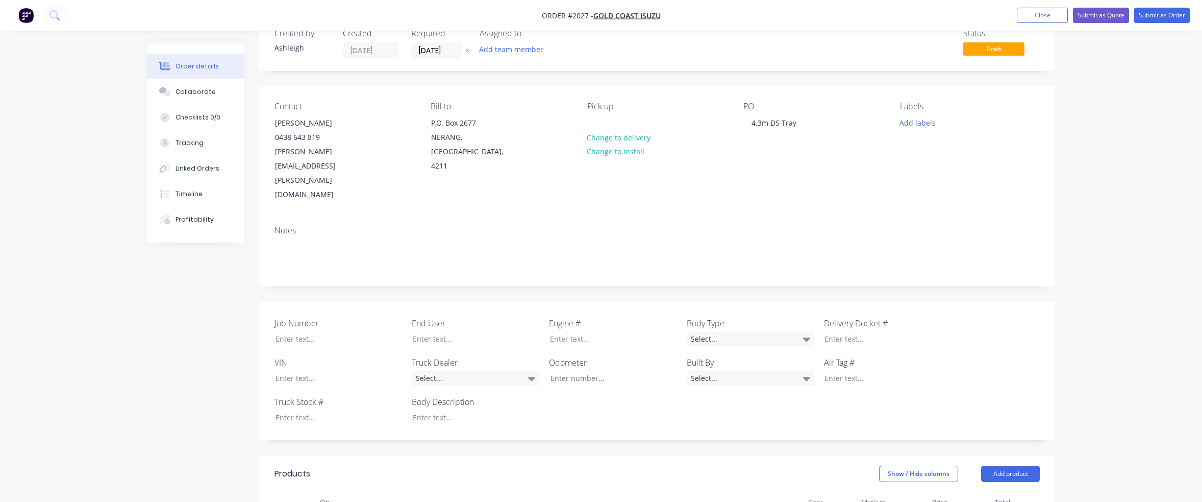
scroll to position [0, 0]
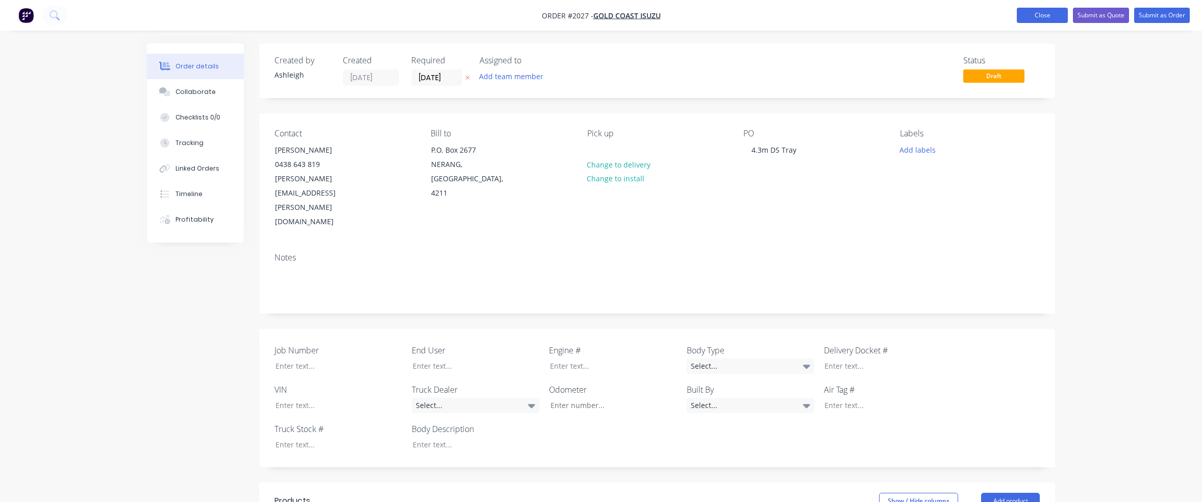
click at [1041, 13] on button "Close" at bounding box center [1042, 15] width 51 height 15
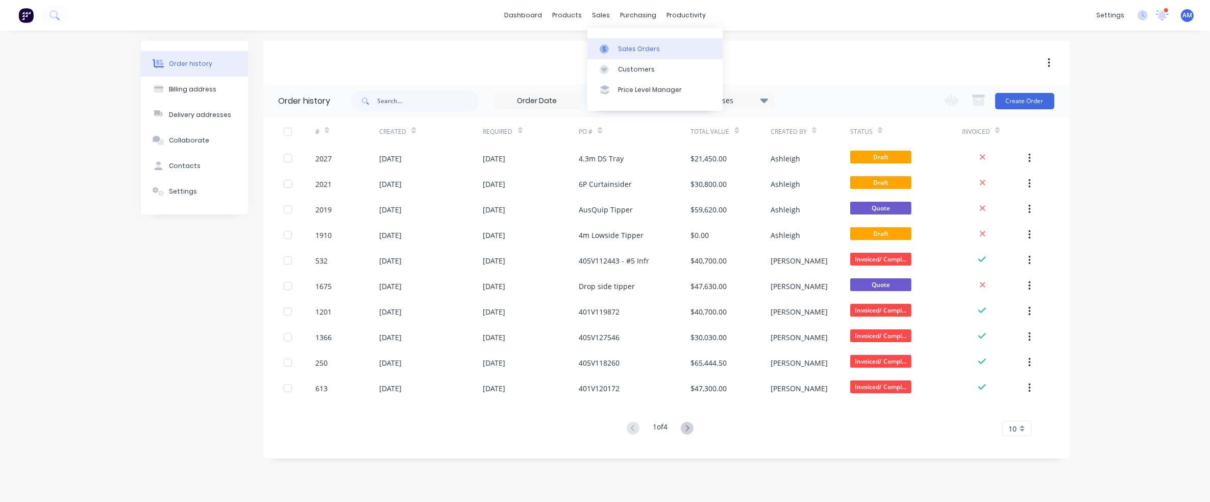
click at [622, 46] on div "Sales Orders" at bounding box center [639, 48] width 42 height 9
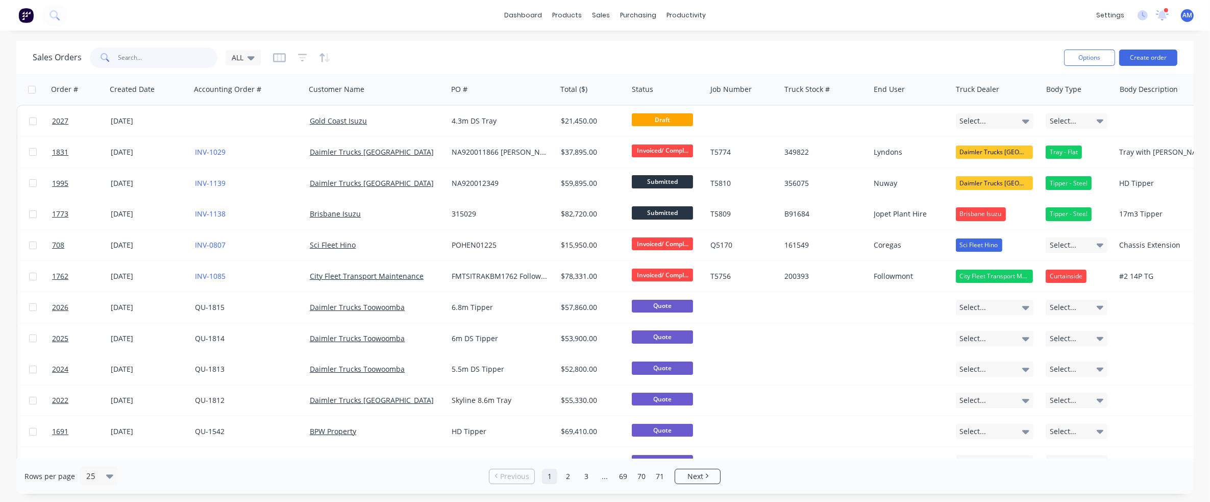
click at [145, 57] on input "text" at bounding box center [167, 57] width 99 height 20
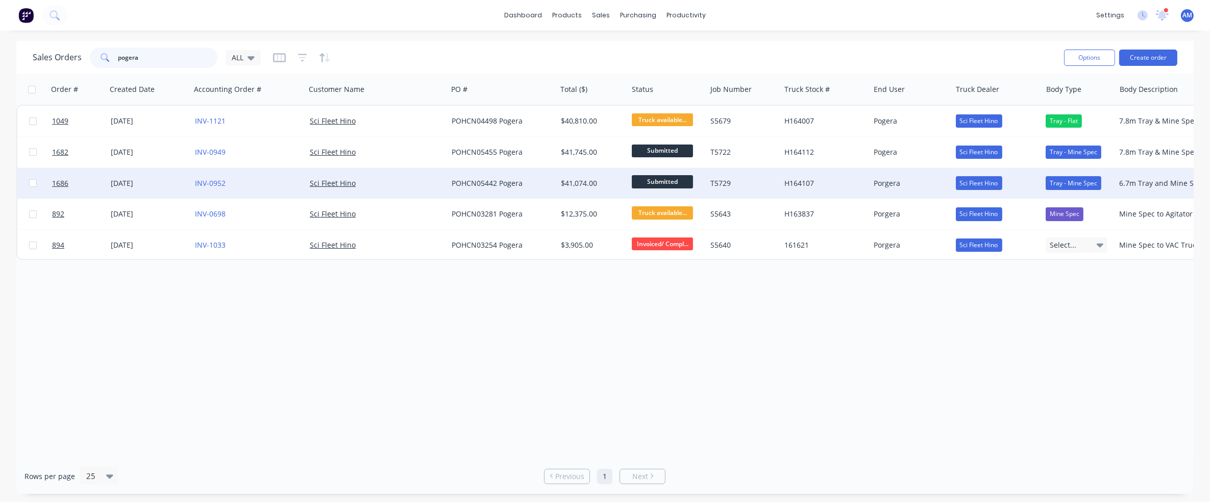
type input "pogera"
click at [476, 185] on div "POHCN05442 Pogera" at bounding box center [500, 183] width 96 height 10
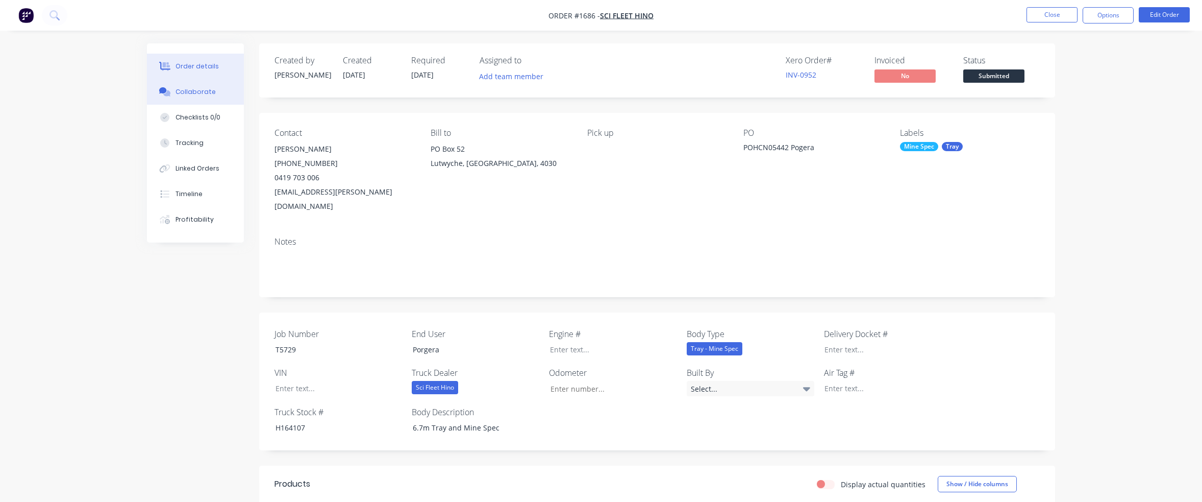
click at [195, 92] on div "Collaborate" at bounding box center [196, 91] width 40 height 9
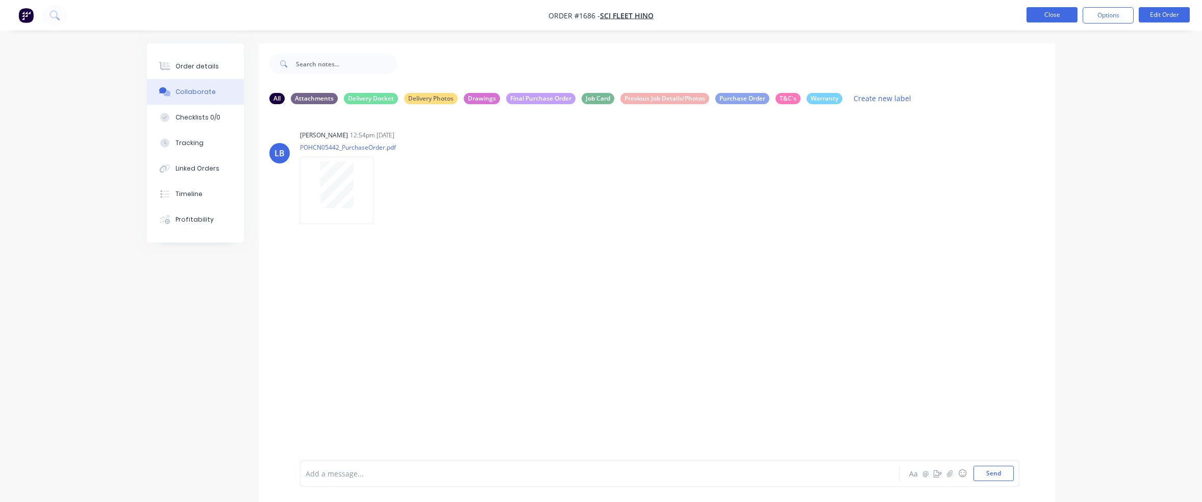
click at [1051, 14] on button "Close" at bounding box center [1052, 14] width 51 height 15
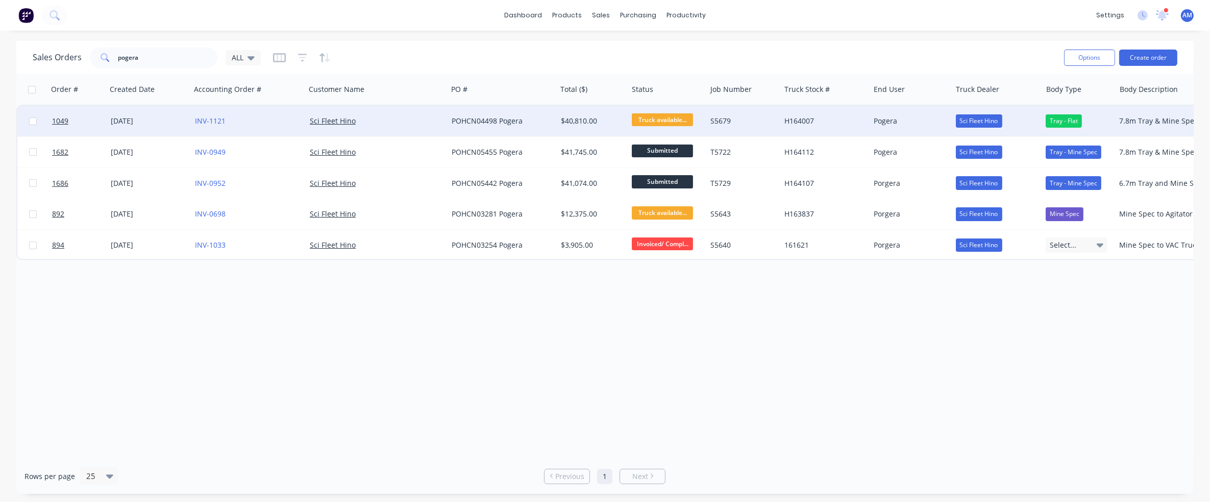
click at [139, 122] on div "[DATE]" at bounding box center [149, 121] width 76 height 10
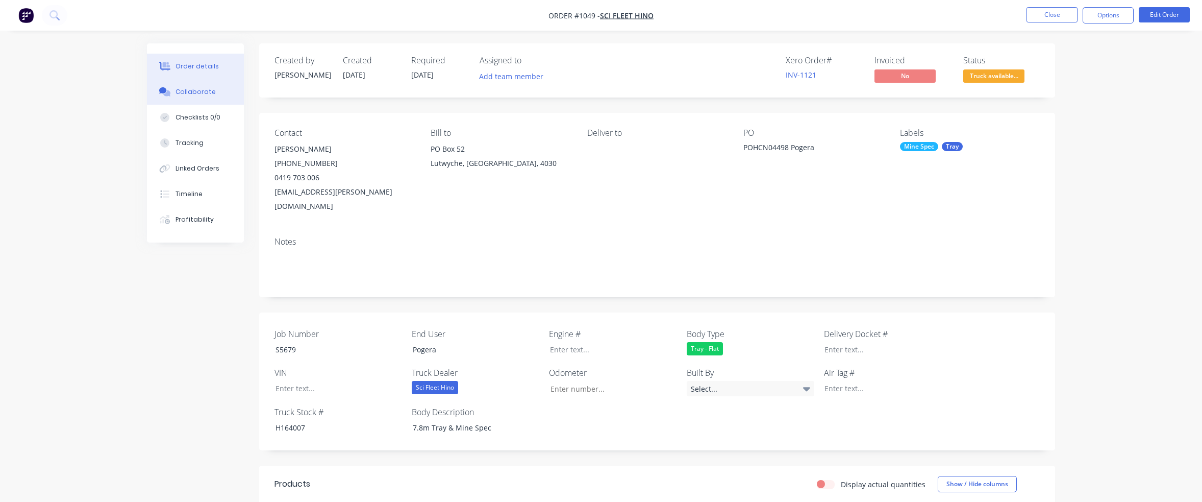
click at [205, 96] on button "Collaborate" at bounding box center [195, 92] width 97 height 26
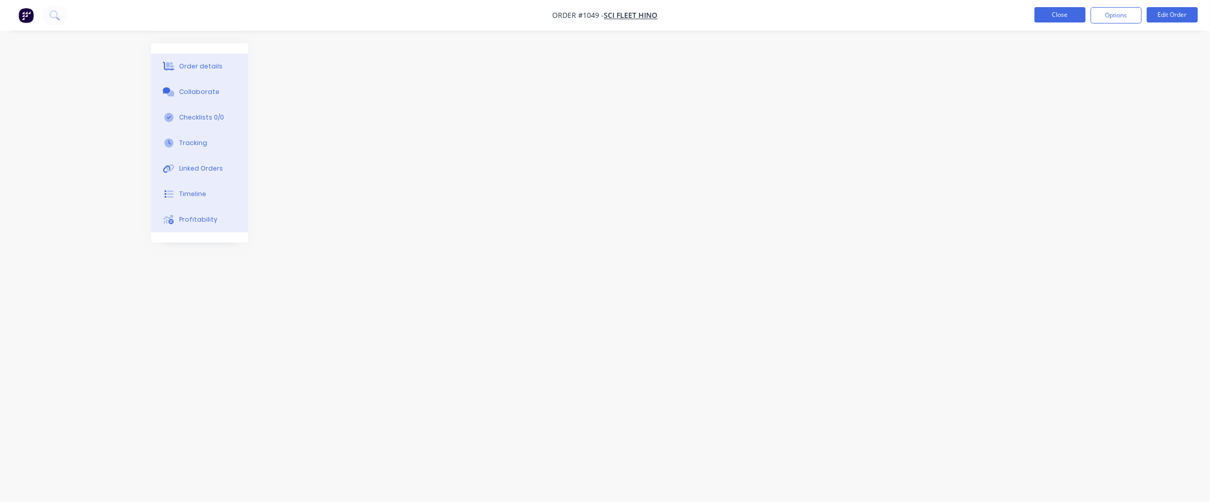
click at [1069, 13] on button "Close" at bounding box center [1059, 14] width 51 height 15
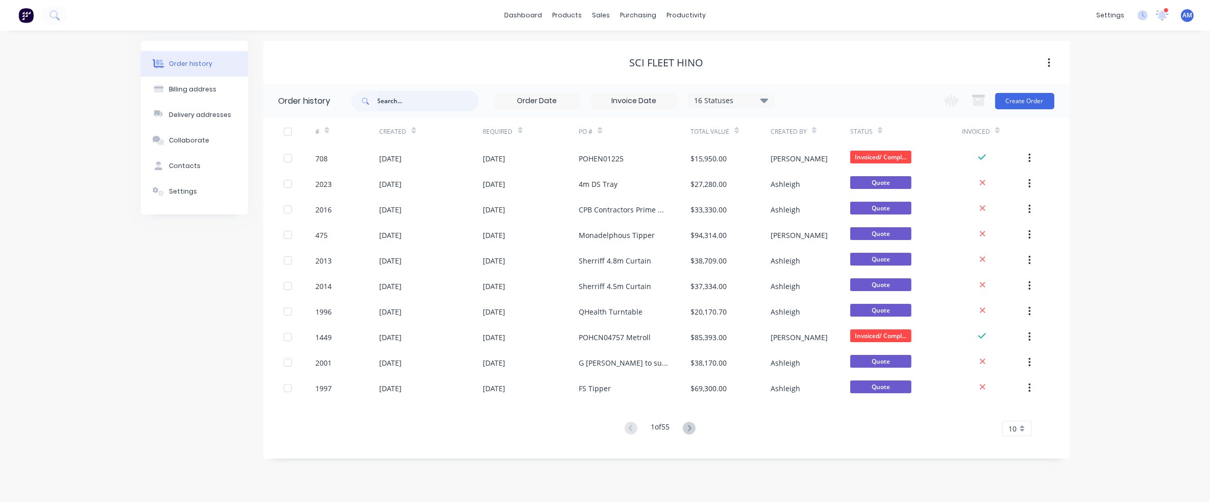
click at [419, 106] on input "text" at bounding box center [428, 101] width 101 height 20
type input "pogera"
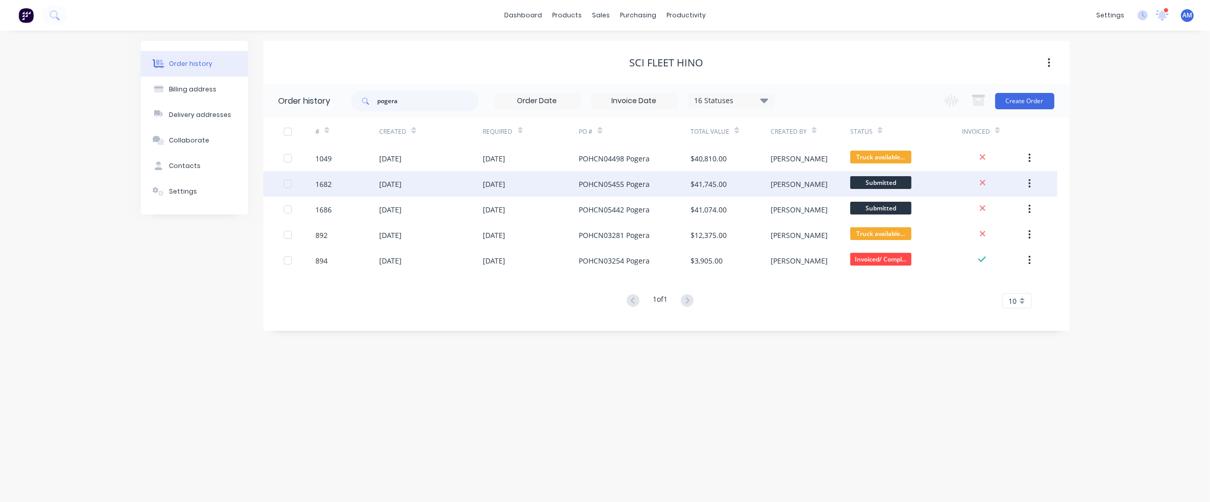
click at [449, 183] on div "[DATE]" at bounding box center [431, 184] width 104 height 26
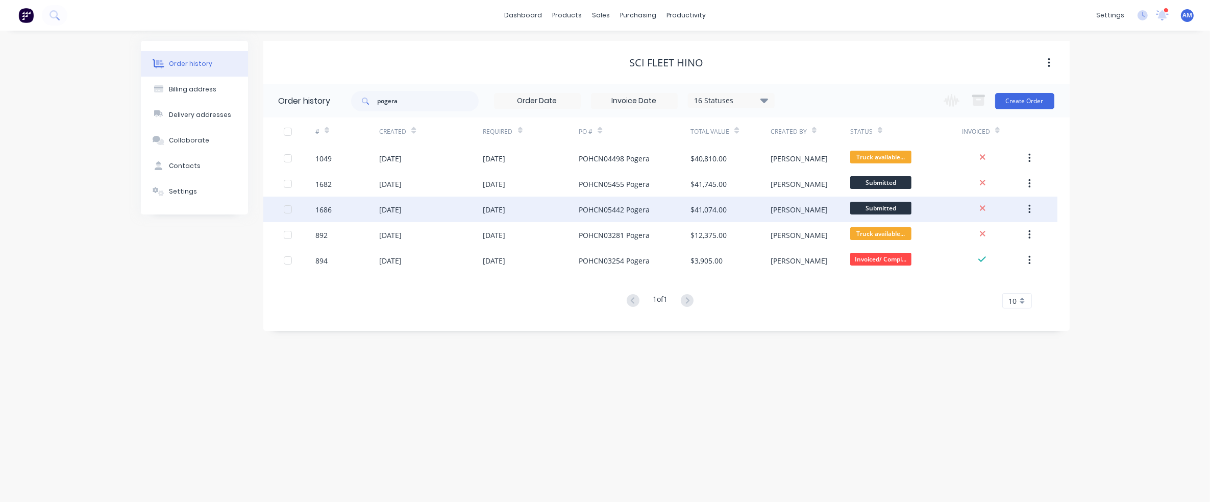
click at [427, 205] on div "[DATE]" at bounding box center [431, 209] width 104 height 26
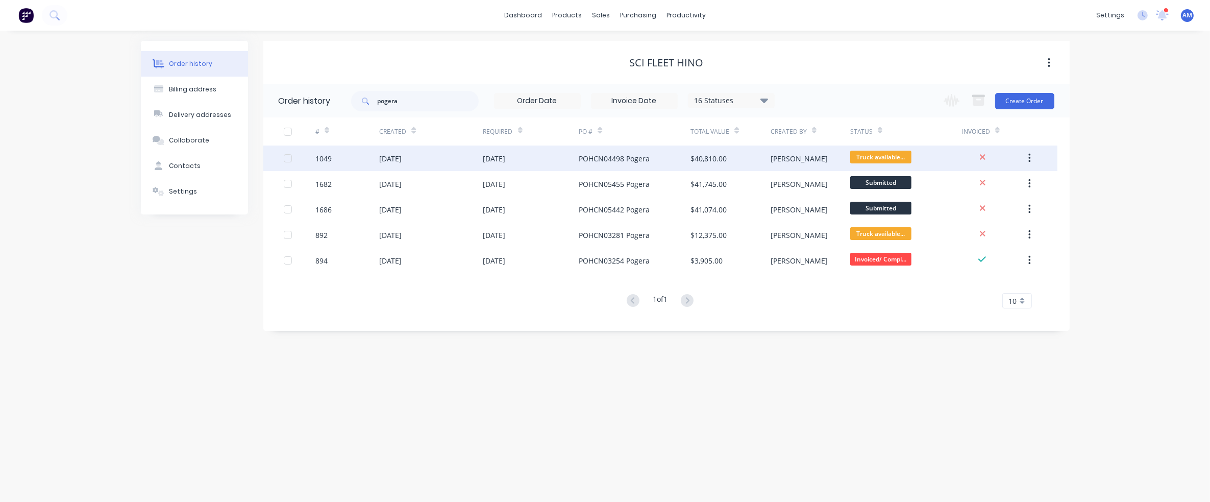
click at [402, 161] on div "[DATE]" at bounding box center [390, 158] width 22 height 11
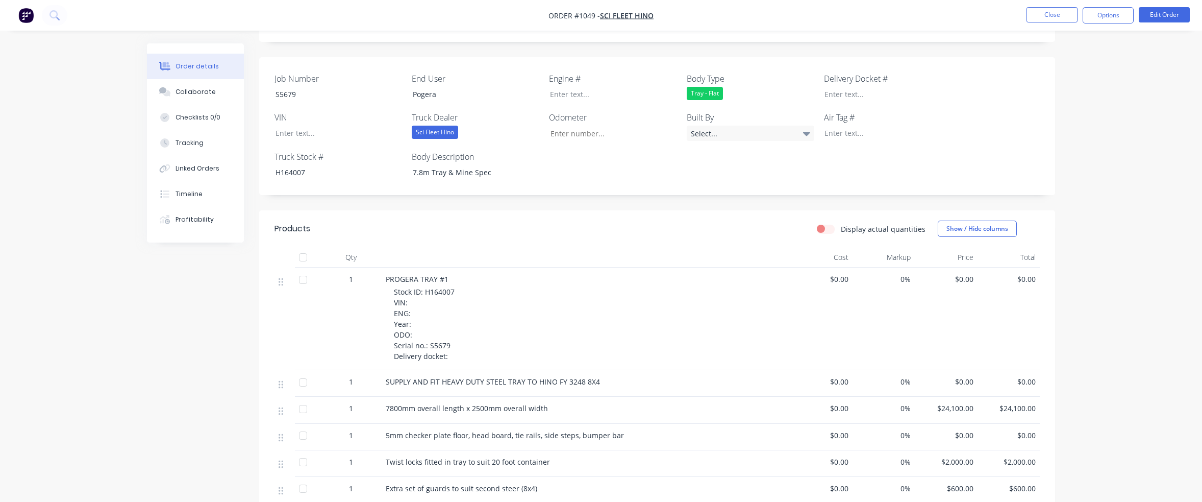
scroll to position [306, 0]
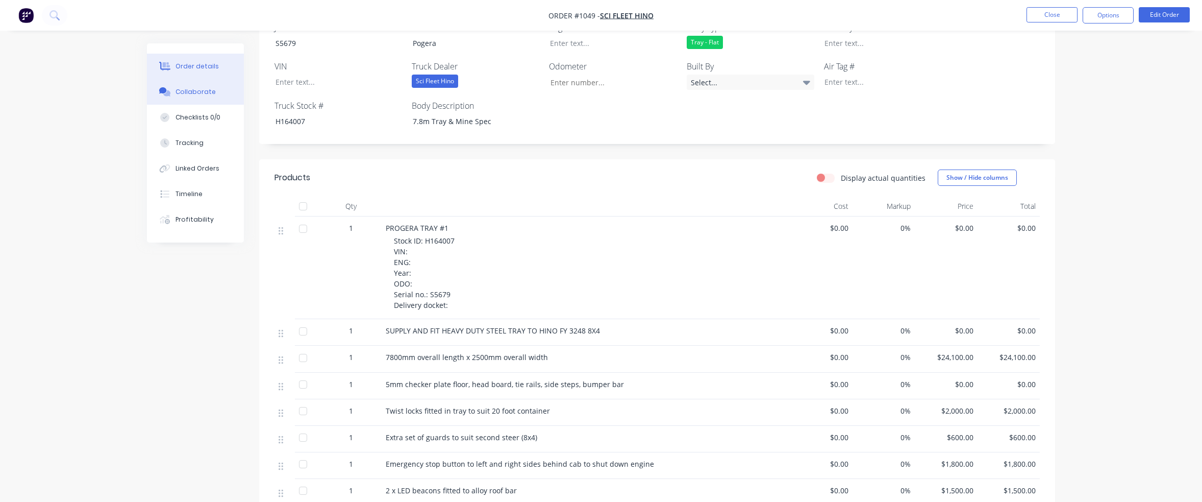
click at [205, 92] on div "Collaborate" at bounding box center [196, 91] width 40 height 9
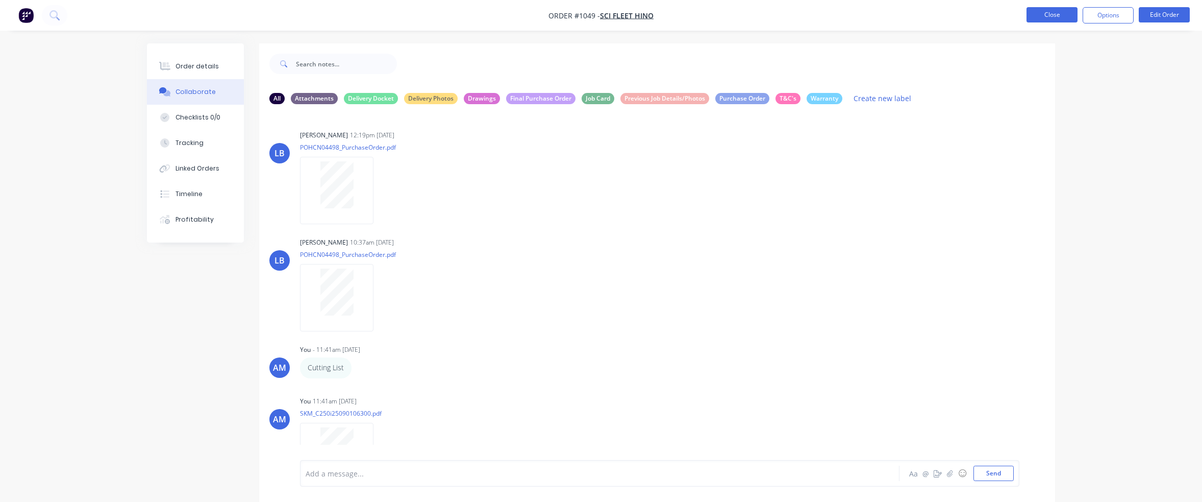
click at [1040, 18] on button "Close" at bounding box center [1052, 14] width 51 height 15
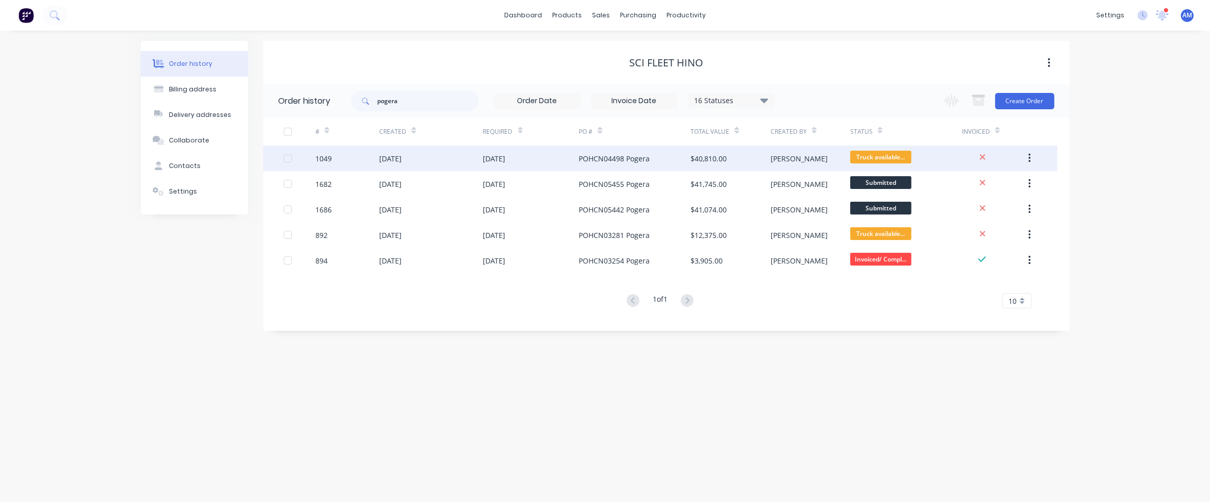
click at [461, 157] on div "[DATE]" at bounding box center [431, 158] width 104 height 26
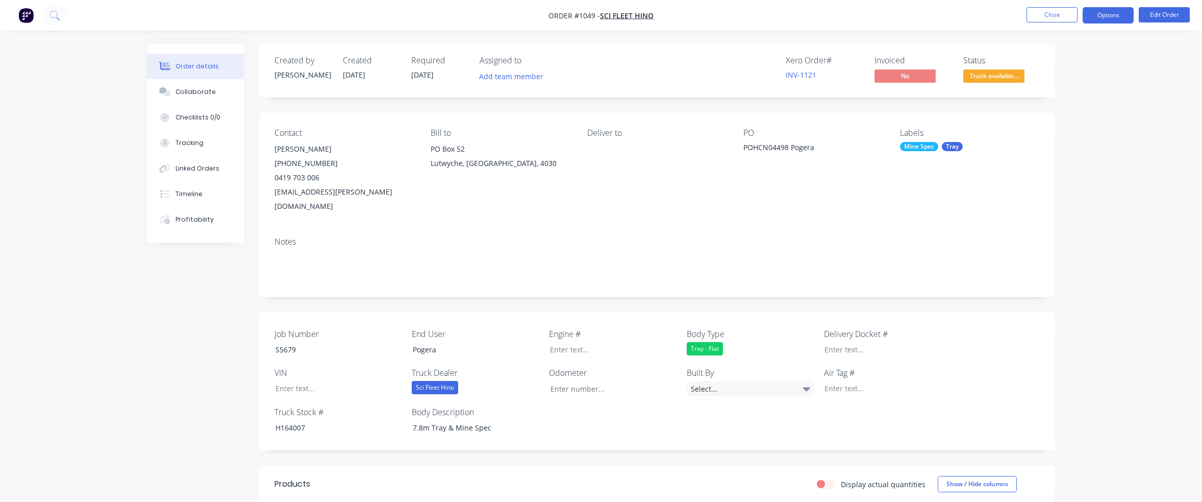
click at [1117, 19] on button "Options" at bounding box center [1108, 15] width 51 height 16
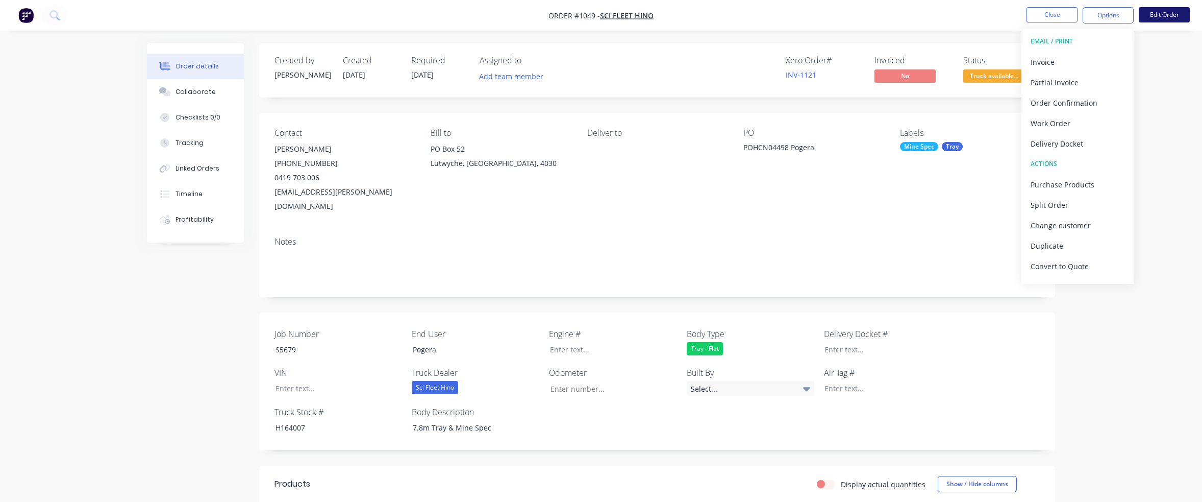
click at [1167, 16] on button "Edit Order" at bounding box center [1164, 14] width 51 height 15
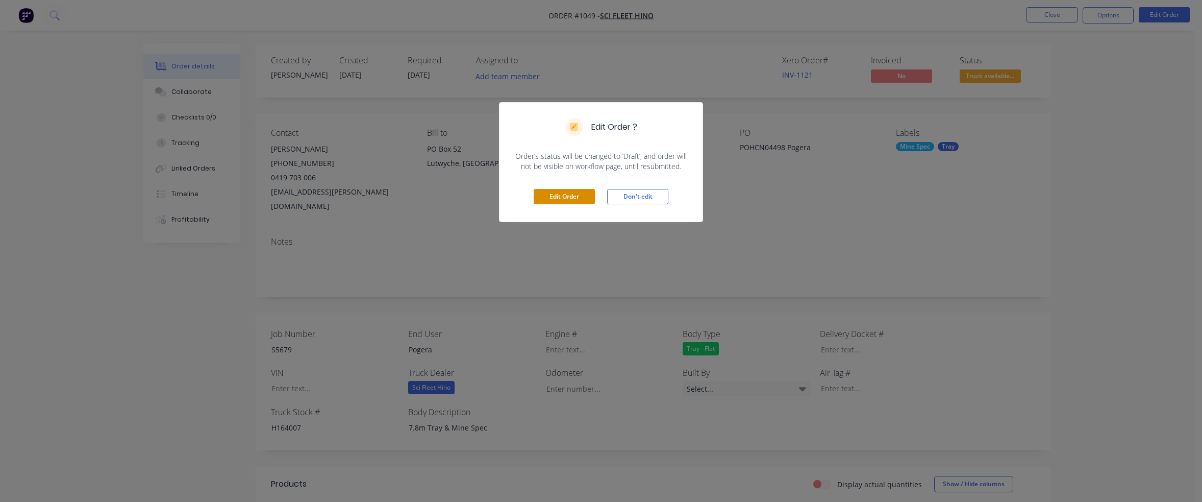
click at [576, 193] on button "Edit Order" at bounding box center [564, 196] width 61 height 15
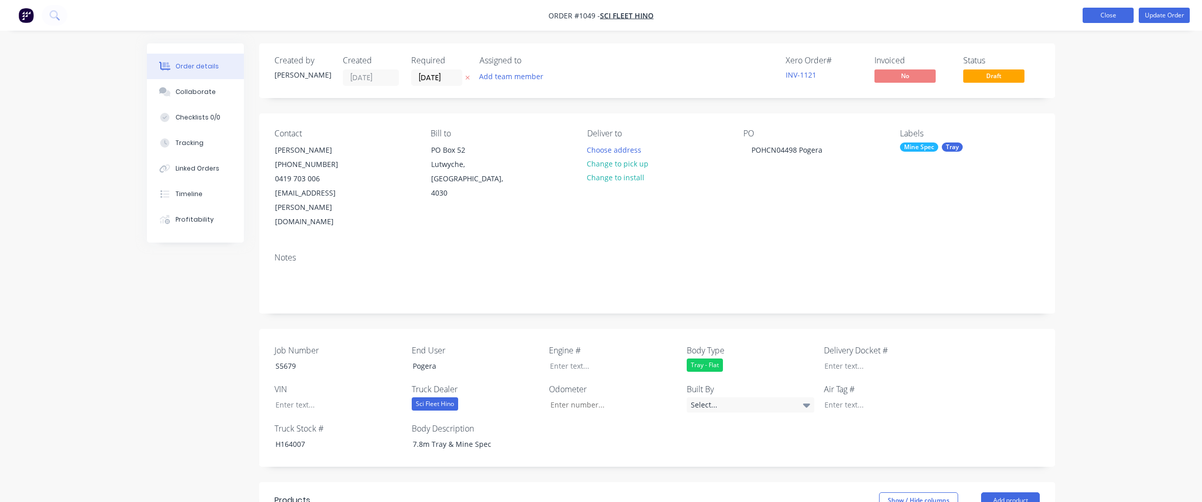
click at [1128, 16] on button "Close" at bounding box center [1108, 15] width 51 height 15
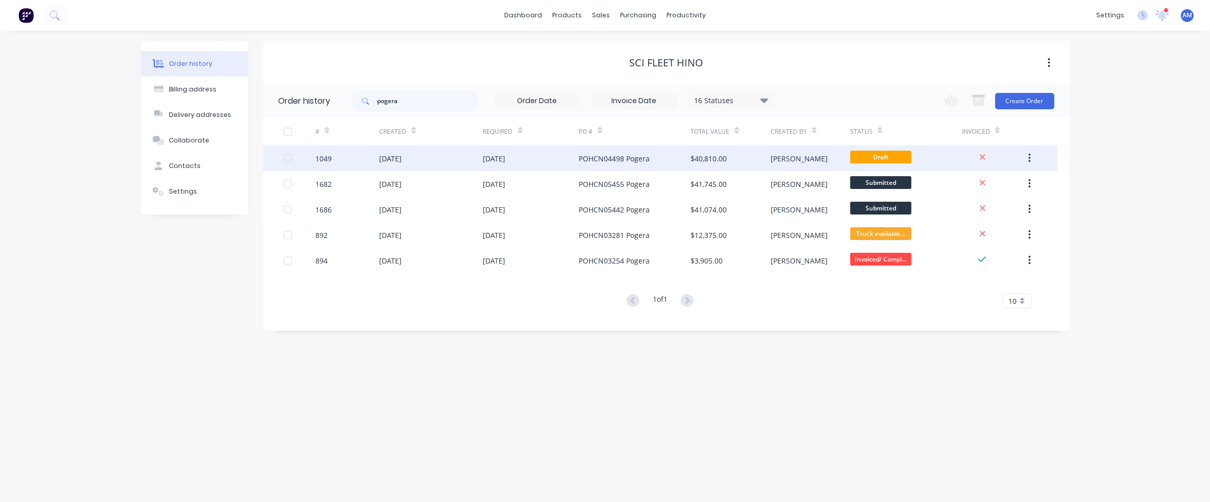
click at [610, 158] on div "POHCN04498 Pogera" at bounding box center [614, 158] width 71 height 11
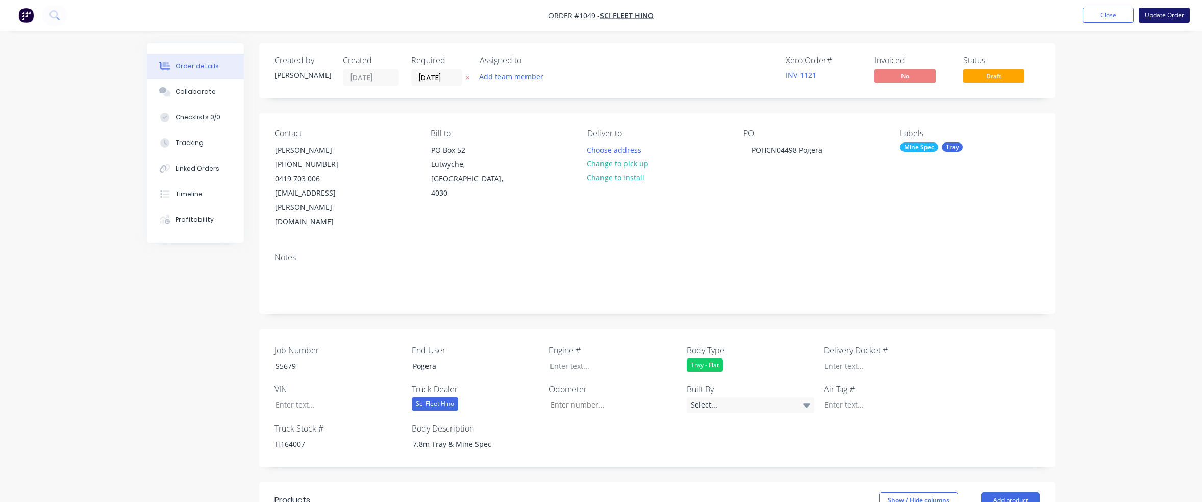
click at [1180, 13] on button "Update Order" at bounding box center [1164, 15] width 51 height 15
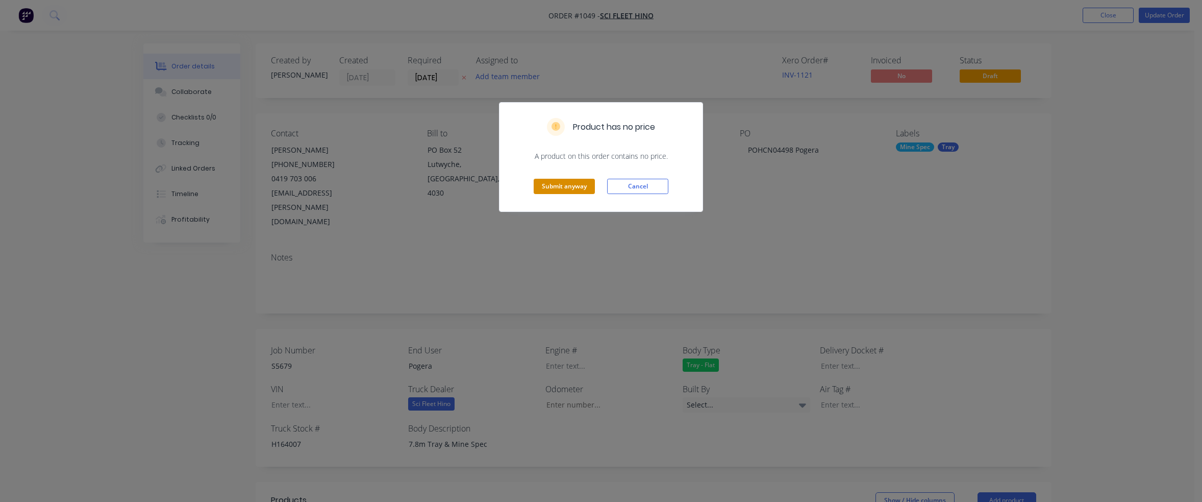
click at [568, 191] on button "Submit anyway" at bounding box center [564, 186] width 61 height 15
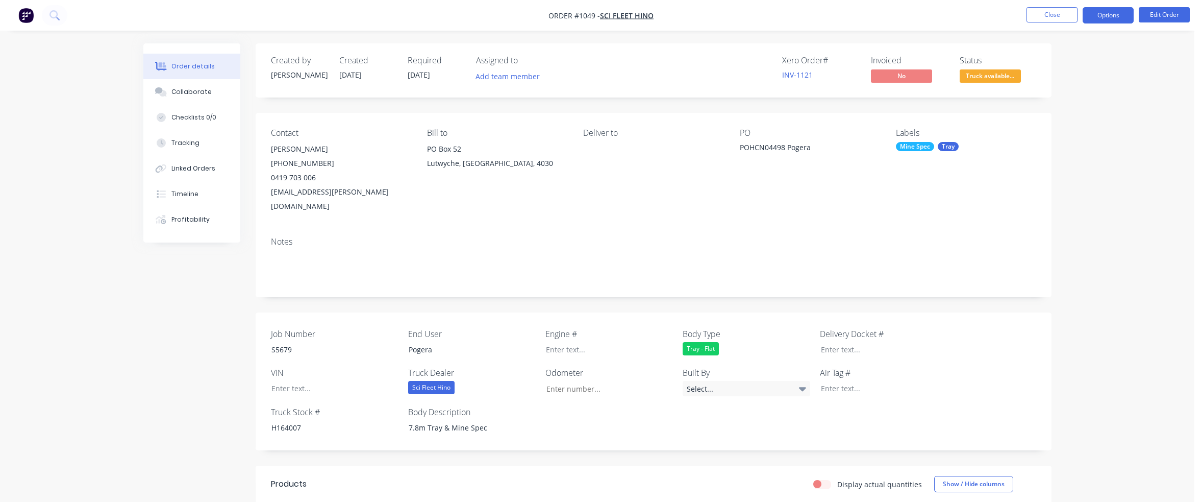
click at [1116, 18] on button "Options" at bounding box center [1108, 15] width 51 height 16
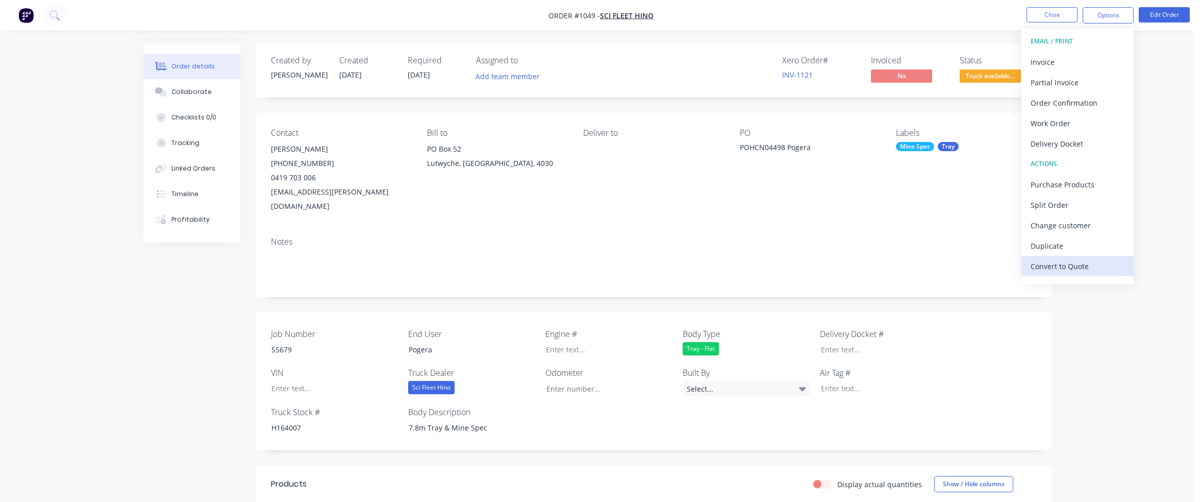
click at [1088, 260] on div "Convert to Quote" at bounding box center [1078, 266] width 94 height 15
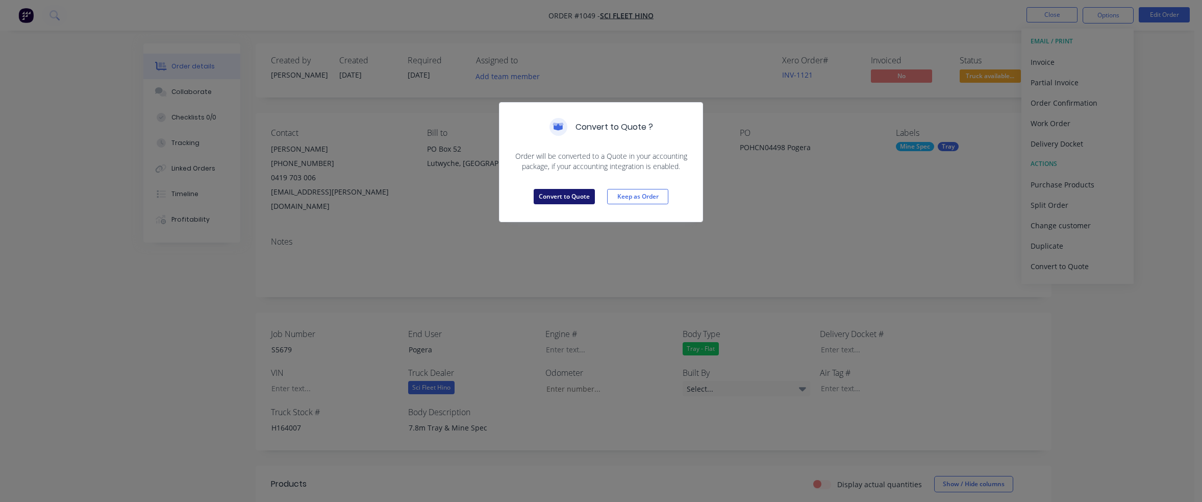
click at [563, 196] on button "Convert to Quote" at bounding box center [564, 196] width 61 height 15
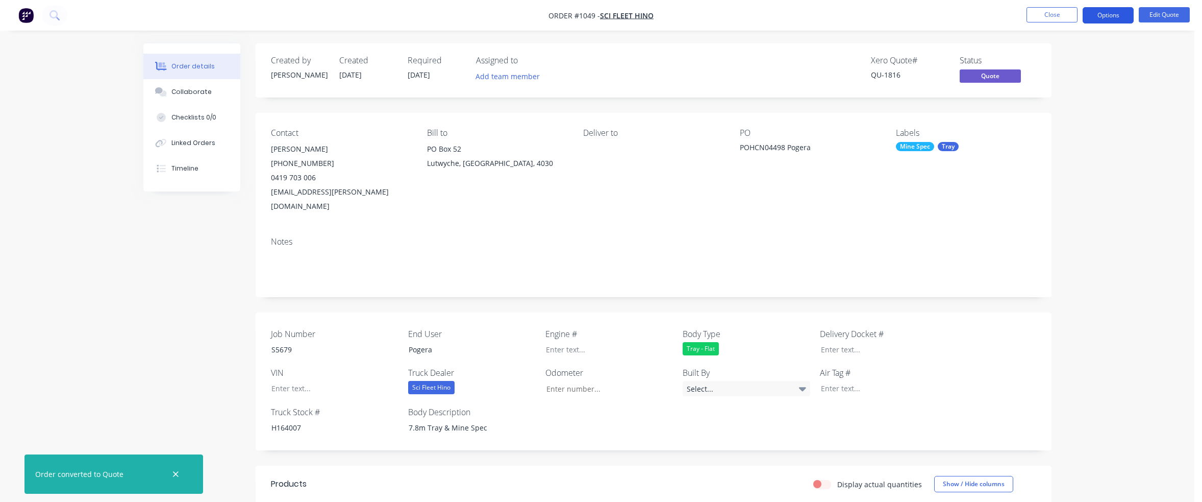
click at [1108, 16] on button "Options" at bounding box center [1108, 15] width 51 height 16
click at [1047, 61] on div "Quote" at bounding box center [1078, 62] width 94 height 15
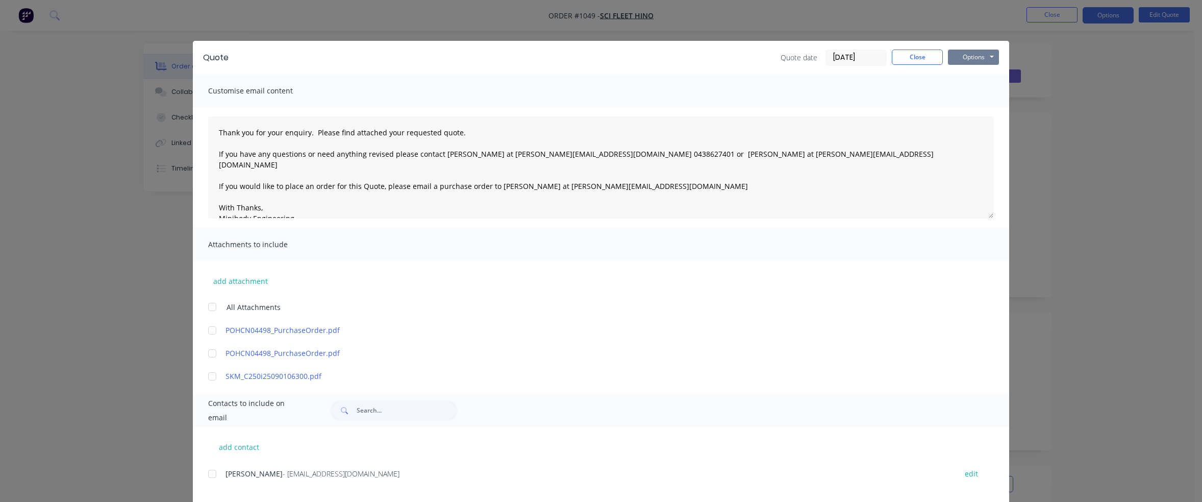
click at [966, 57] on button "Options" at bounding box center [973, 56] width 51 height 15
click at [969, 92] on button "Print" at bounding box center [980, 92] width 65 height 17
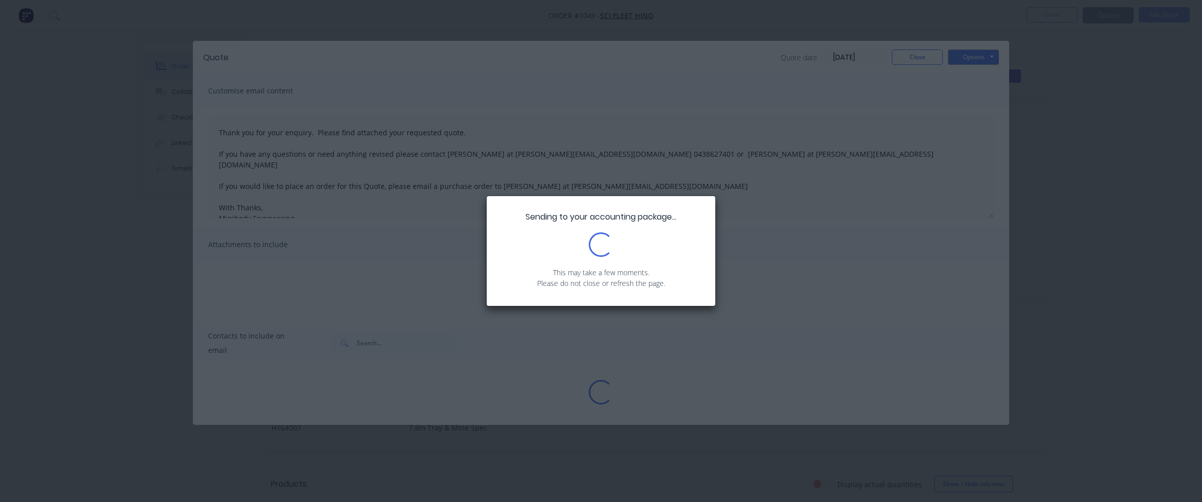
type textarea "Thank you for your enquiry. Please find attached your requested quote. If you h…"
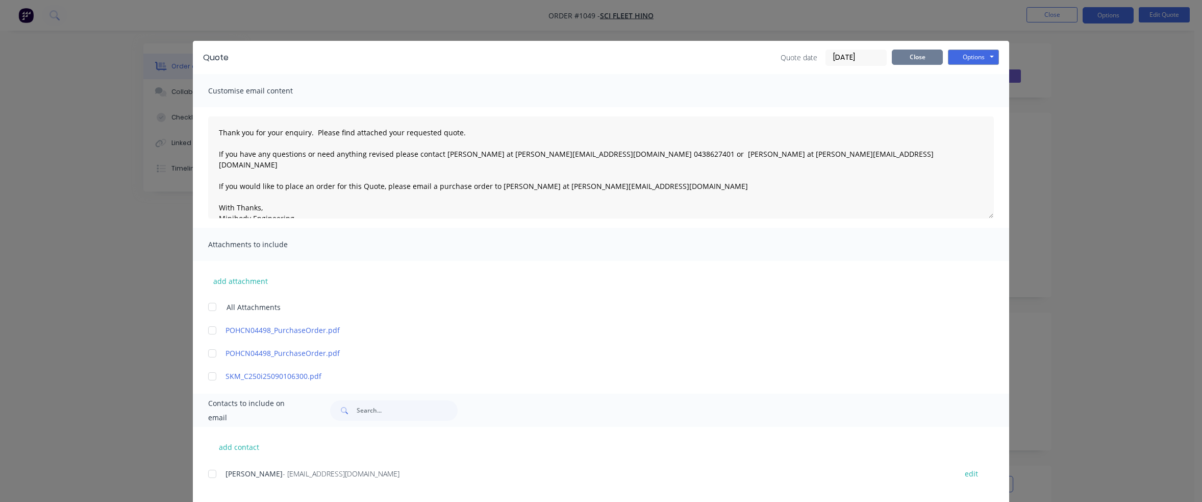
click at [920, 57] on button "Close" at bounding box center [917, 56] width 51 height 15
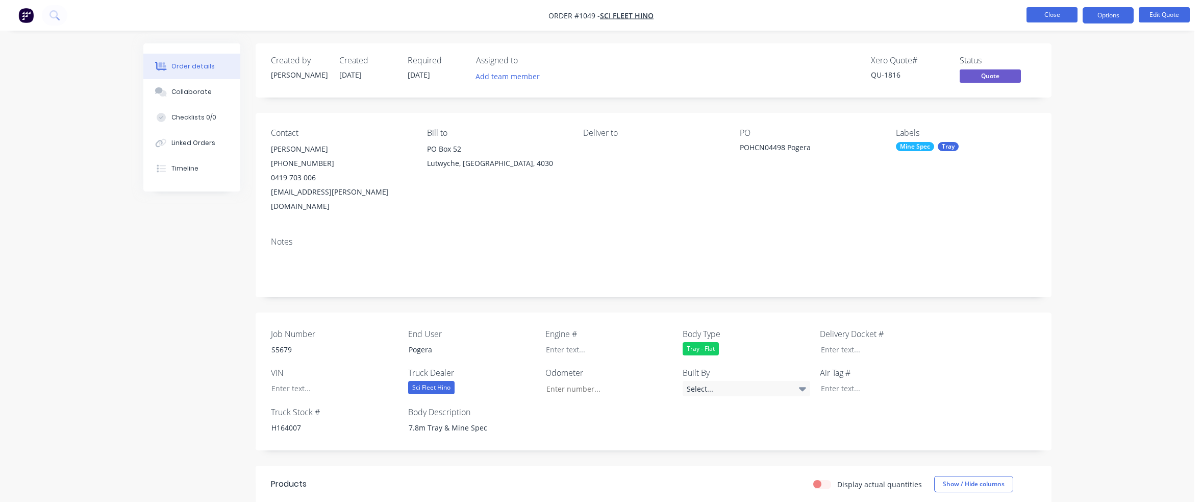
click at [1049, 15] on button "Close" at bounding box center [1052, 14] width 51 height 15
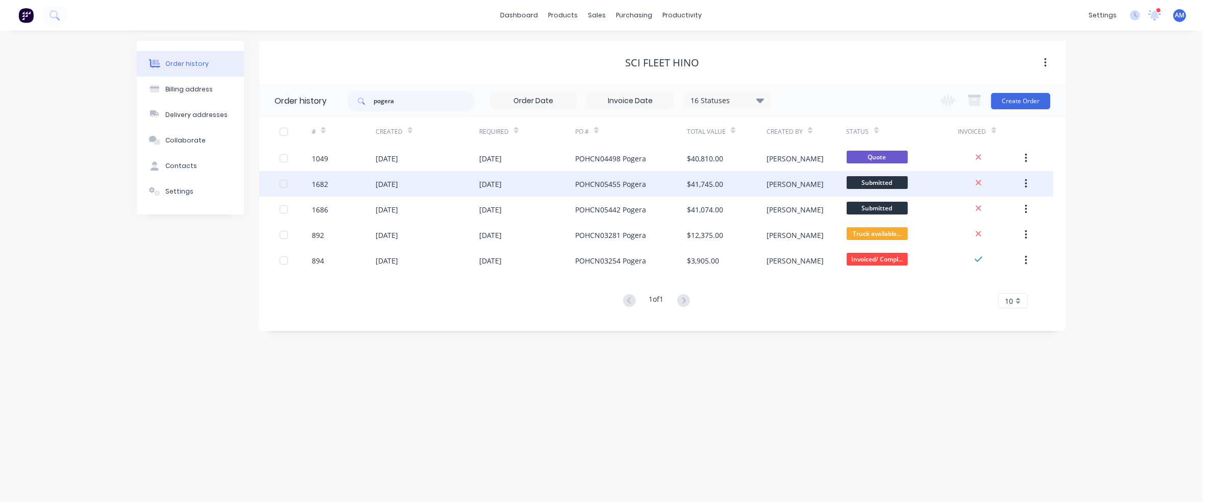
click at [543, 184] on div "[DATE]" at bounding box center [527, 184] width 96 height 26
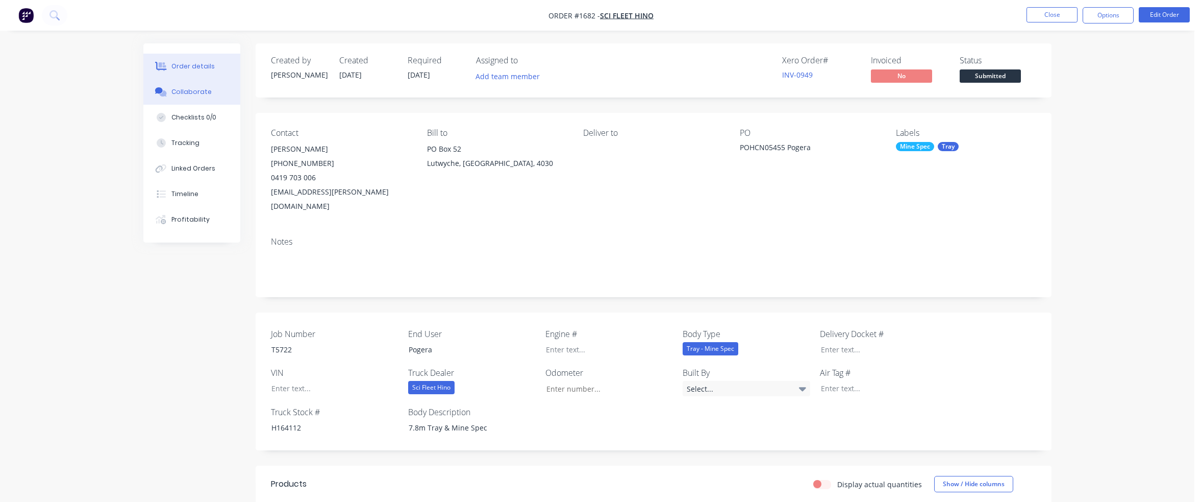
click at [184, 87] on button "Collaborate" at bounding box center [191, 92] width 97 height 26
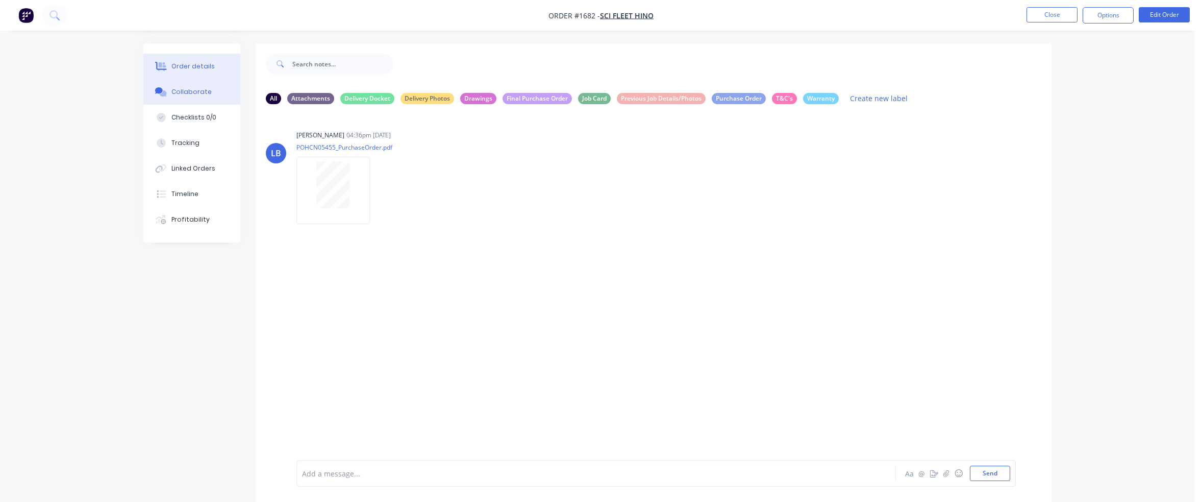
click at [197, 66] on div "Order details" at bounding box center [192, 66] width 43 height 9
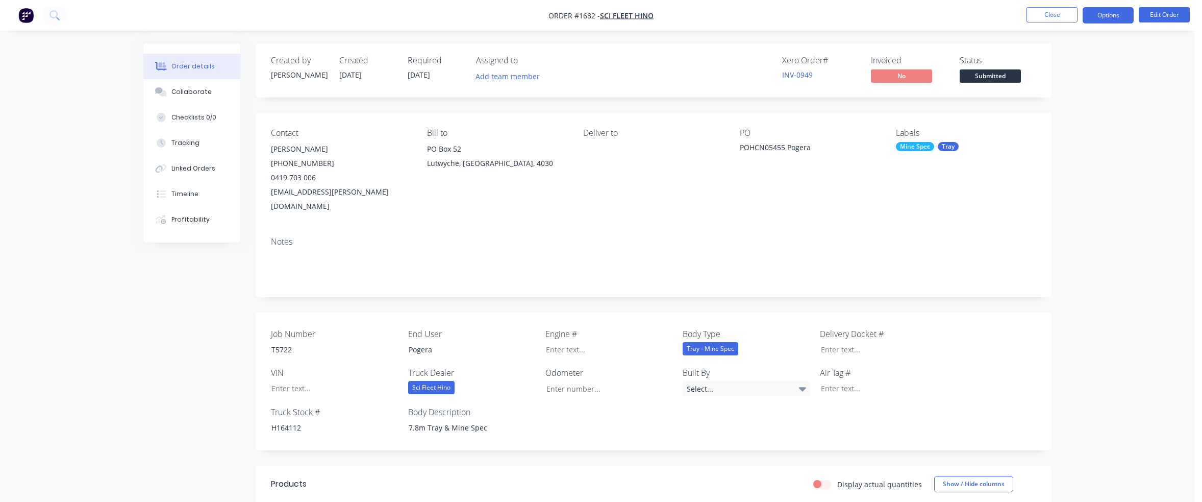
click at [1114, 16] on button "Options" at bounding box center [1108, 15] width 51 height 16
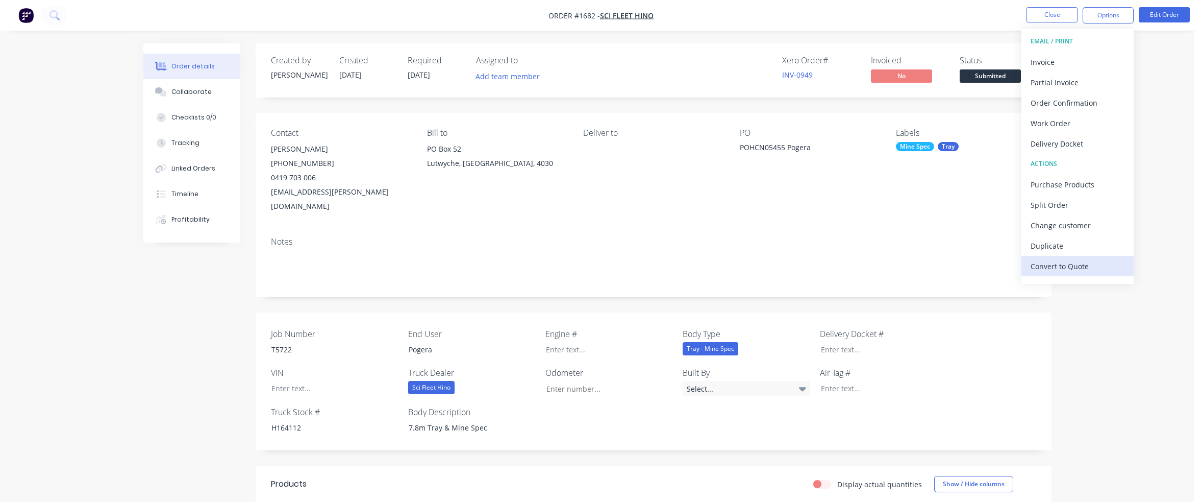
click at [1088, 268] on div "Convert to Quote" at bounding box center [1078, 266] width 94 height 15
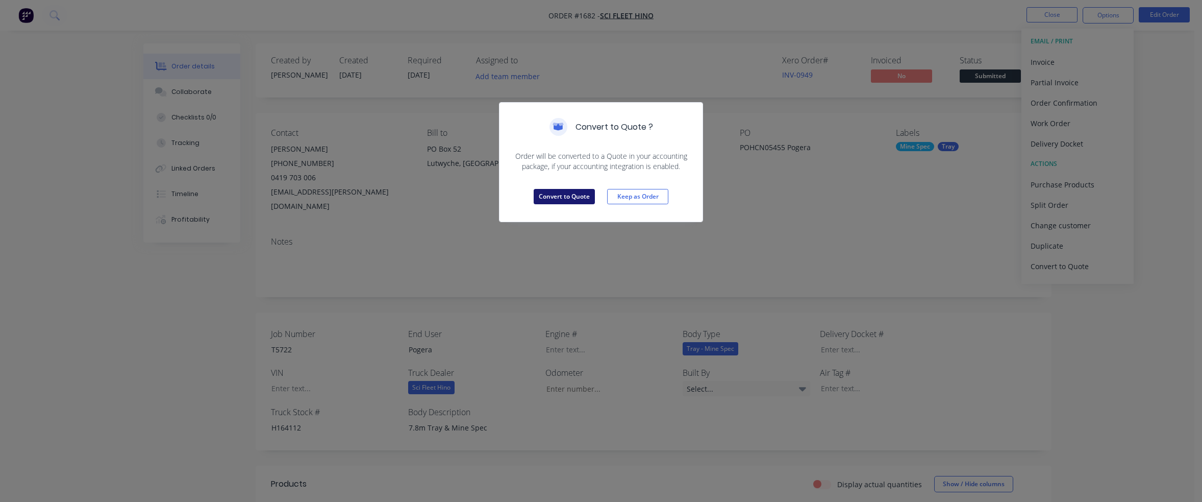
click at [561, 191] on button "Convert to Quote" at bounding box center [564, 196] width 61 height 15
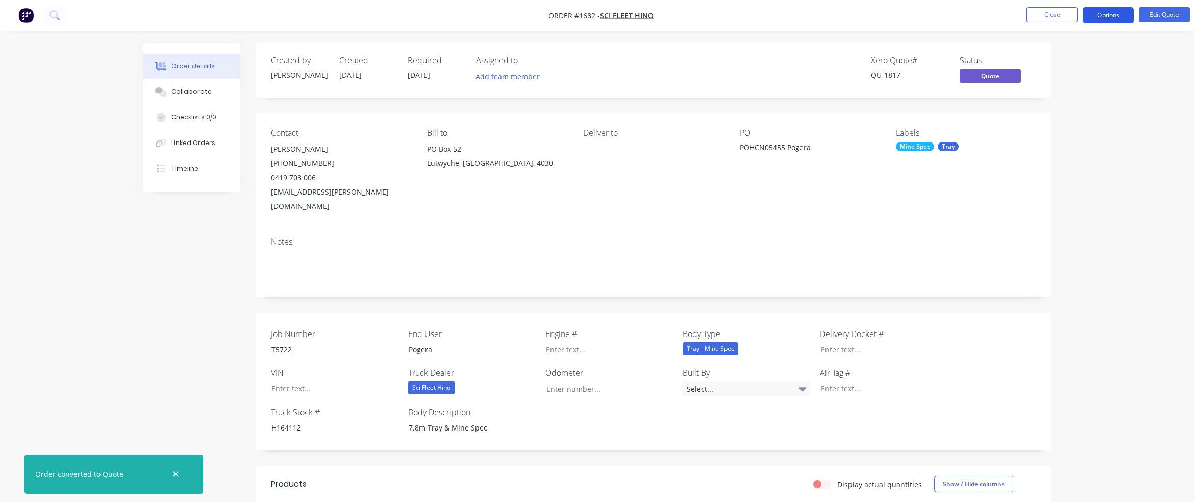
click at [1105, 14] on button "Options" at bounding box center [1108, 15] width 51 height 16
click at [1065, 57] on div "Quote" at bounding box center [1078, 62] width 94 height 15
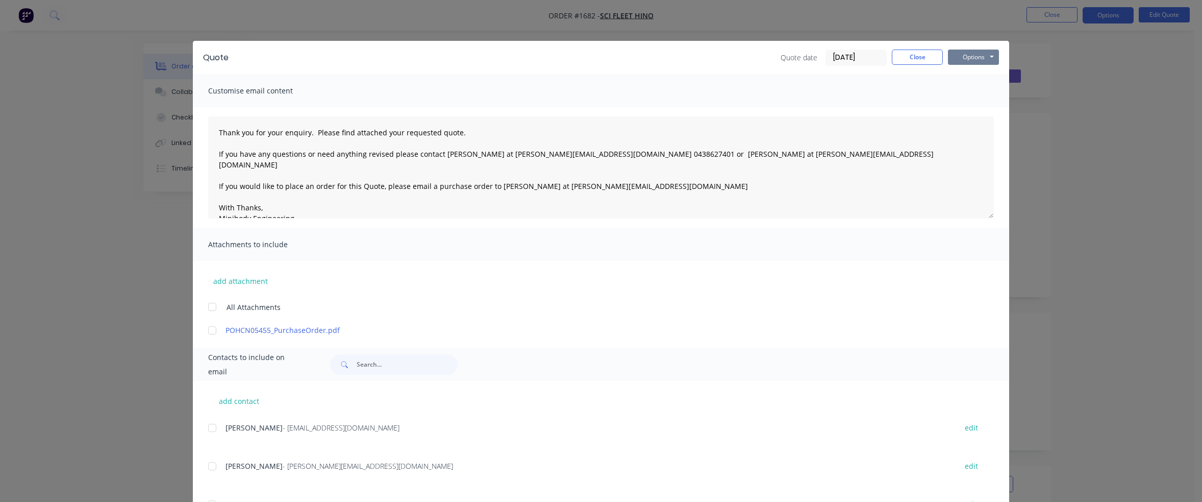
click at [966, 57] on button "Options" at bounding box center [973, 56] width 51 height 15
click at [974, 89] on button "Print" at bounding box center [980, 92] width 65 height 17
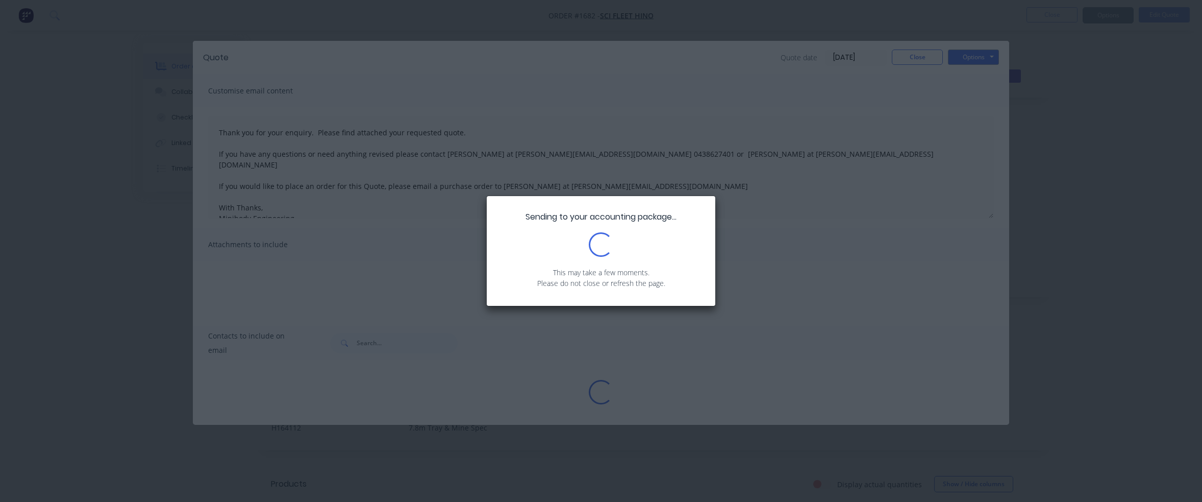
type textarea "Thank you for your enquiry. Please find attached your requested quote. If you h…"
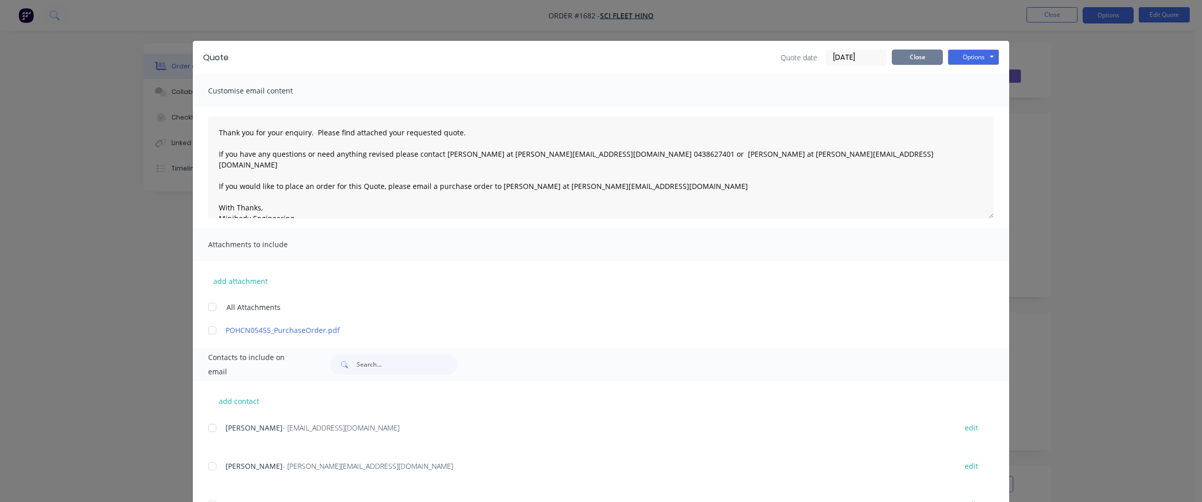
click at [909, 54] on button "Close" at bounding box center [917, 56] width 51 height 15
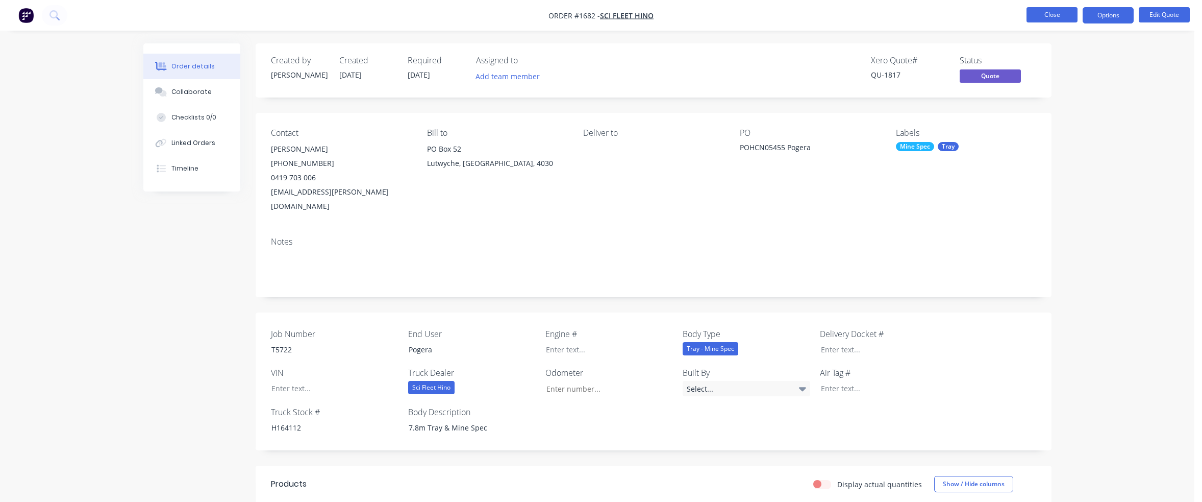
click at [1061, 17] on button "Close" at bounding box center [1052, 14] width 51 height 15
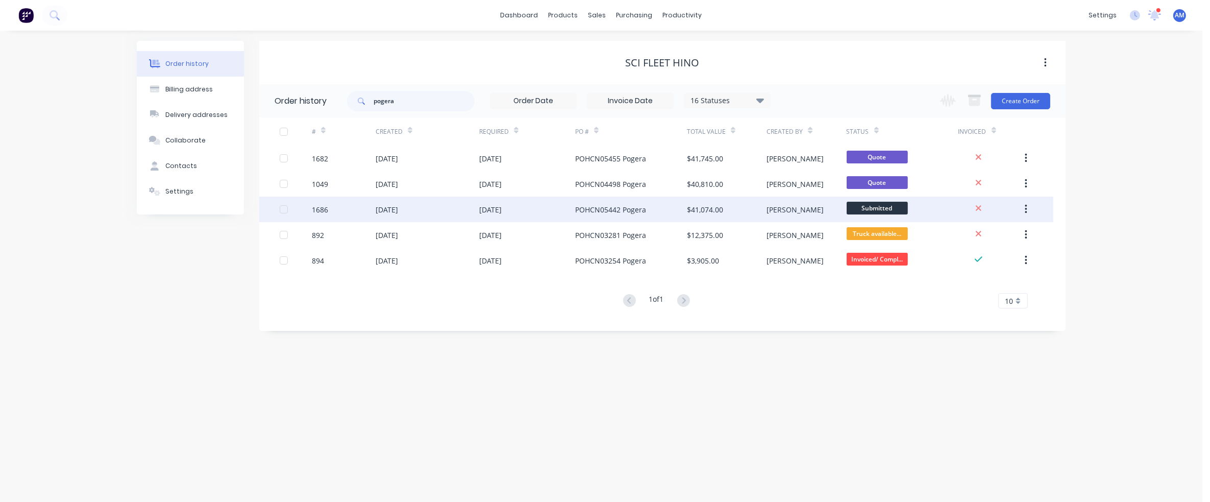
click at [498, 206] on div "[DATE]" at bounding box center [490, 209] width 22 height 11
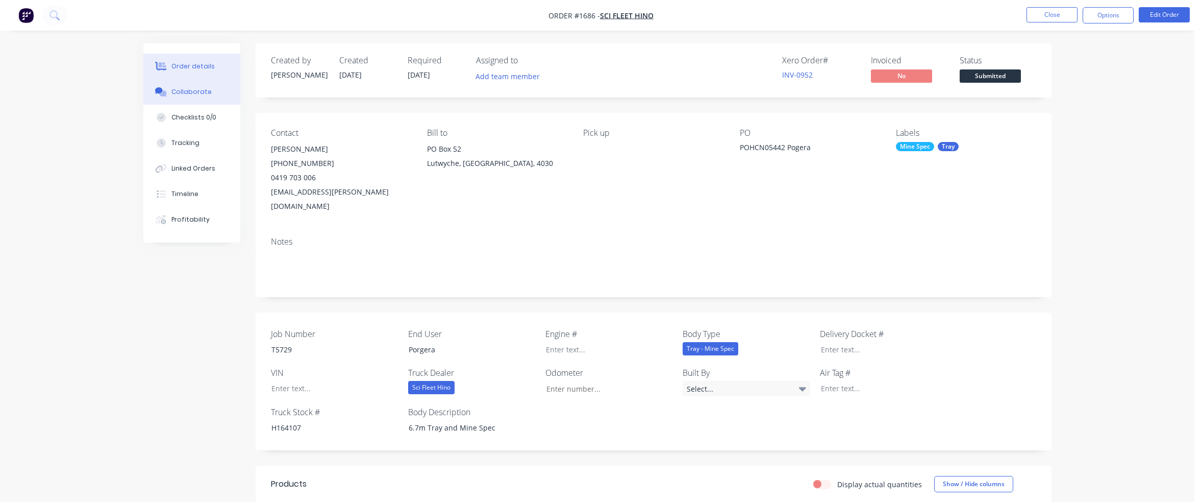
click at [203, 92] on div "Collaborate" at bounding box center [191, 91] width 40 height 9
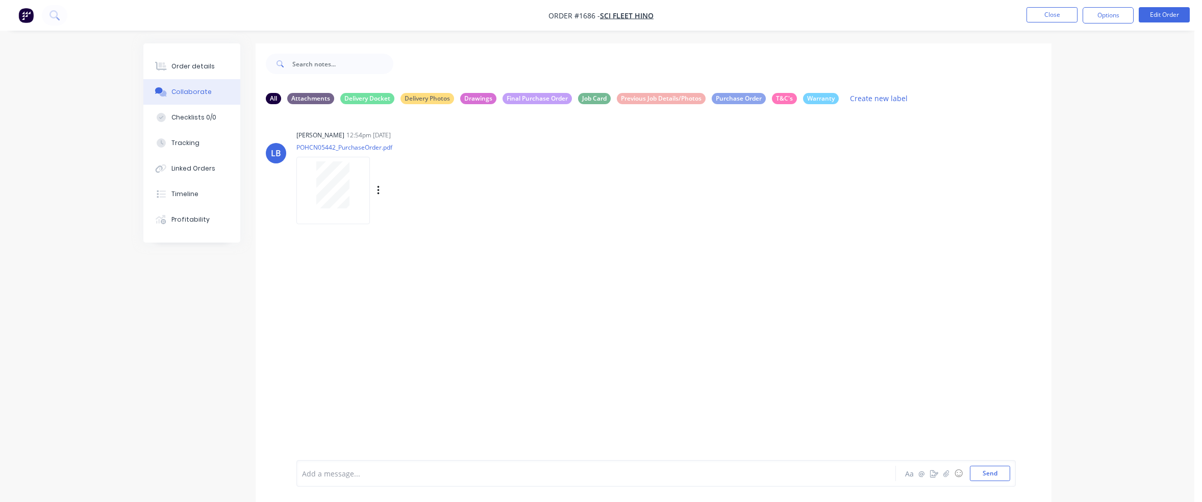
click at [358, 185] on div at bounding box center [333, 184] width 64 height 47
click at [192, 63] on div "Order details" at bounding box center [192, 66] width 43 height 9
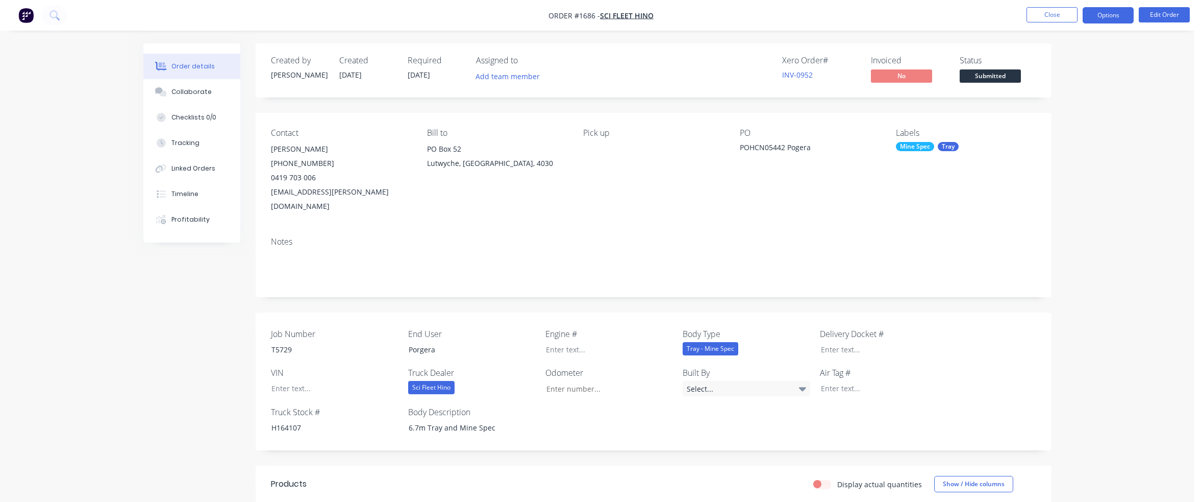
click at [1122, 18] on button "Options" at bounding box center [1108, 15] width 51 height 16
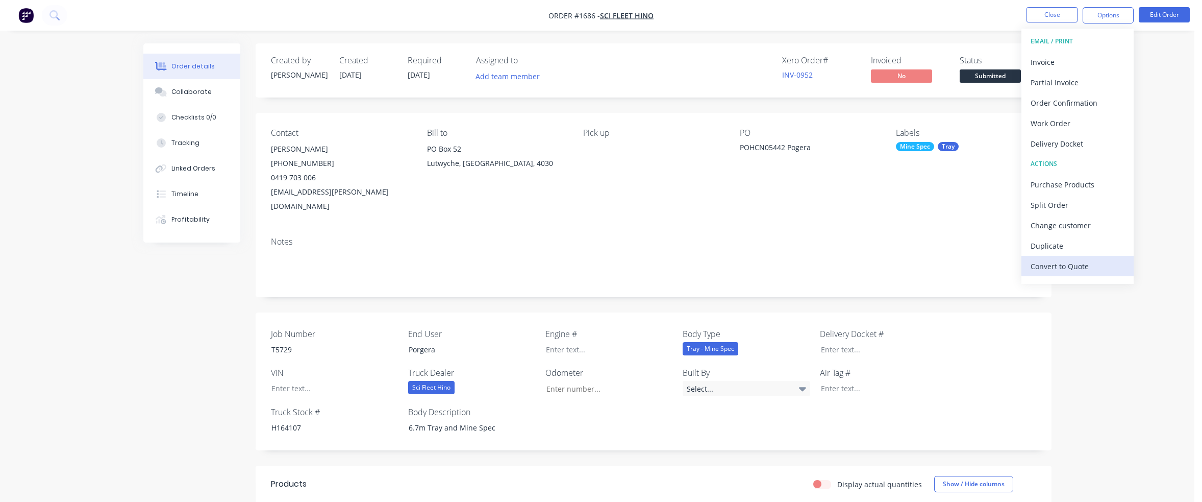
click at [1085, 262] on div "Convert to Quote" at bounding box center [1078, 266] width 94 height 15
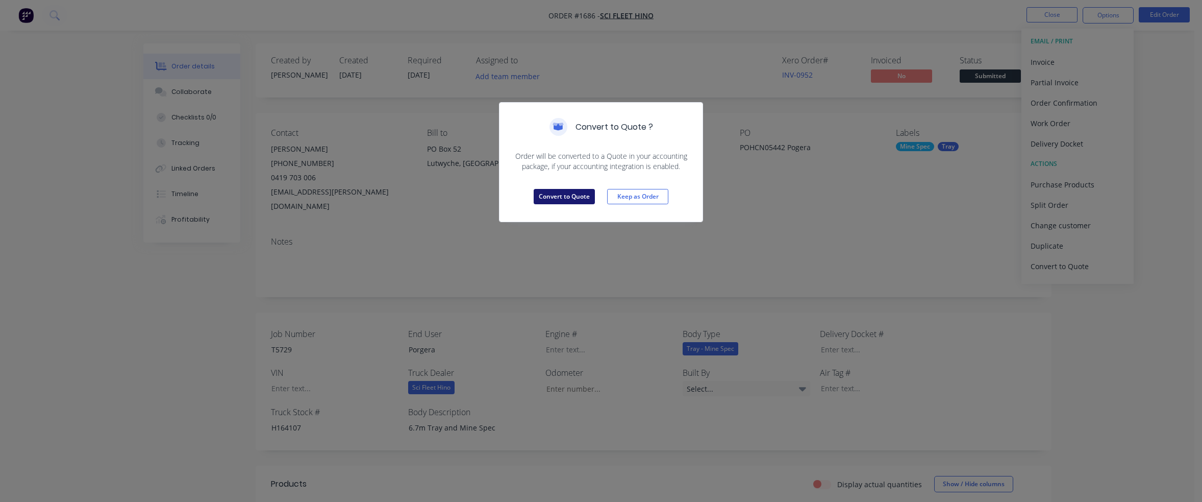
click at [573, 198] on button "Convert to Quote" at bounding box center [564, 196] width 61 height 15
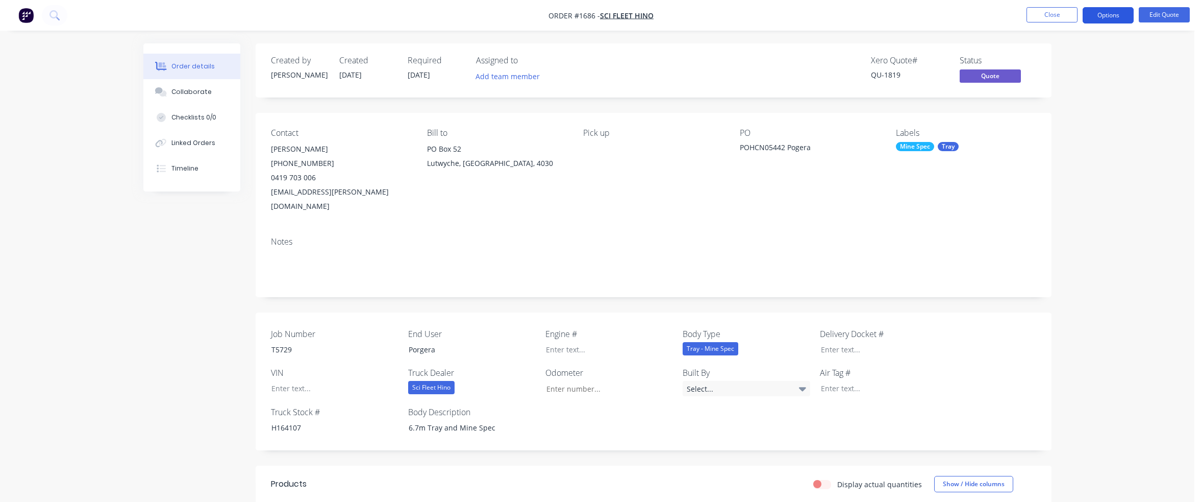
click at [1114, 12] on button "Options" at bounding box center [1108, 15] width 51 height 16
click at [1073, 53] on button "Quote" at bounding box center [1077, 62] width 112 height 20
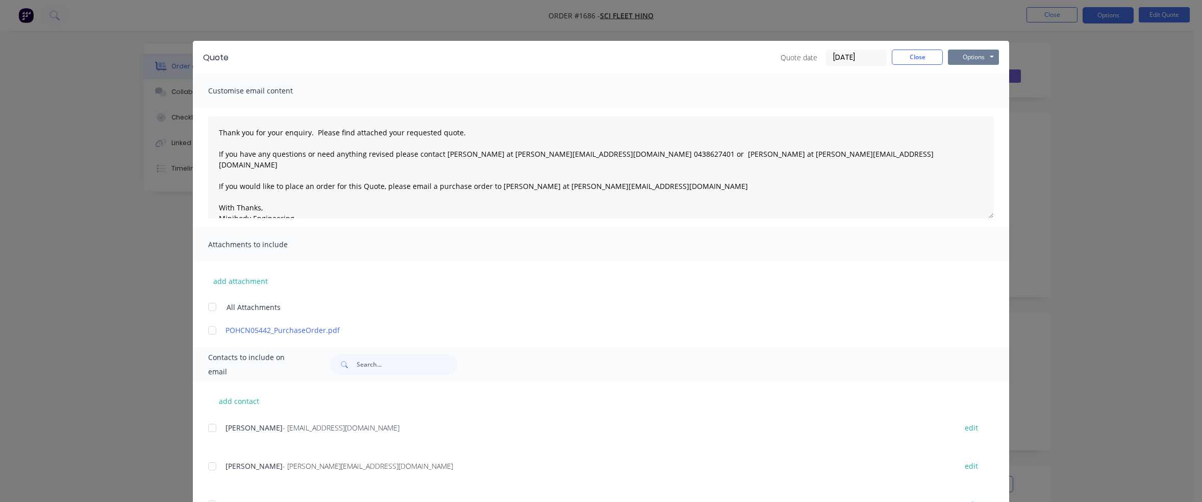
click at [965, 59] on button "Options" at bounding box center [973, 56] width 51 height 15
click at [967, 89] on button "Print" at bounding box center [980, 92] width 65 height 17
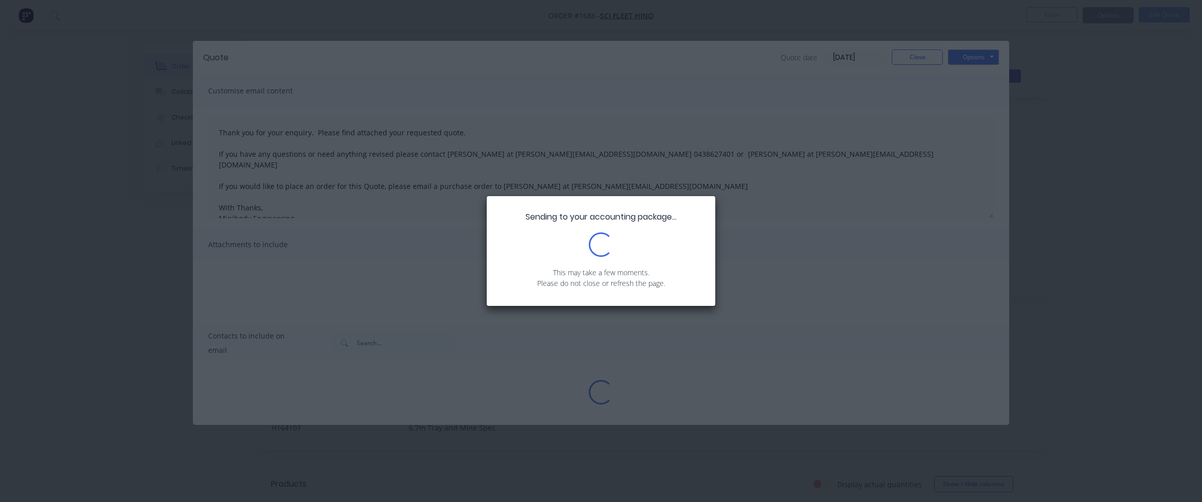
type textarea "Thank you for your enquiry. Please find attached your requested quote. If you h…"
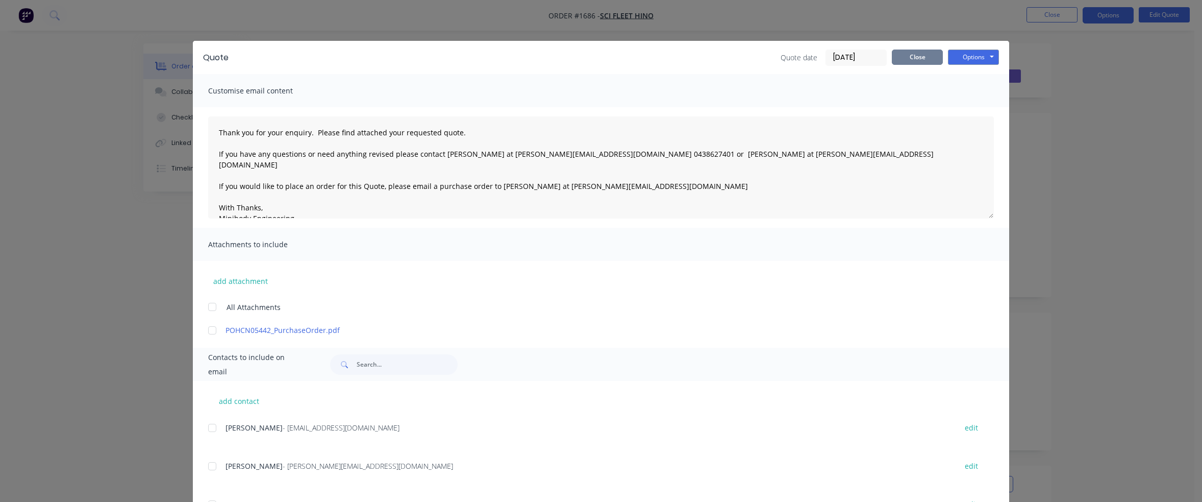
click at [922, 58] on button "Close" at bounding box center [917, 56] width 51 height 15
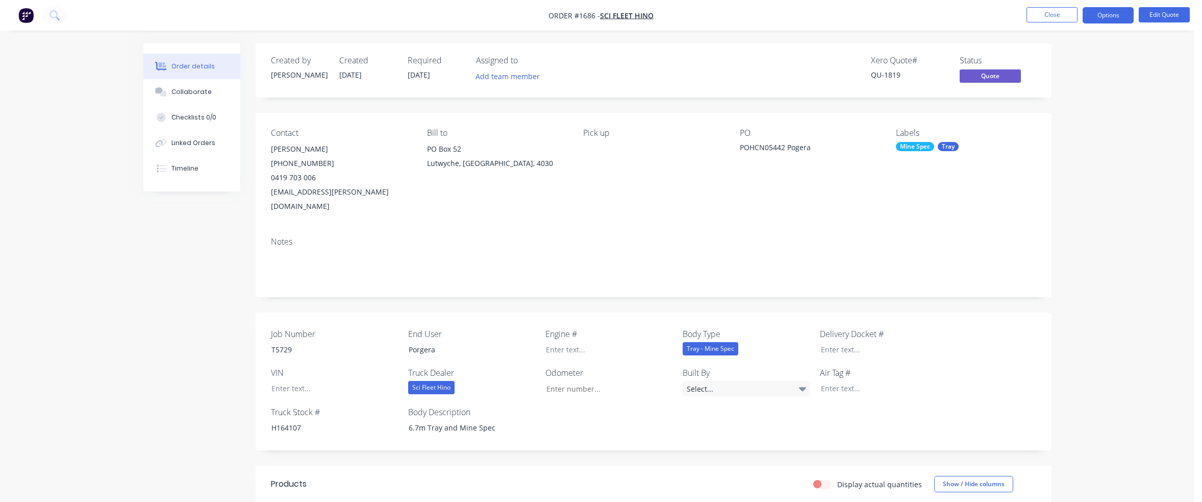
click at [206, 86] on button "Collaborate" at bounding box center [191, 92] width 97 height 26
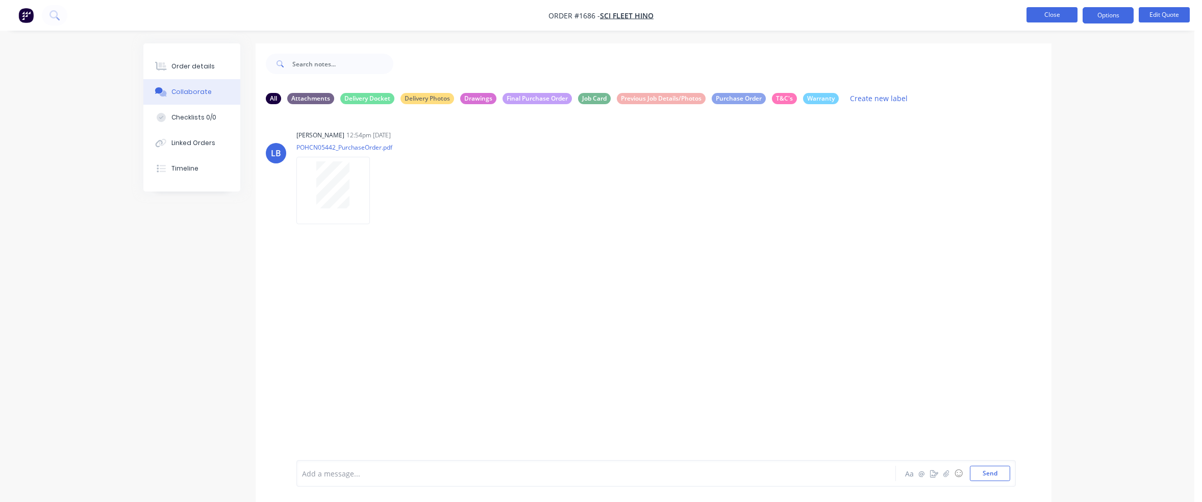
click at [1054, 10] on button "Close" at bounding box center [1052, 14] width 51 height 15
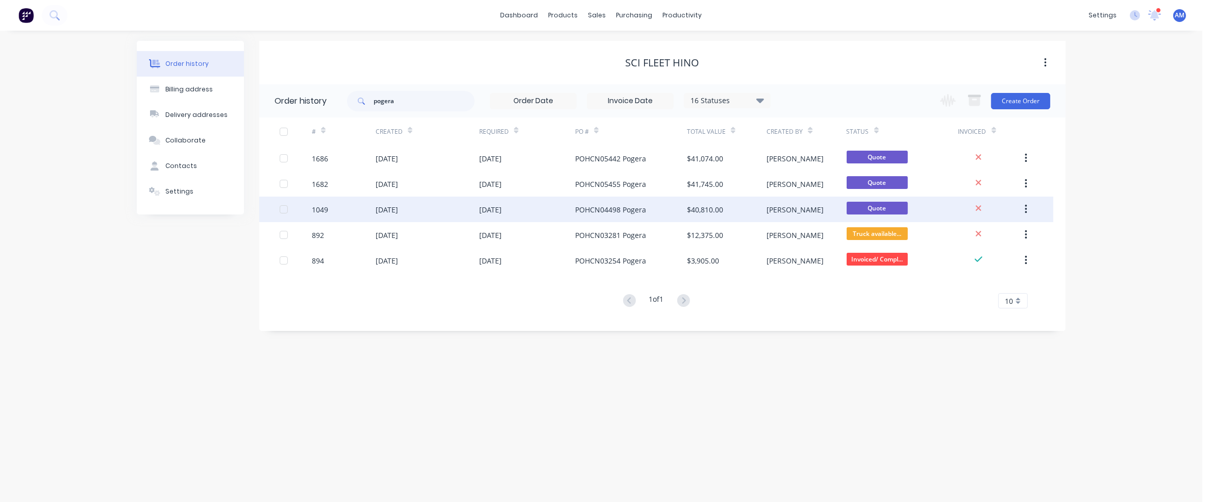
click at [447, 208] on div "[DATE]" at bounding box center [428, 209] width 104 height 26
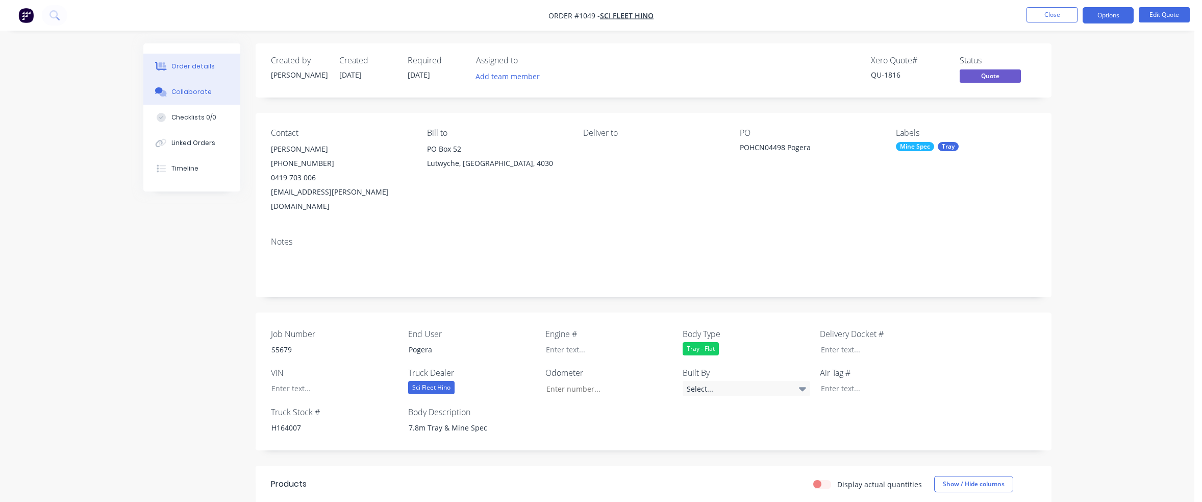
click at [204, 91] on div "Collaborate" at bounding box center [191, 91] width 40 height 9
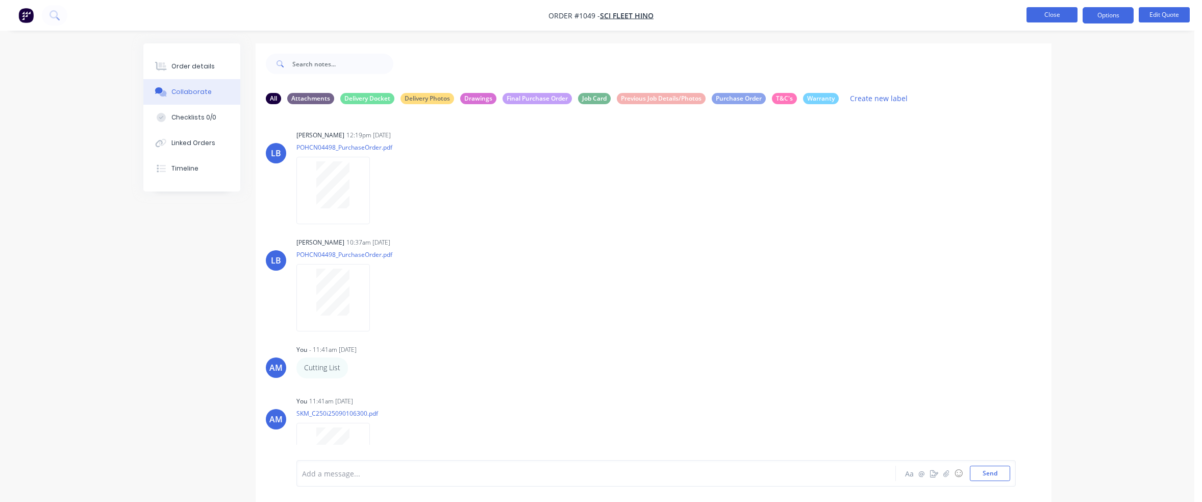
click at [1059, 16] on button "Close" at bounding box center [1052, 14] width 51 height 15
